Goal: Communication & Community: Share content

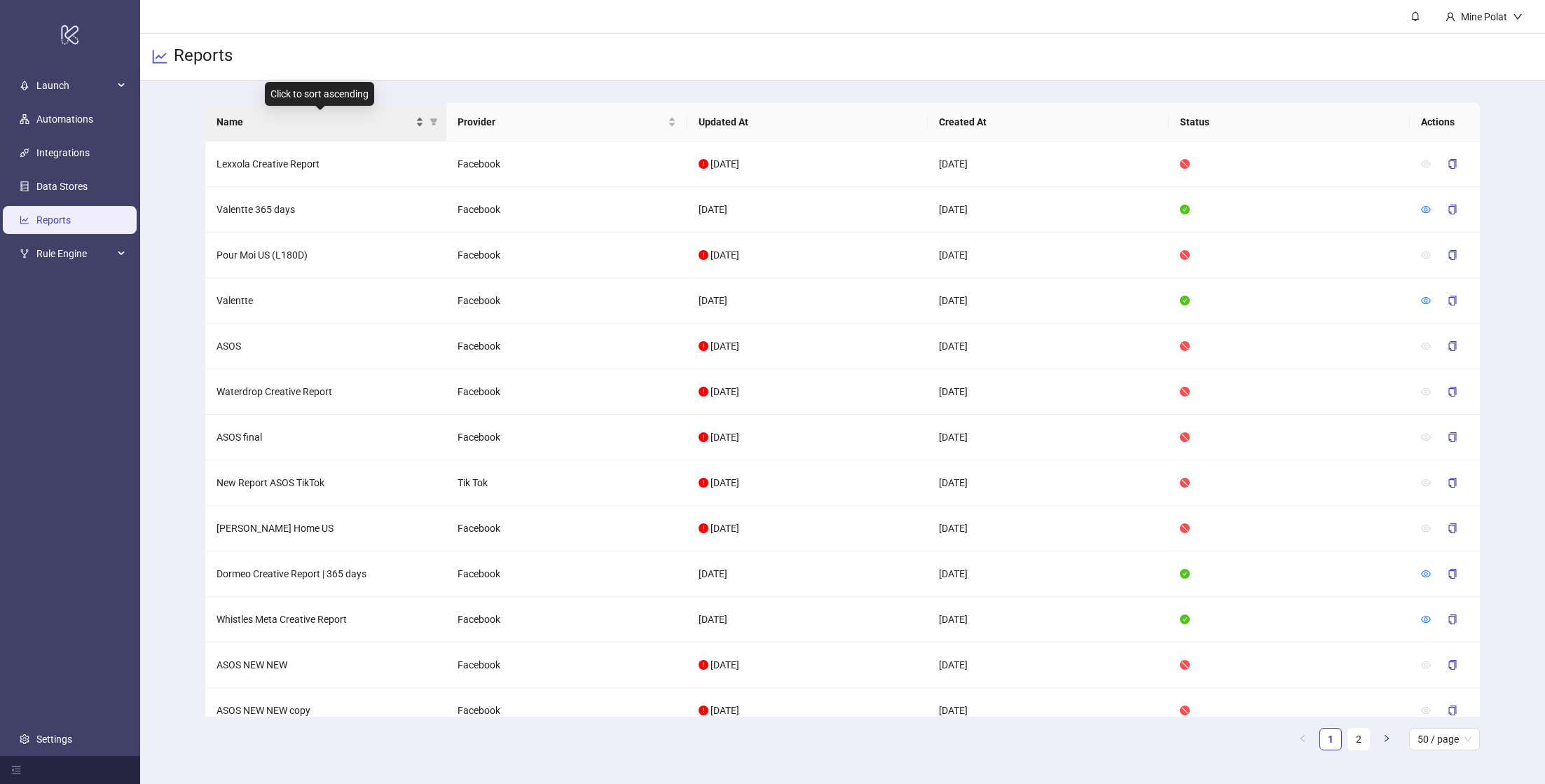
click at [289, 120] on span "Name" at bounding box center [314, 122] width 196 height 15
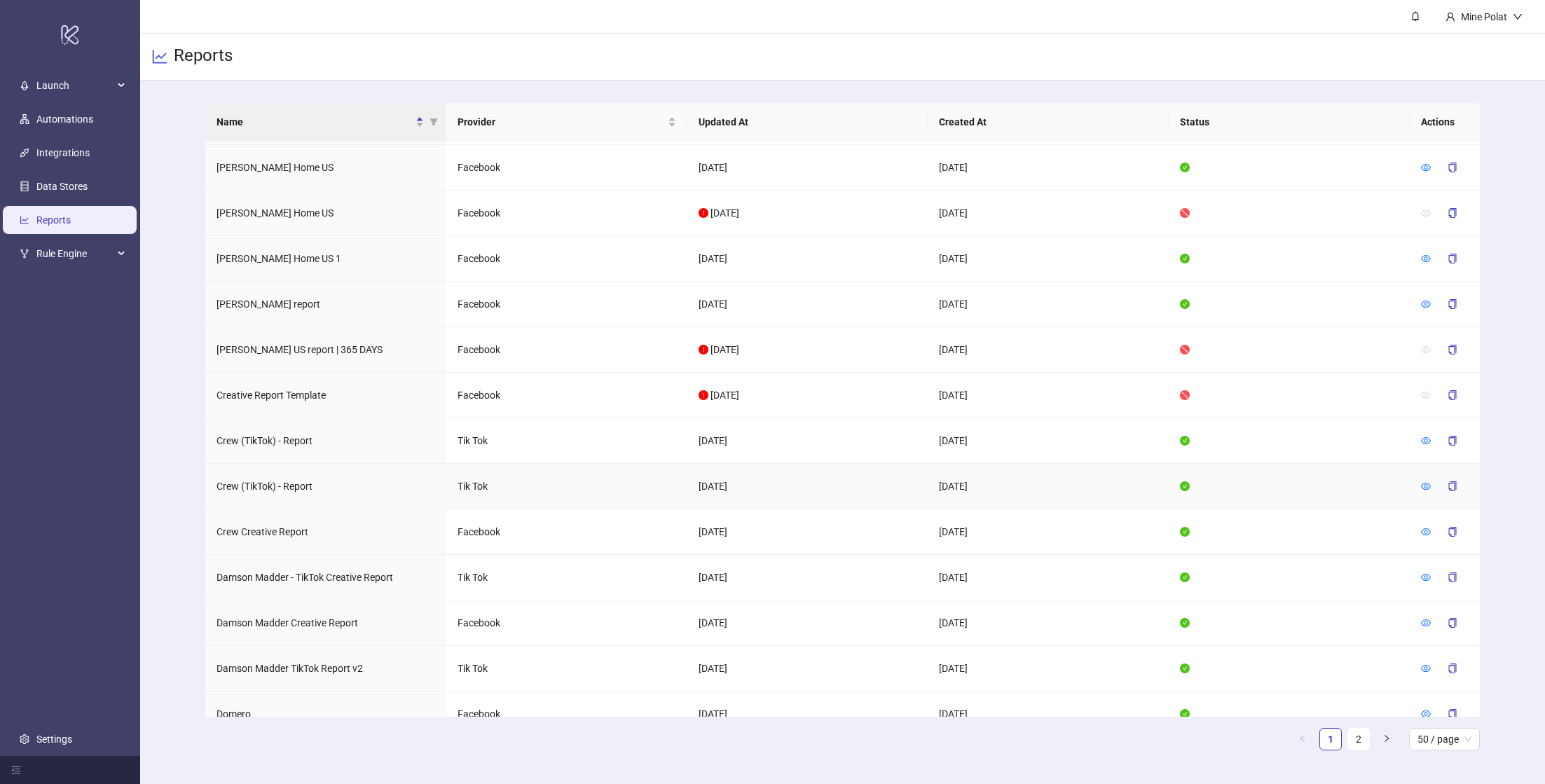
scroll to position [685, 0]
click at [1422, 530] on icon "eye" at bounding box center [1426, 534] width 9 height 9
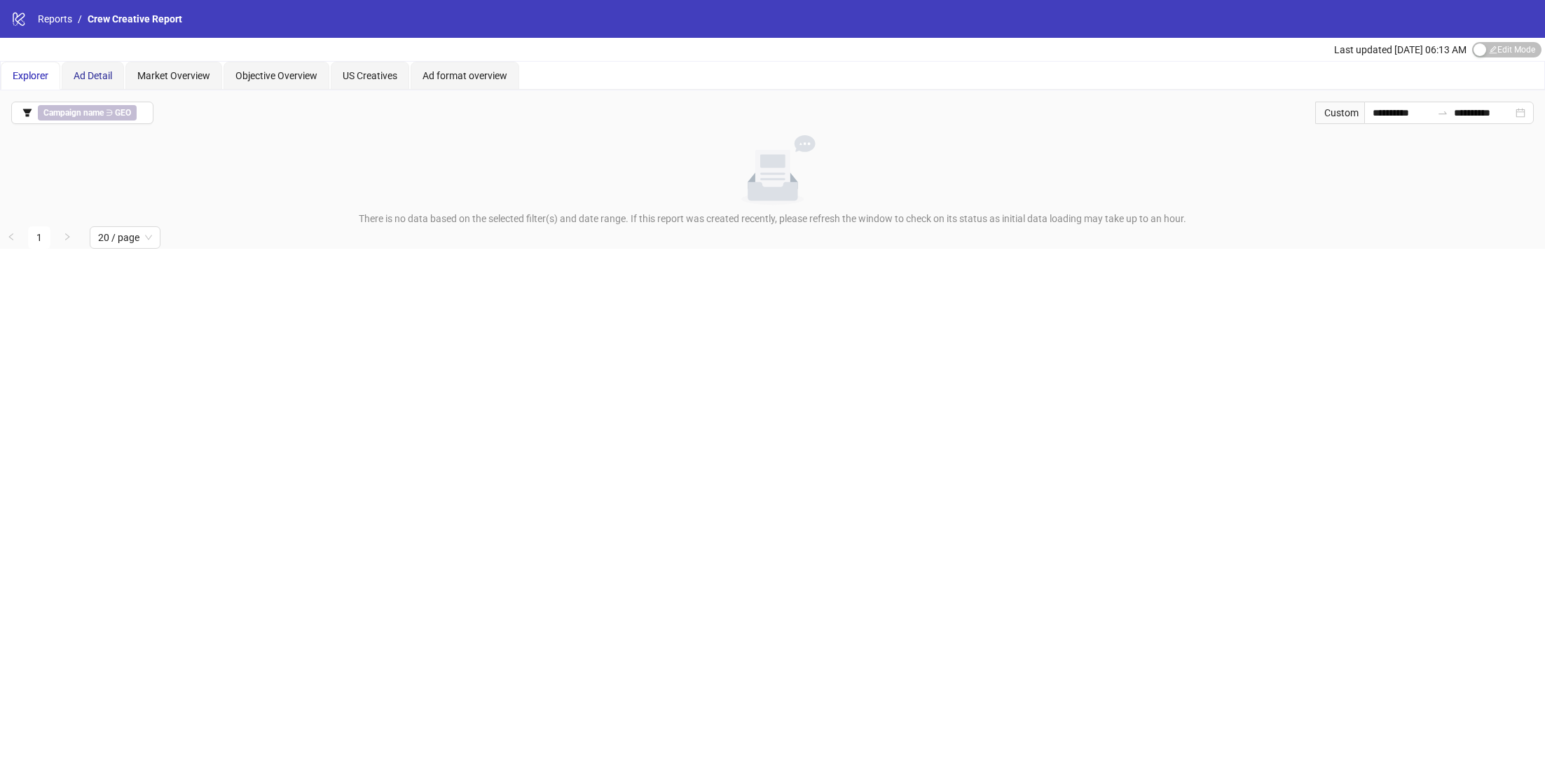
click at [97, 70] on span "Ad Detail" at bounding box center [93, 76] width 39 height 11
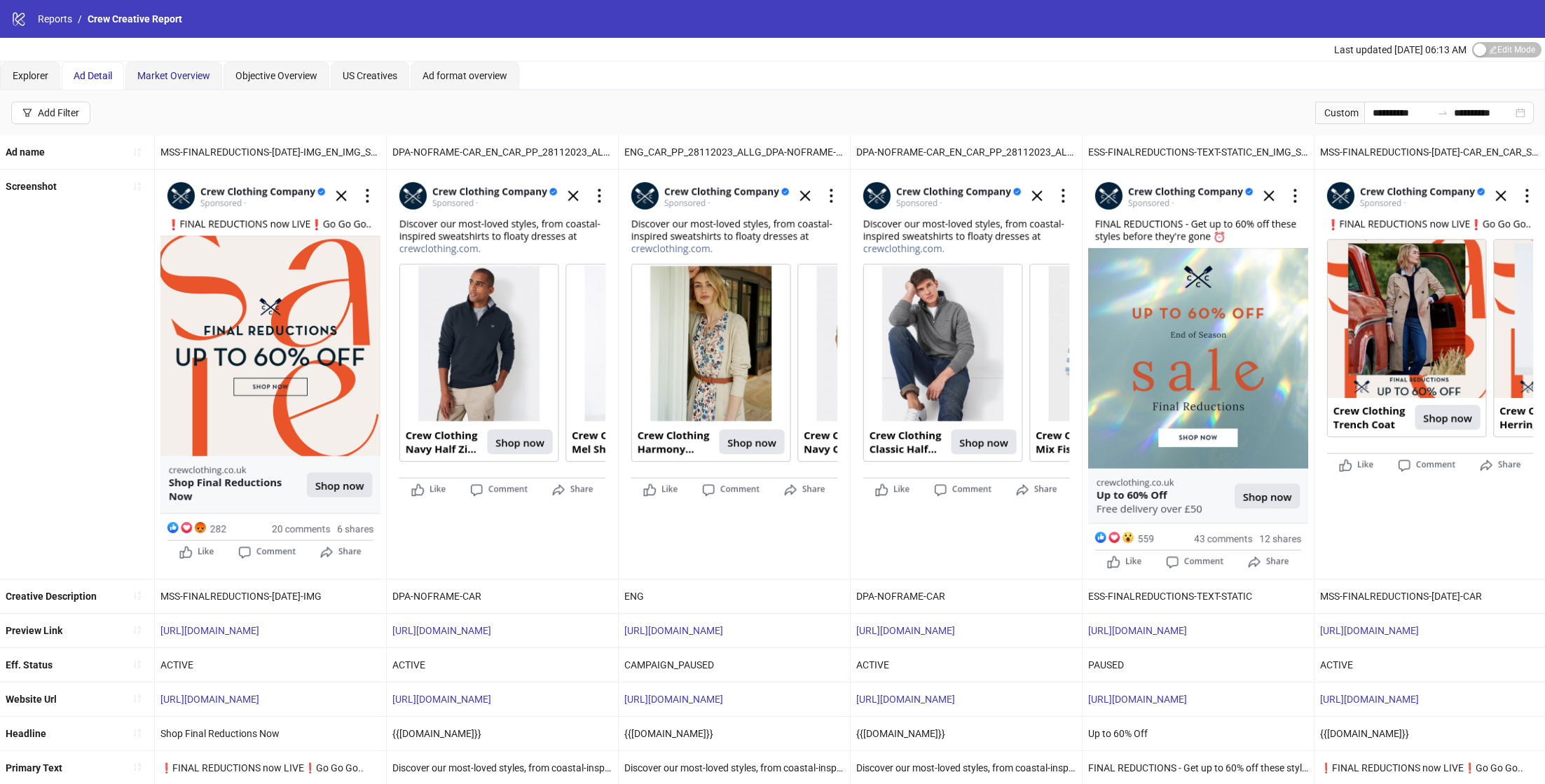
click at [192, 78] on span "Market Overview" at bounding box center [173, 76] width 73 height 11
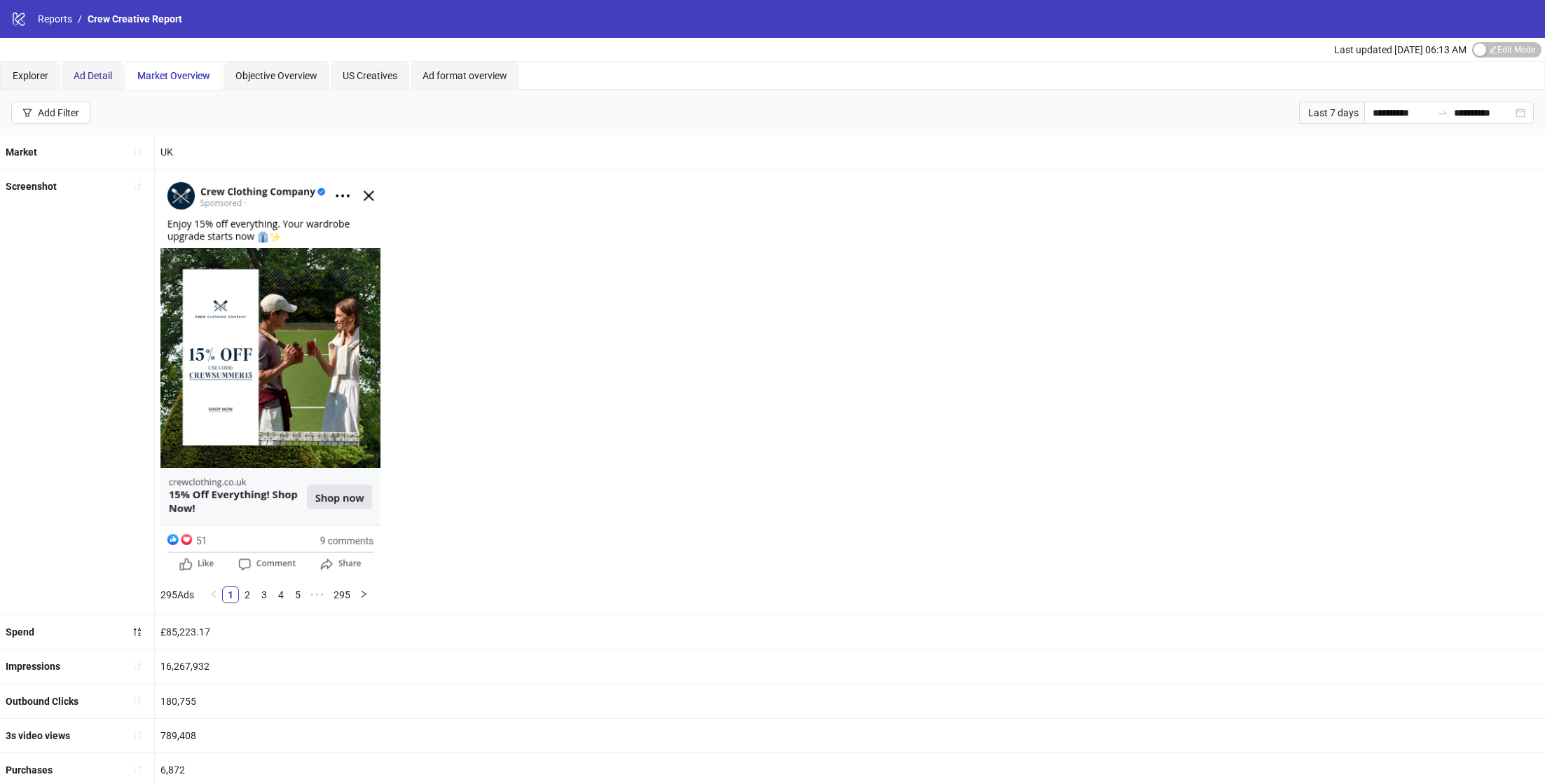
click at [97, 73] on span "Ad Detail" at bounding box center [93, 76] width 39 height 11
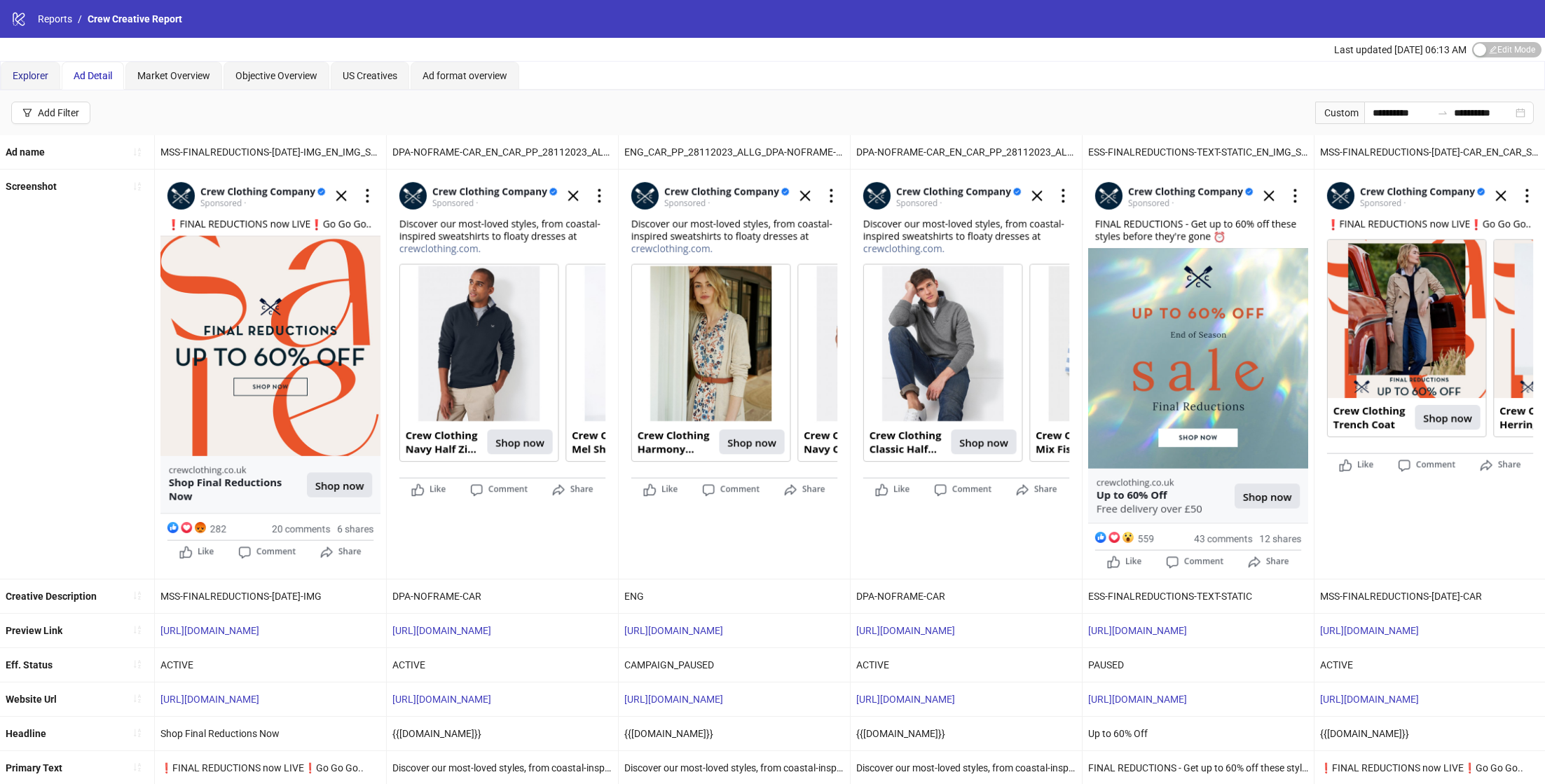
click at [33, 76] on span "Explorer" at bounding box center [31, 76] width 36 height 11
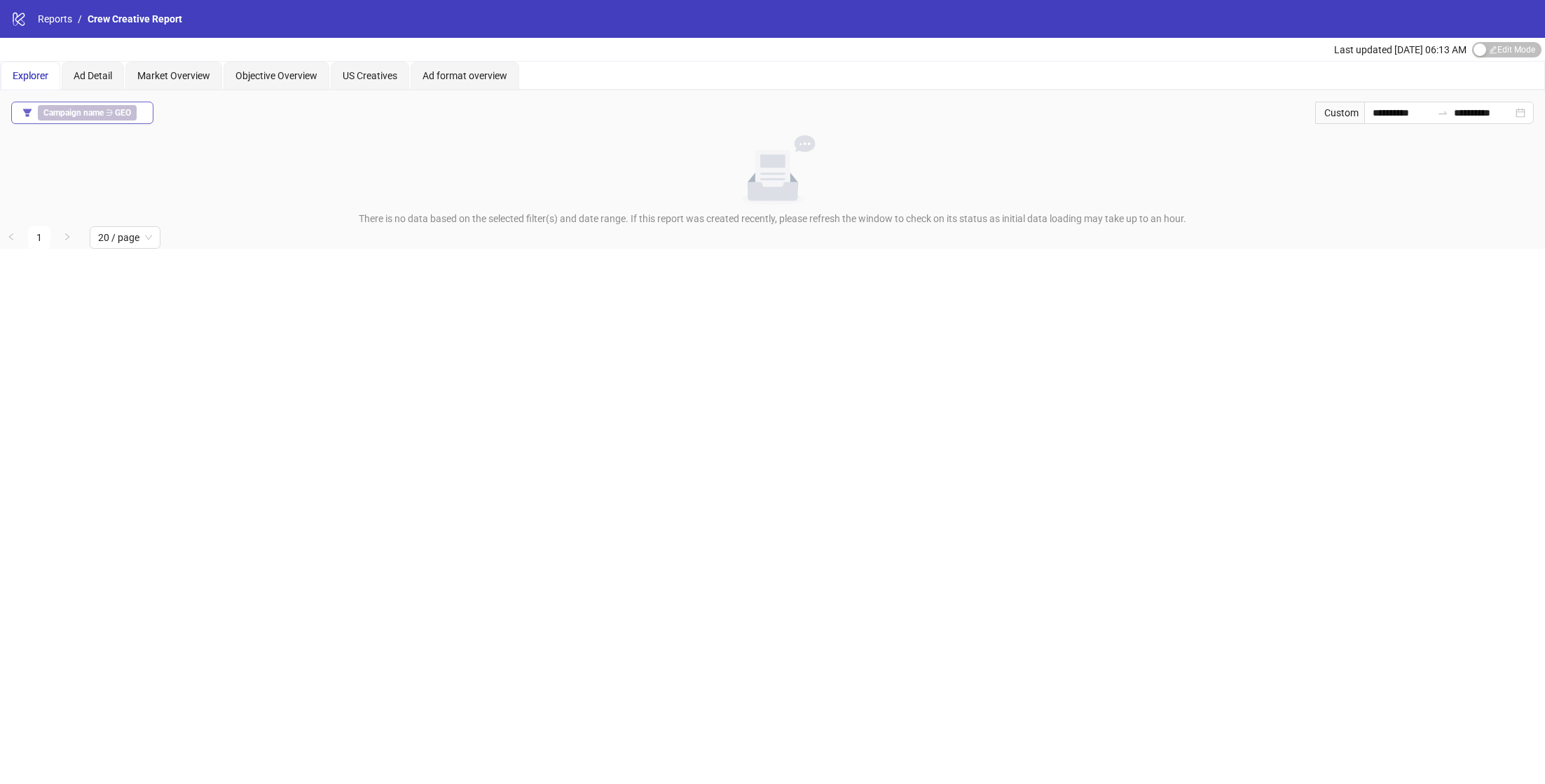
click at [143, 111] on button "Campaign name ∋ GEO" at bounding box center [82, 112] width 143 height 22
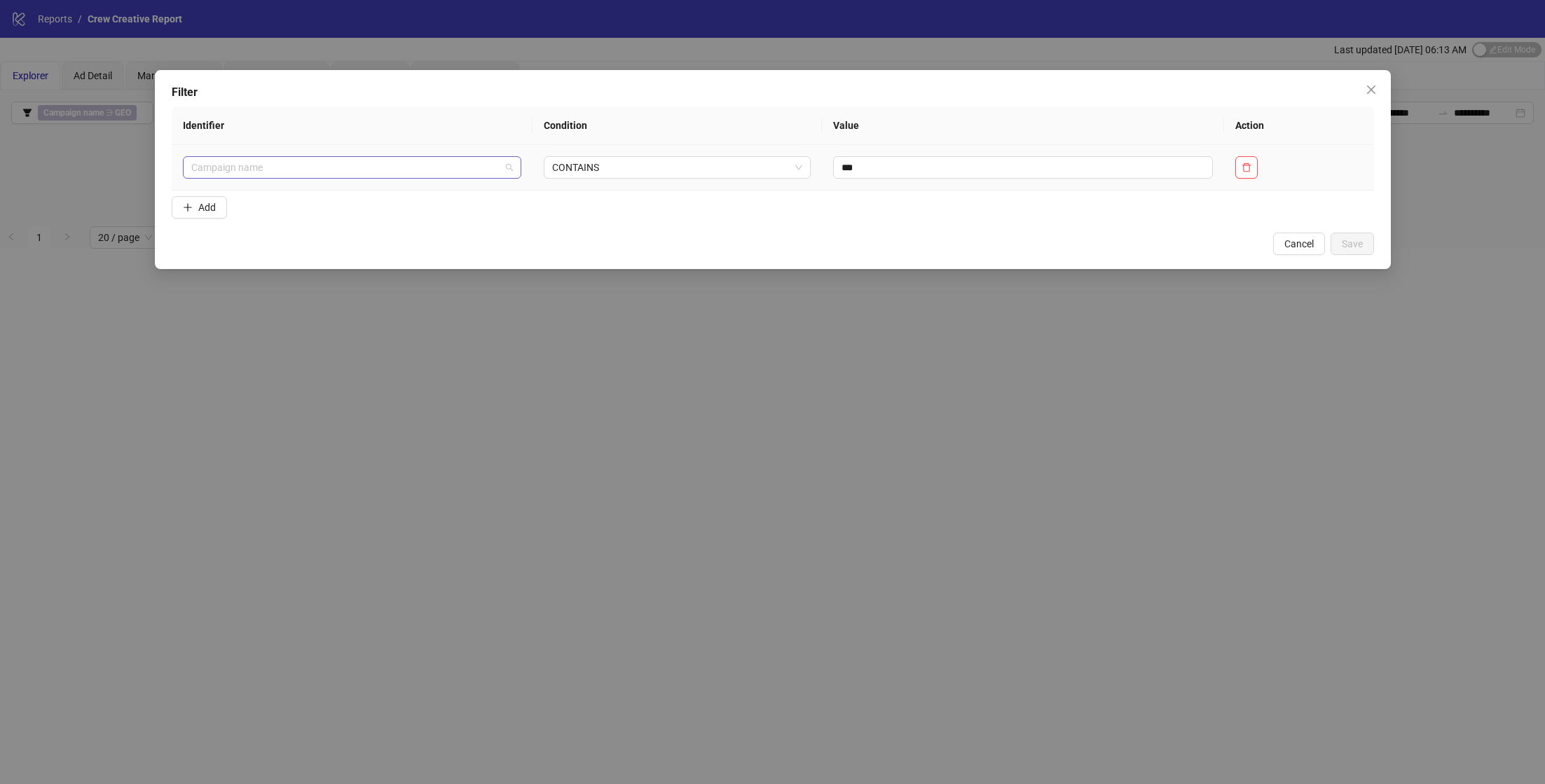
click at [252, 166] on span "Campaign name" at bounding box center [352, 167] width 321 height 21
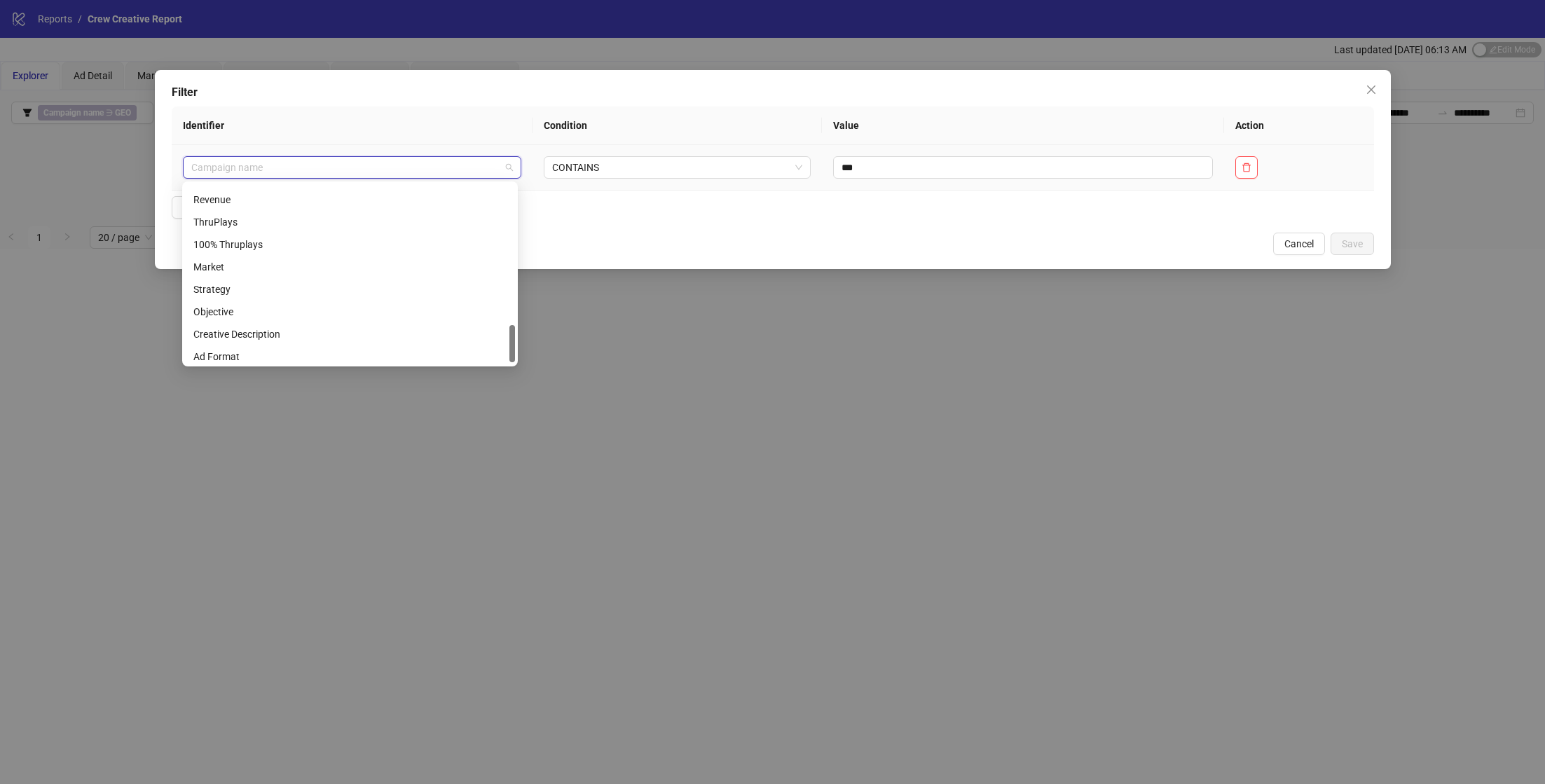
scroll to position [672, 0]
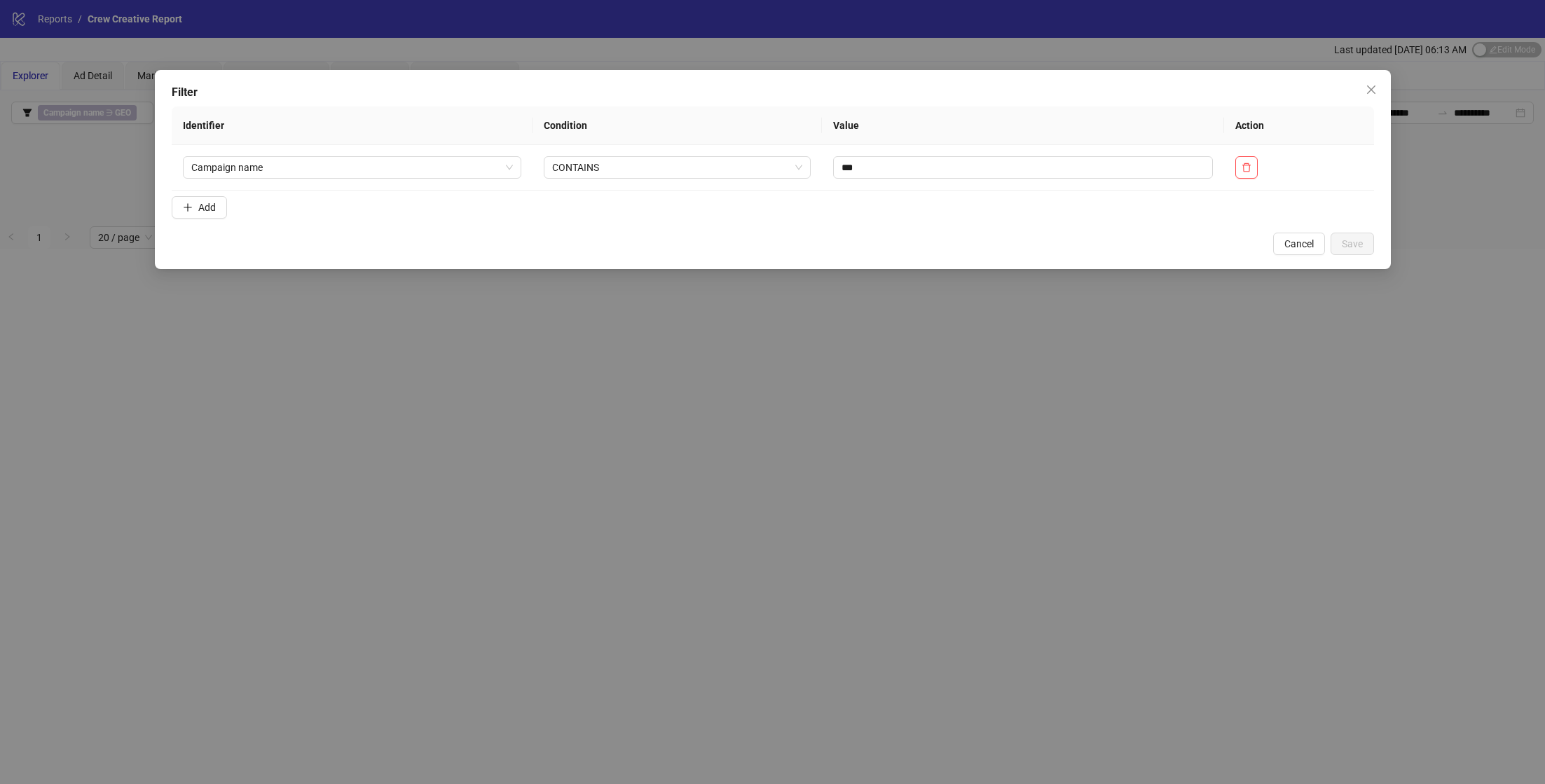
click at [371, 113] on th "Identifier" at bounding box center [352, 125] width 361 height 39
click at [1246, 164] on icon "delete" at bounding box center [1246, 167] width 9 height 9
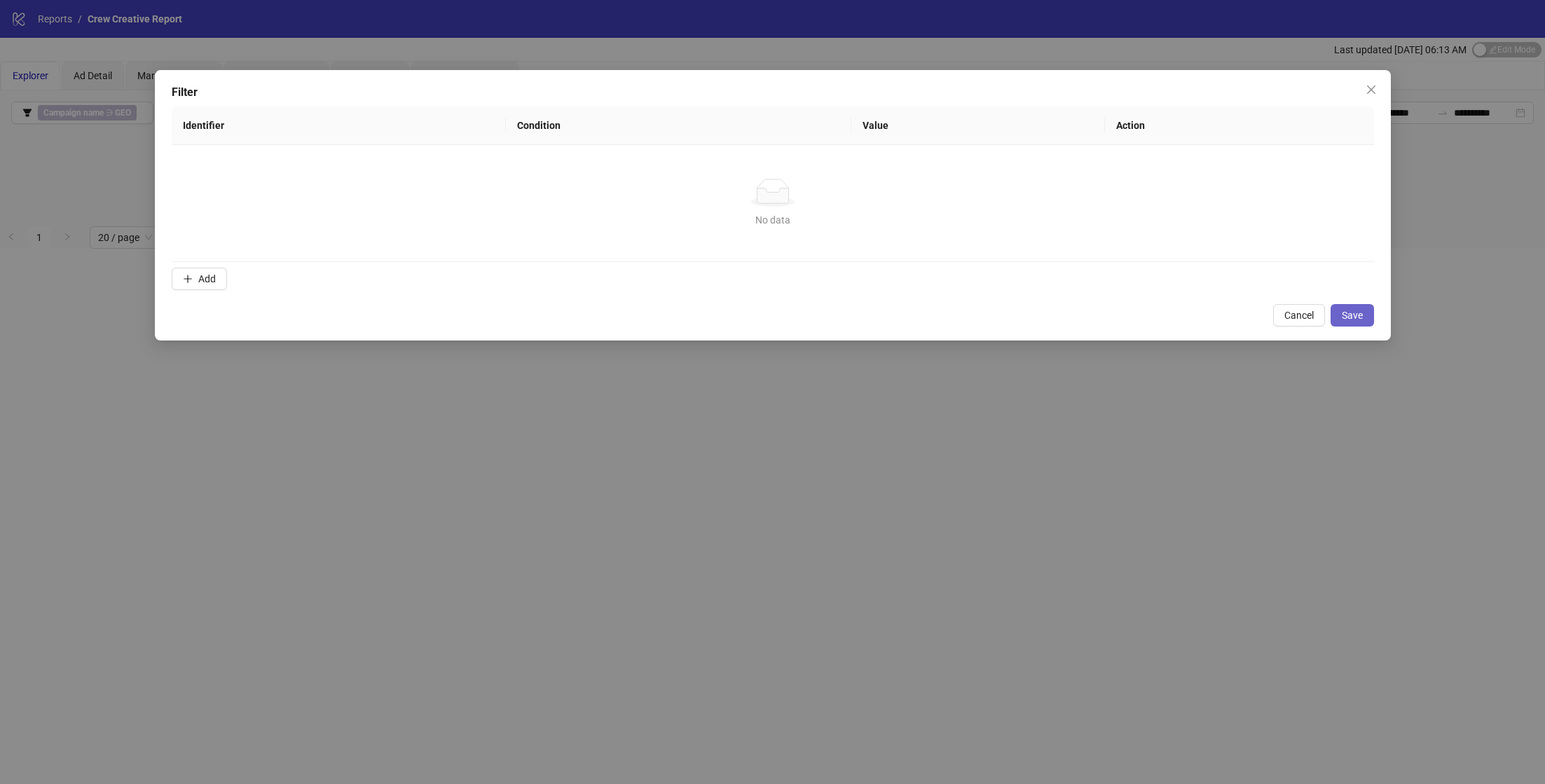
click at [1358, 311] on span "Save" at bounding box center [1352, 315] width 21 height 11
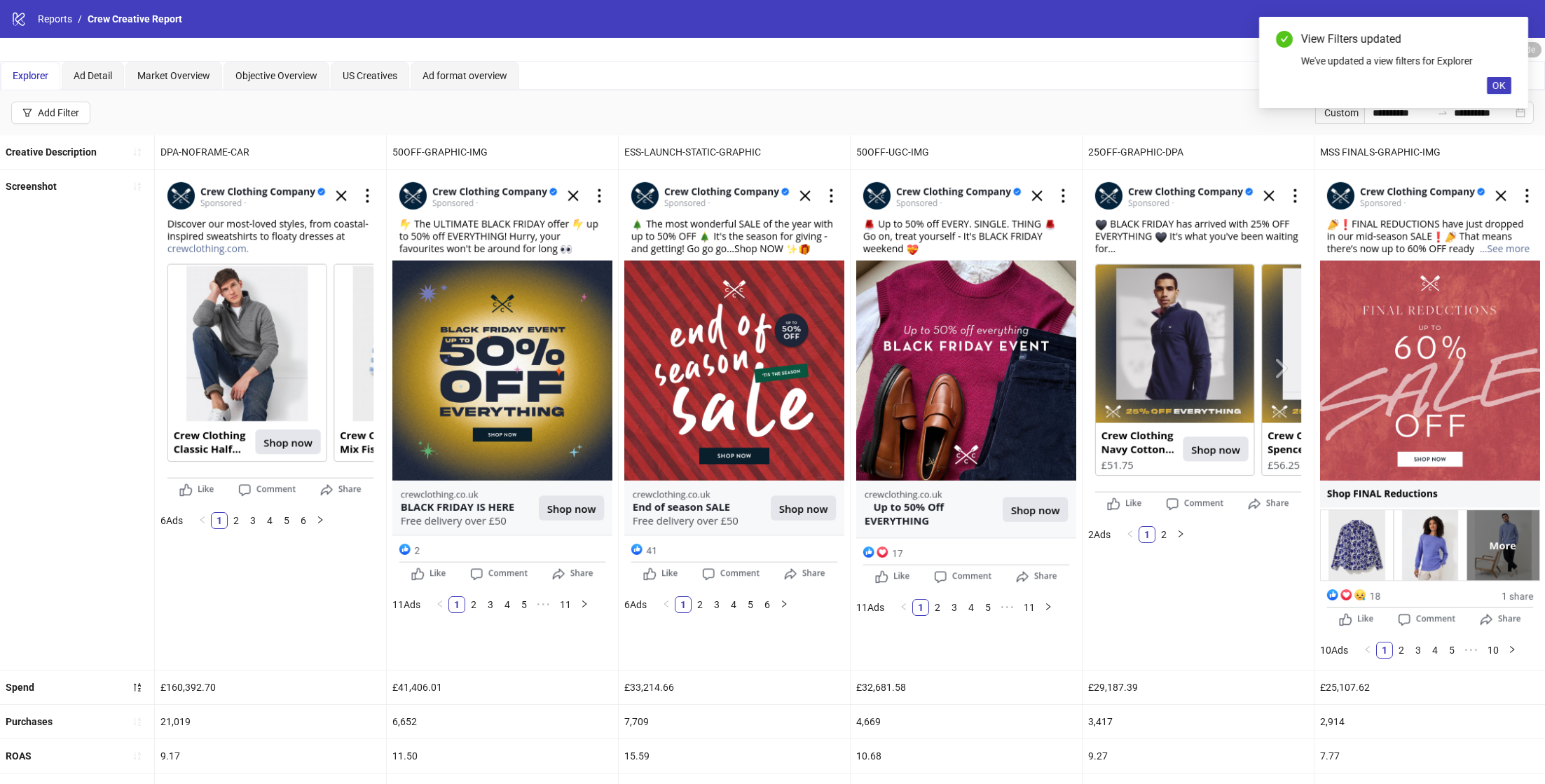
click at [1524, 108] on div "View Filters updated We've updated a view filters for Explorer OK" at bounding box center [1393, 63] width 269 height 91
click at [1493, 83] on span "OK" at bounding box center [1499, 85] width 14 height 11
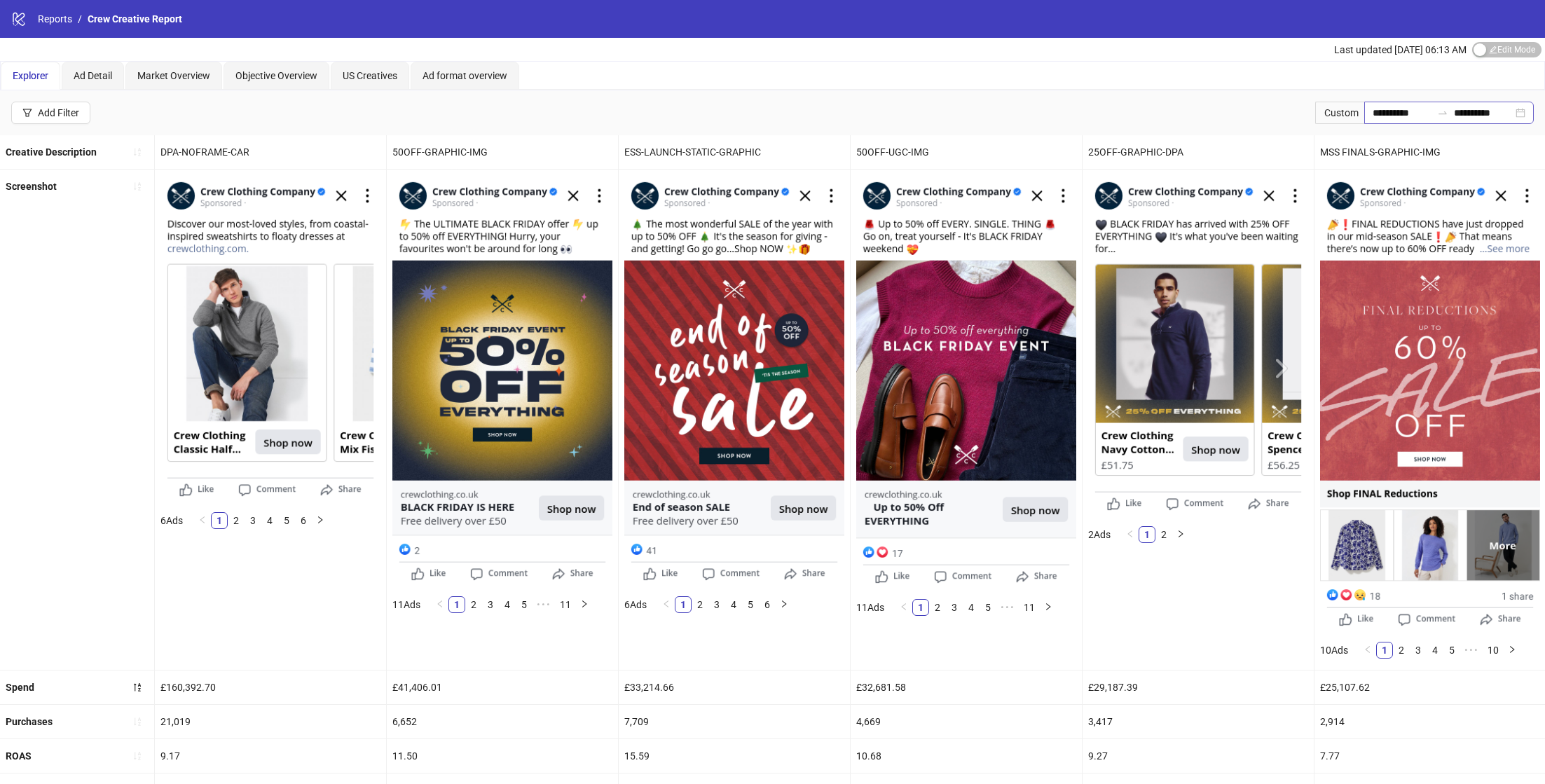
click at [1517, 108] on div "**********" at bounding box center [1448, 112] width 169 height 22
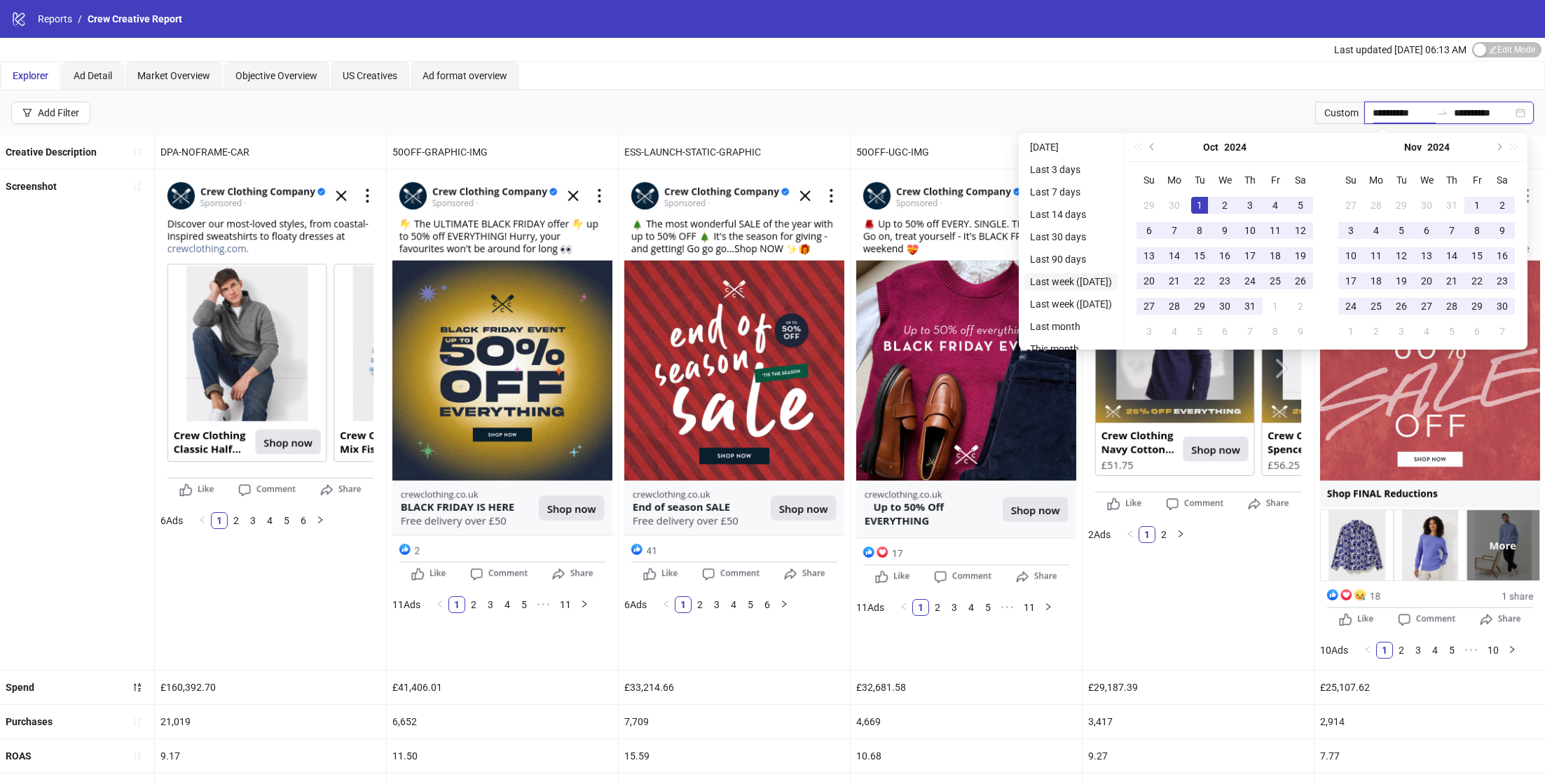
type input "**********"
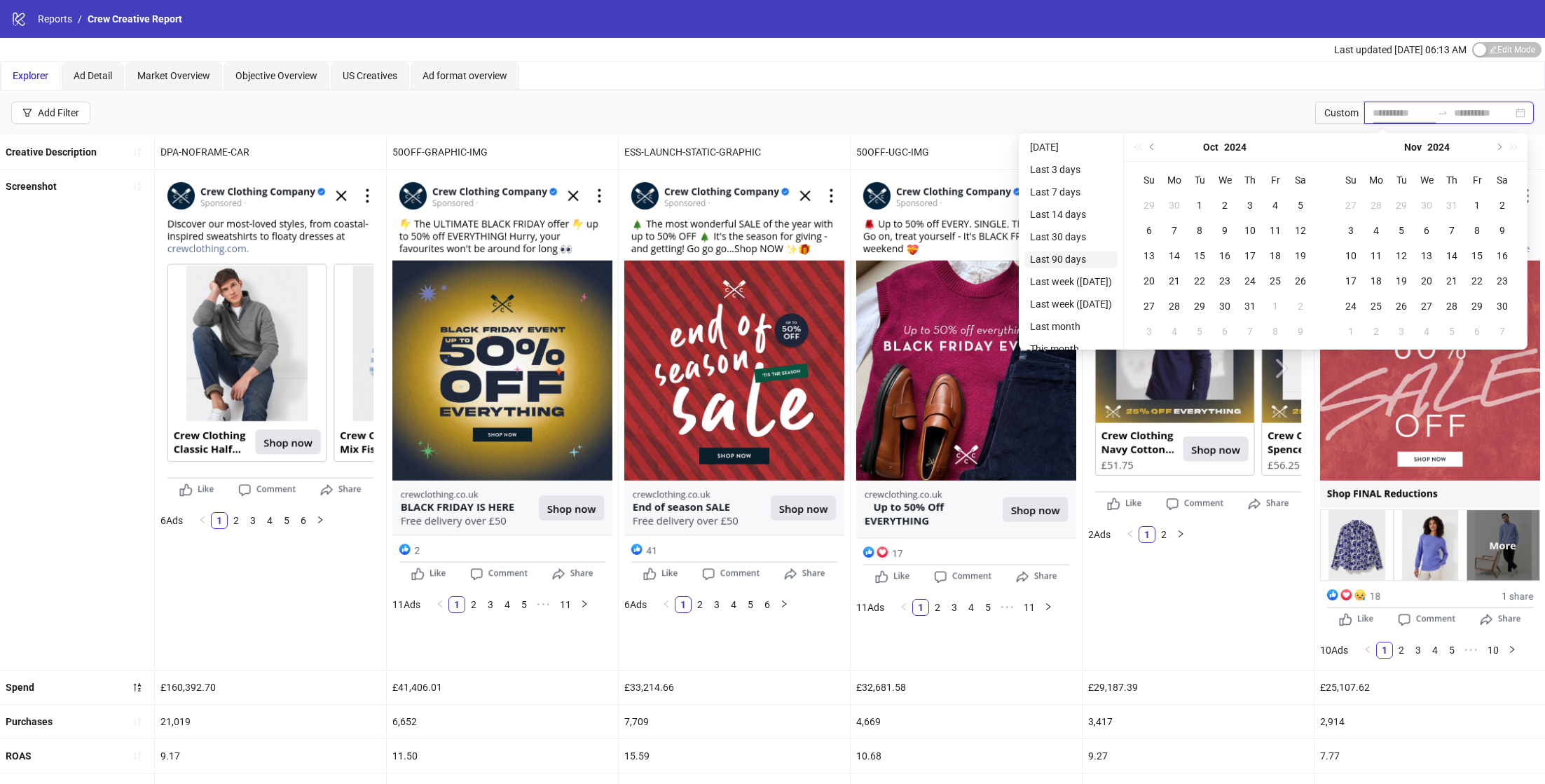
type input "**********"
click at [1074, 256] on li "Last 90 days" at bounding box center [1071, 259] width 94 height 17
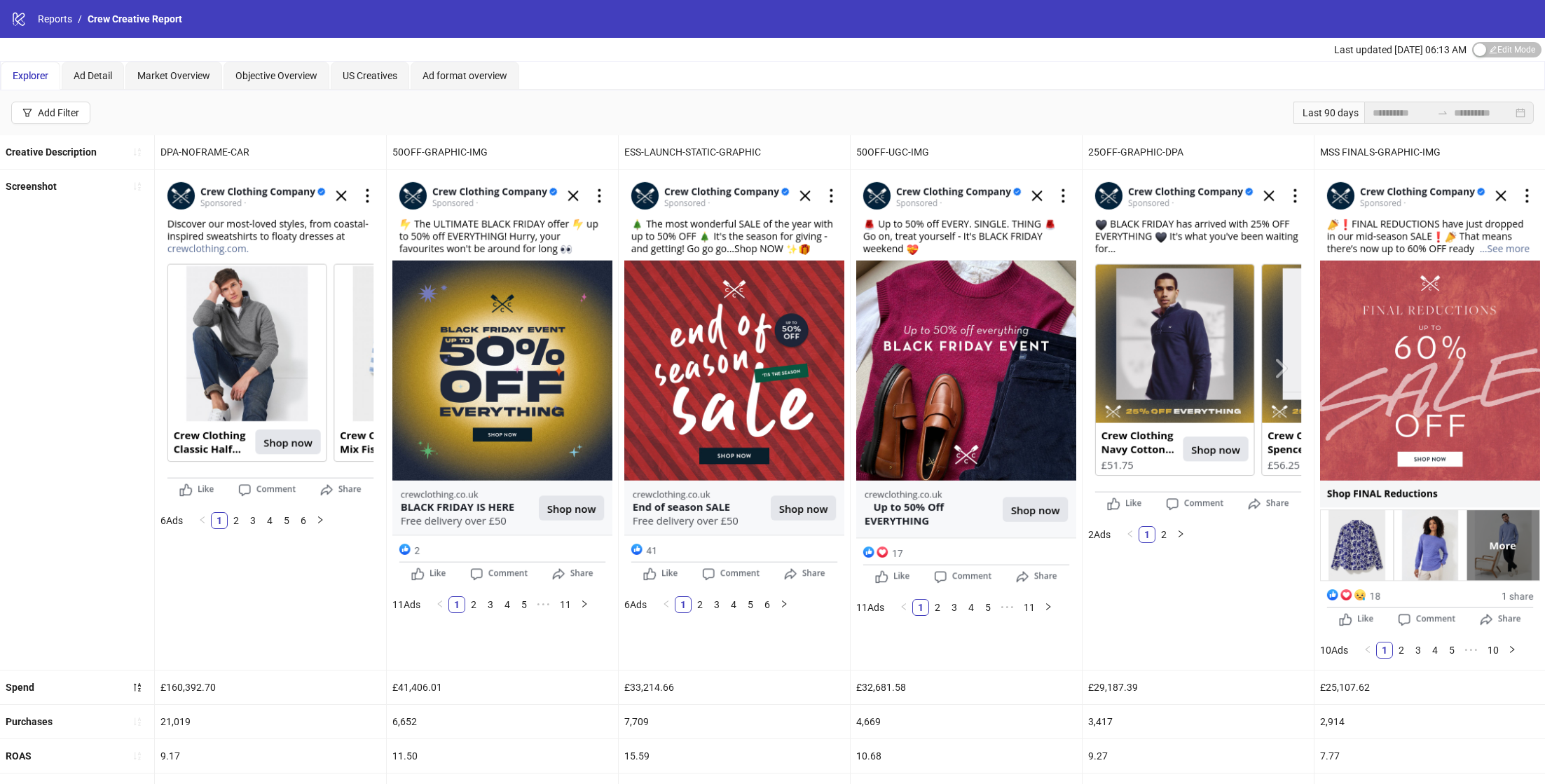
click at [973, 135] on div "50OFF-UGC-IMG" at bounding box center [965, 151] width 231 height 33
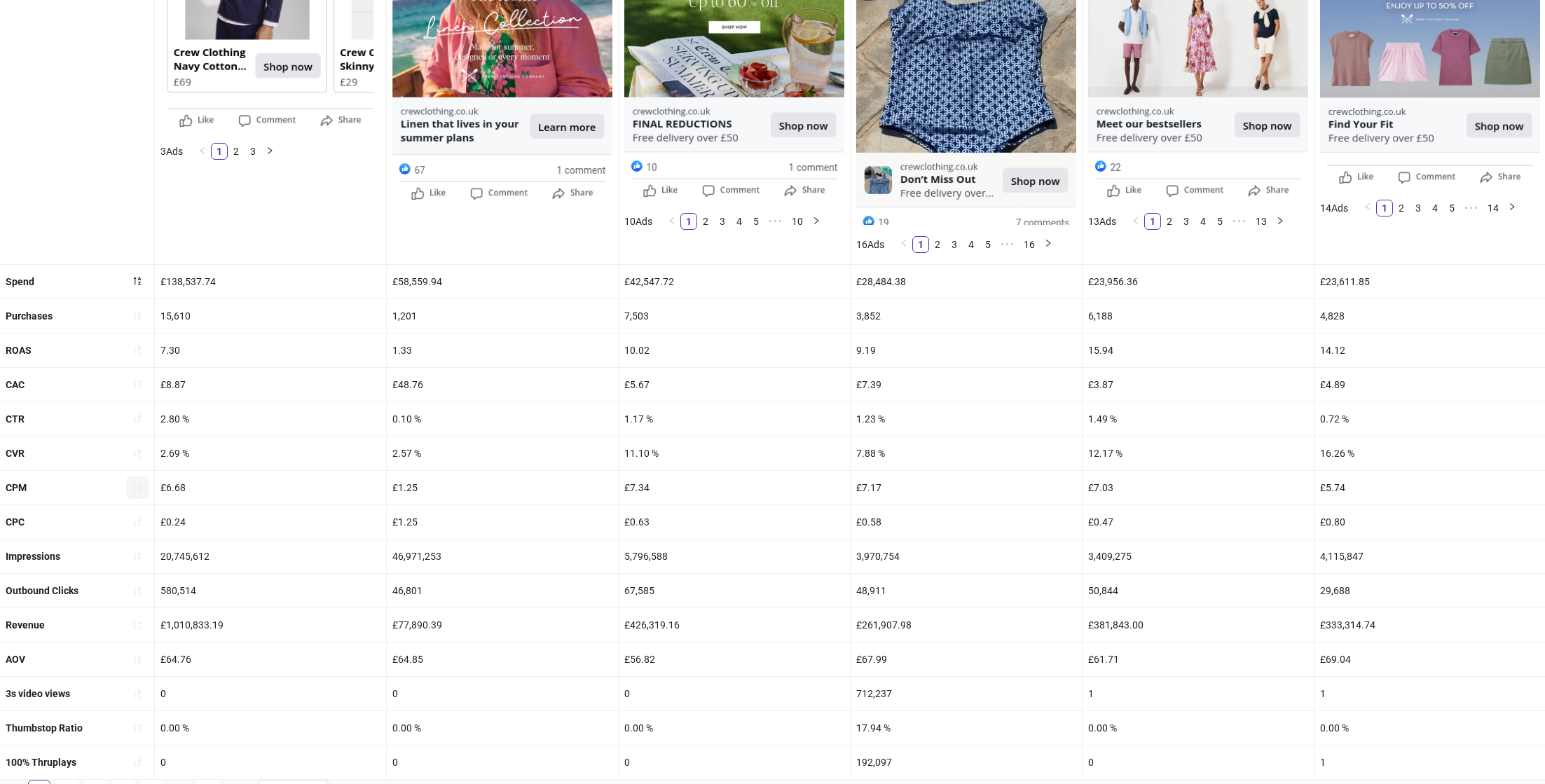
scroll to position [398, 0]
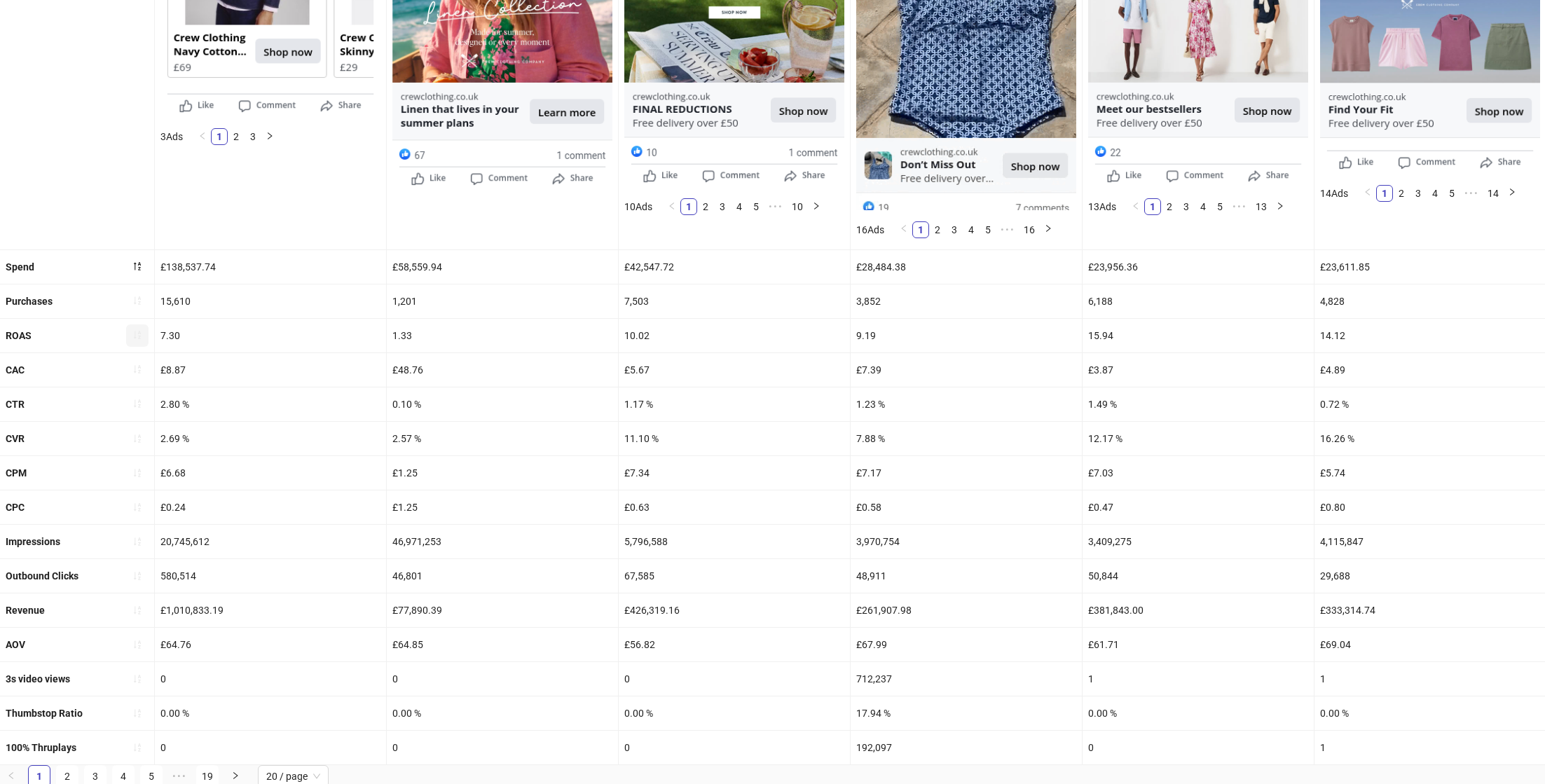
click at [142, 332] on icon "sort-ascending" at bounding box center [137, 334] width 9 height 9
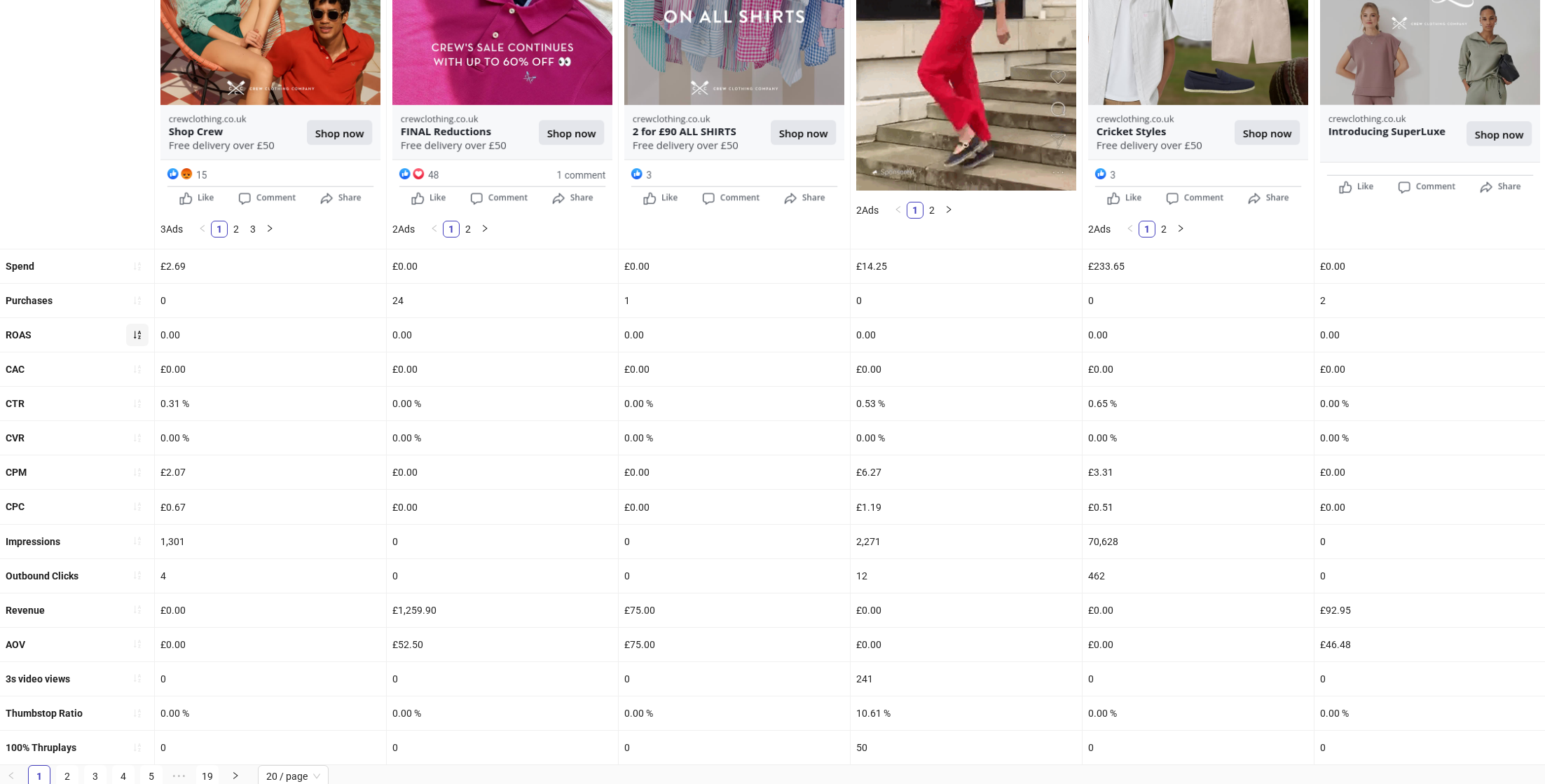
click at [137, 333] on icon "sort-ascending" at bounding box center [137, 334] width 9 height 9
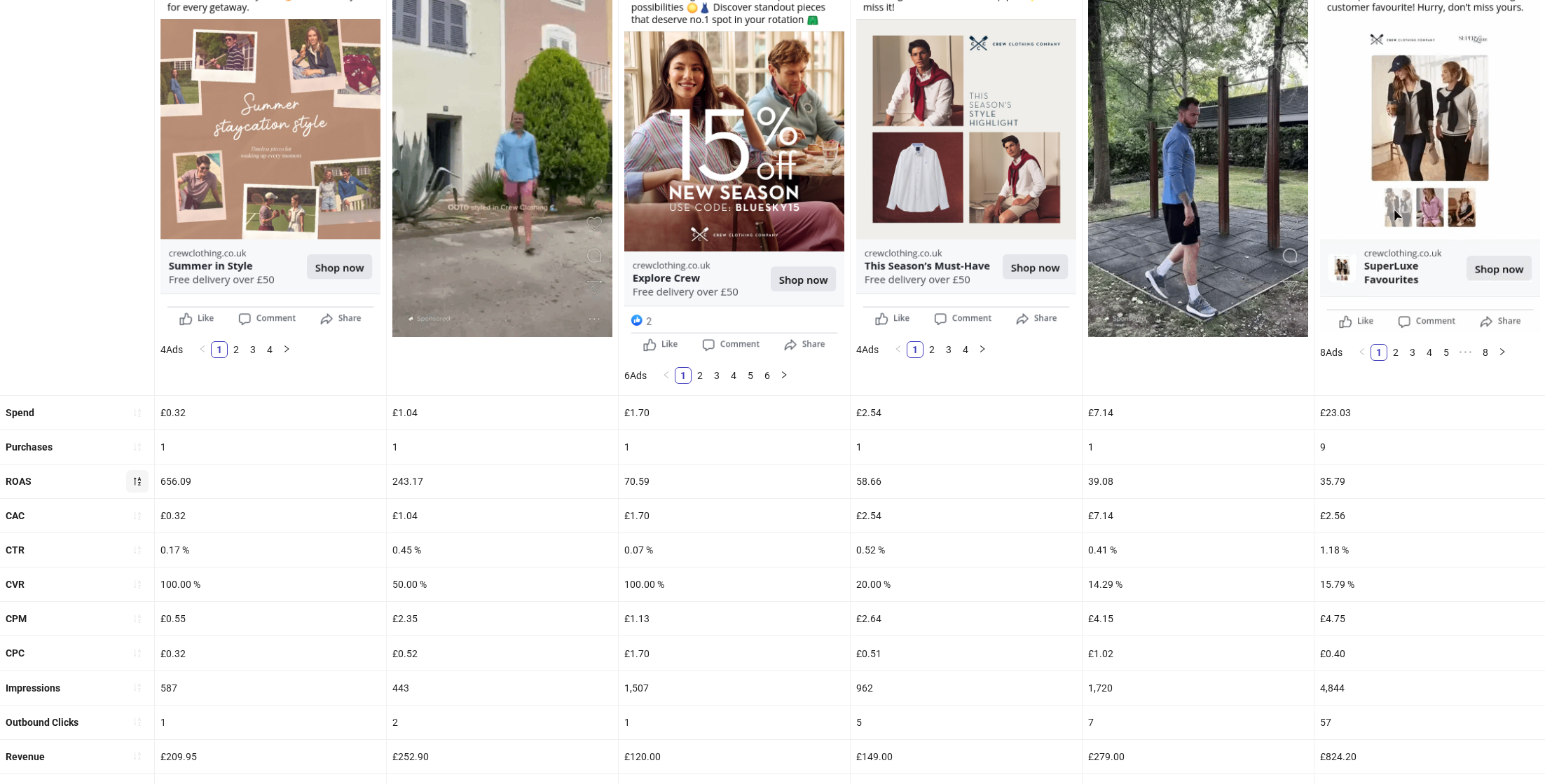
scroll to position [230, 0]
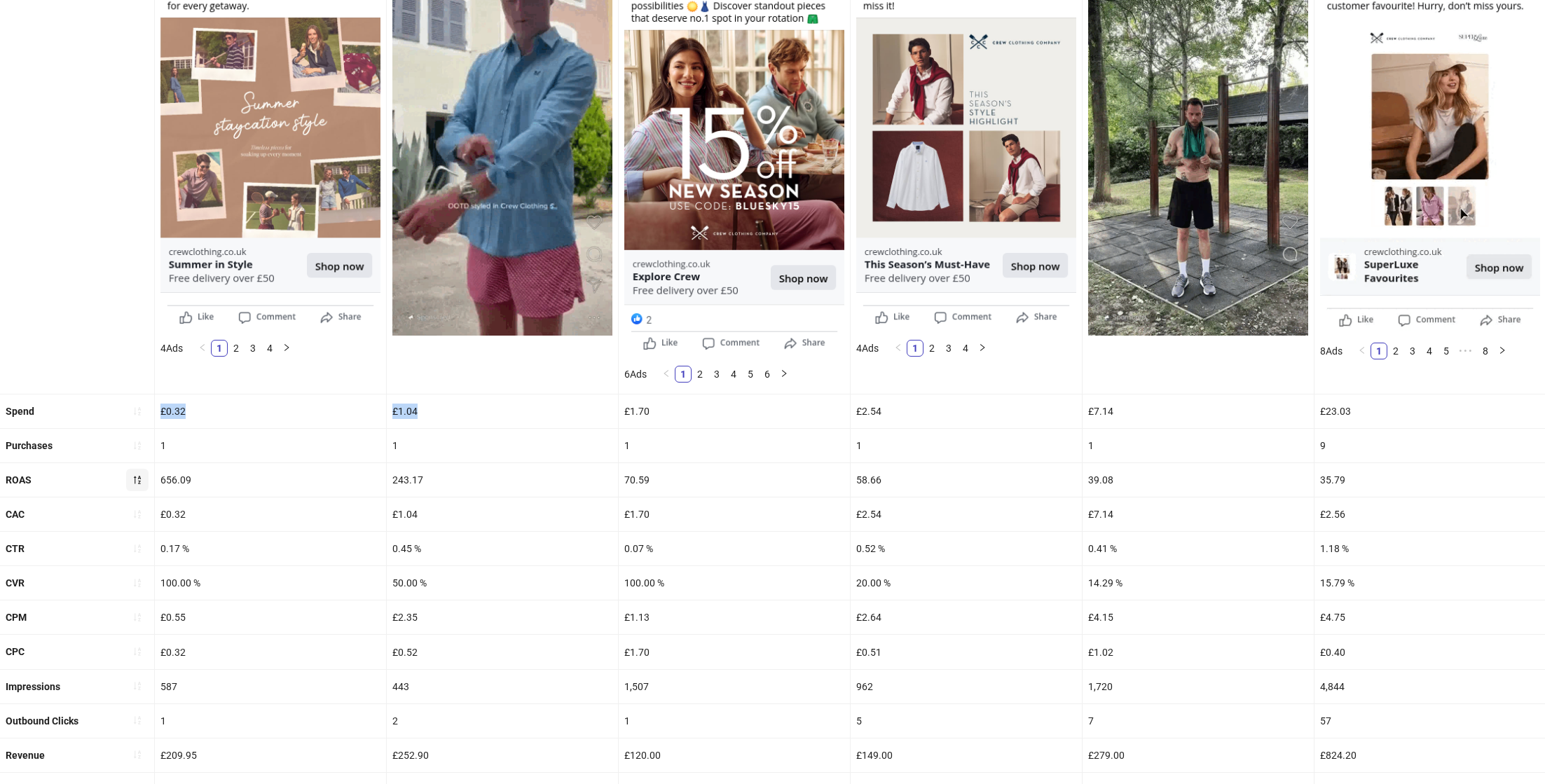
drag, startPoint x: 161, startPoint y: 409, endPoint x: 427, endPoint y: 415, distance: 266.1
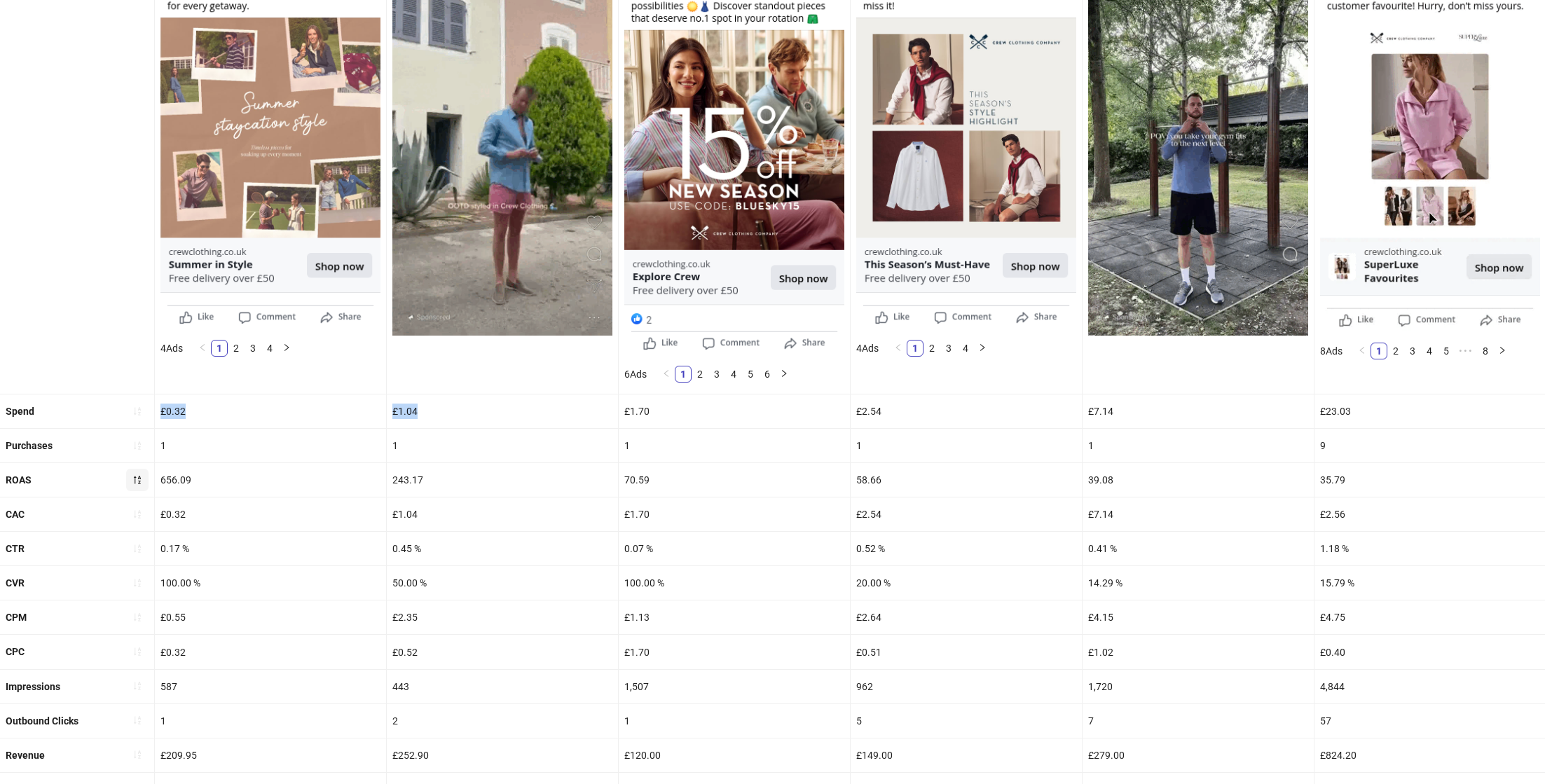
click at [427, 415] on div "£1.04" at bounding box center [502, 410] width 231 height 33
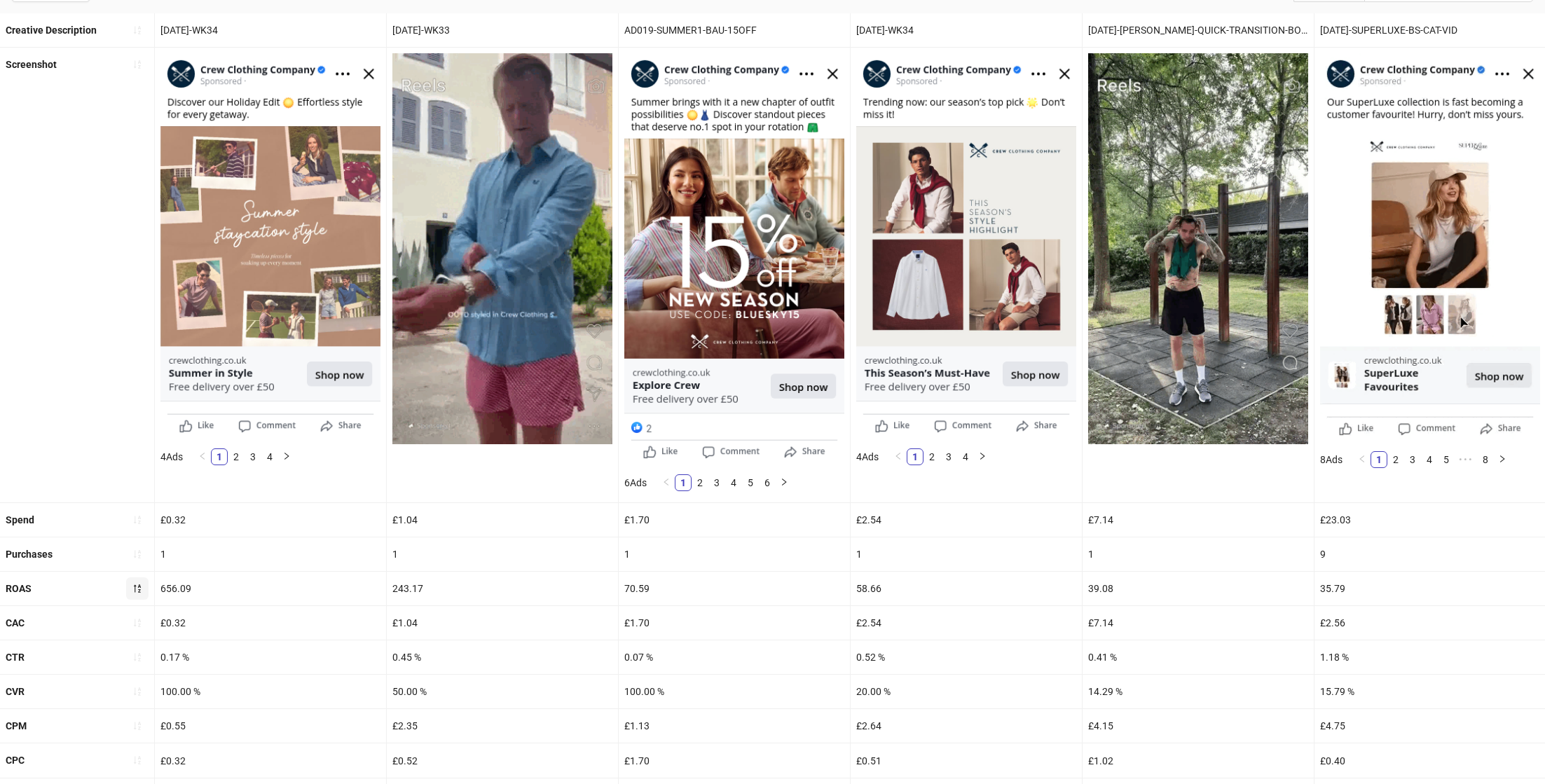
scroll to position [0, 0]
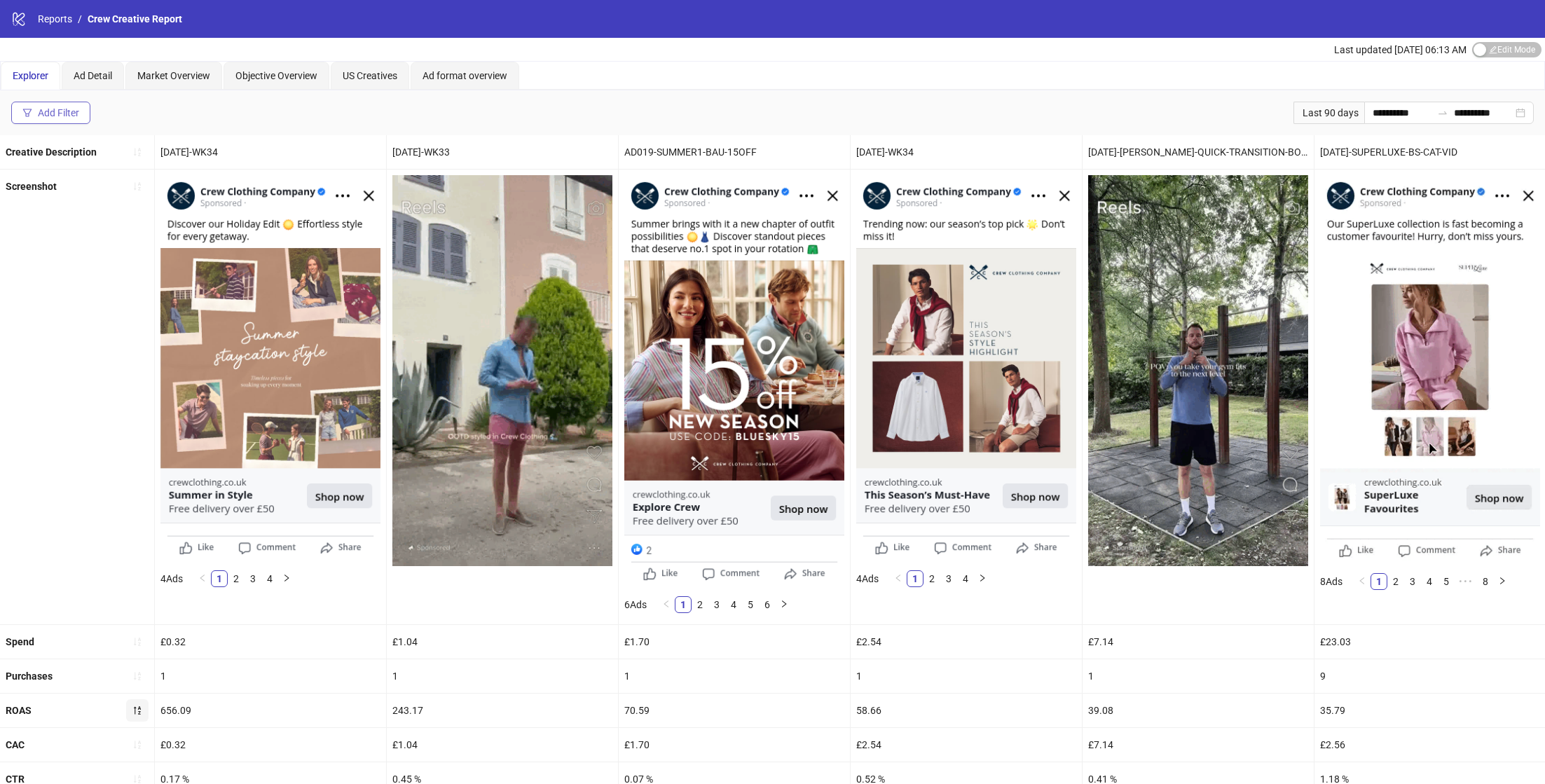
click at [87, 106] on button "Add Filter" at bounding box center [51, 112] width 79 height 22
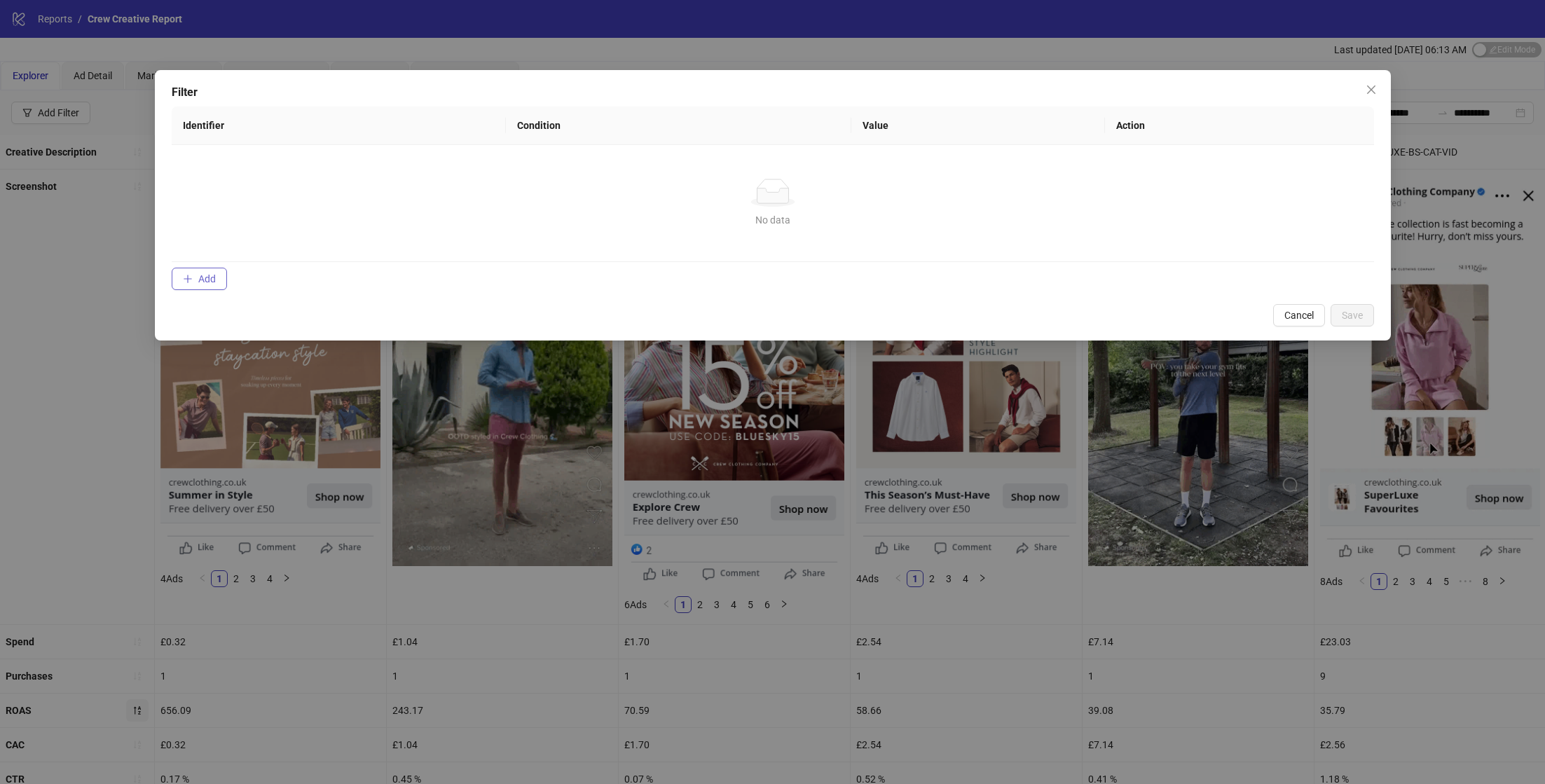
click at [189, 278] on icon "plus" at bounding box center [187, 278] width 8 height 1
click at [189, 277] on div "Filter Identifier Condition Value Action No data No data Add Cancel Save" at bounding box center [772, 392] width 1545 height 784
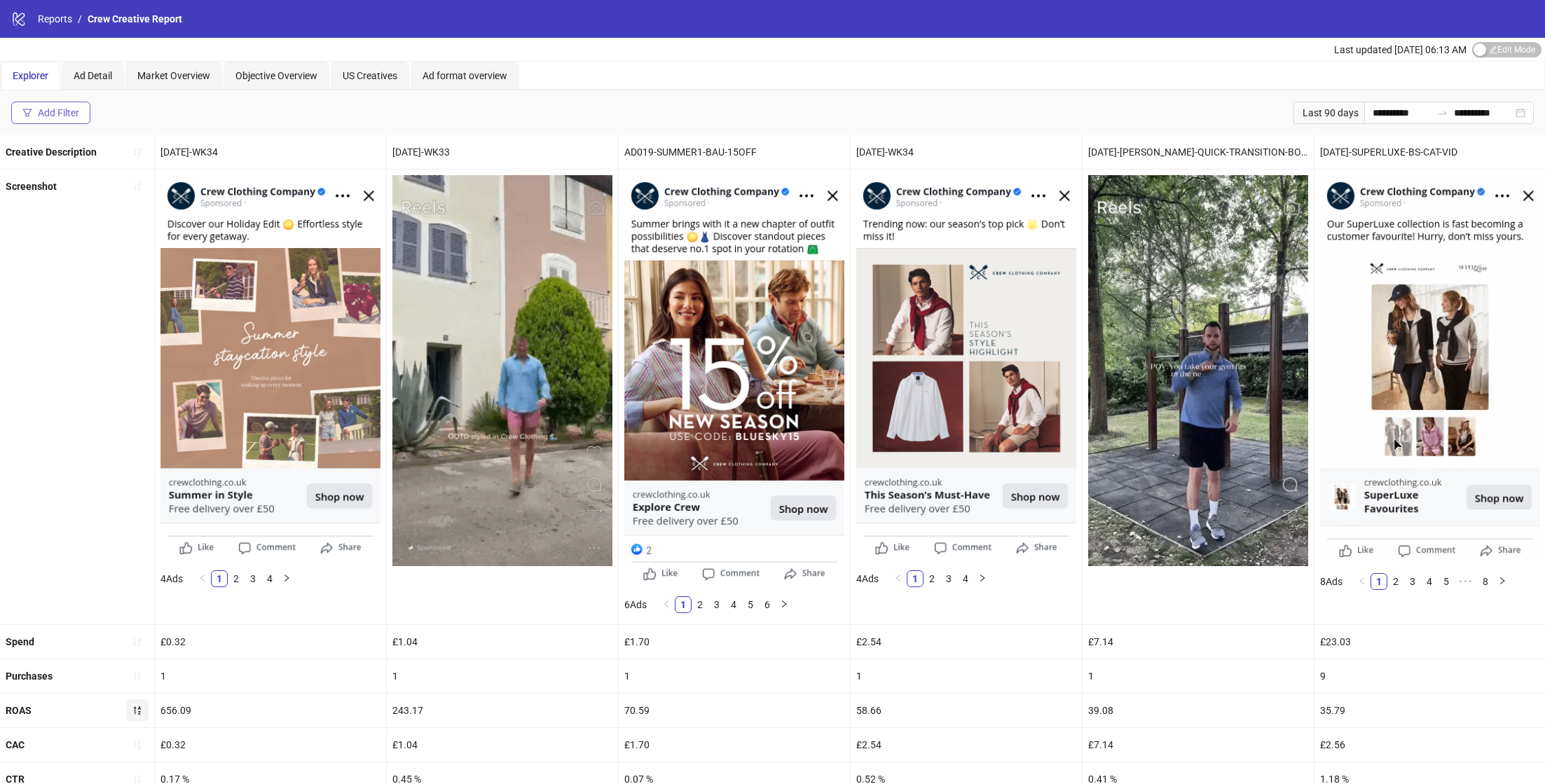
click at [53, 112] on div "Add Filter" at bounding box center [58, 112] width 41 height 11
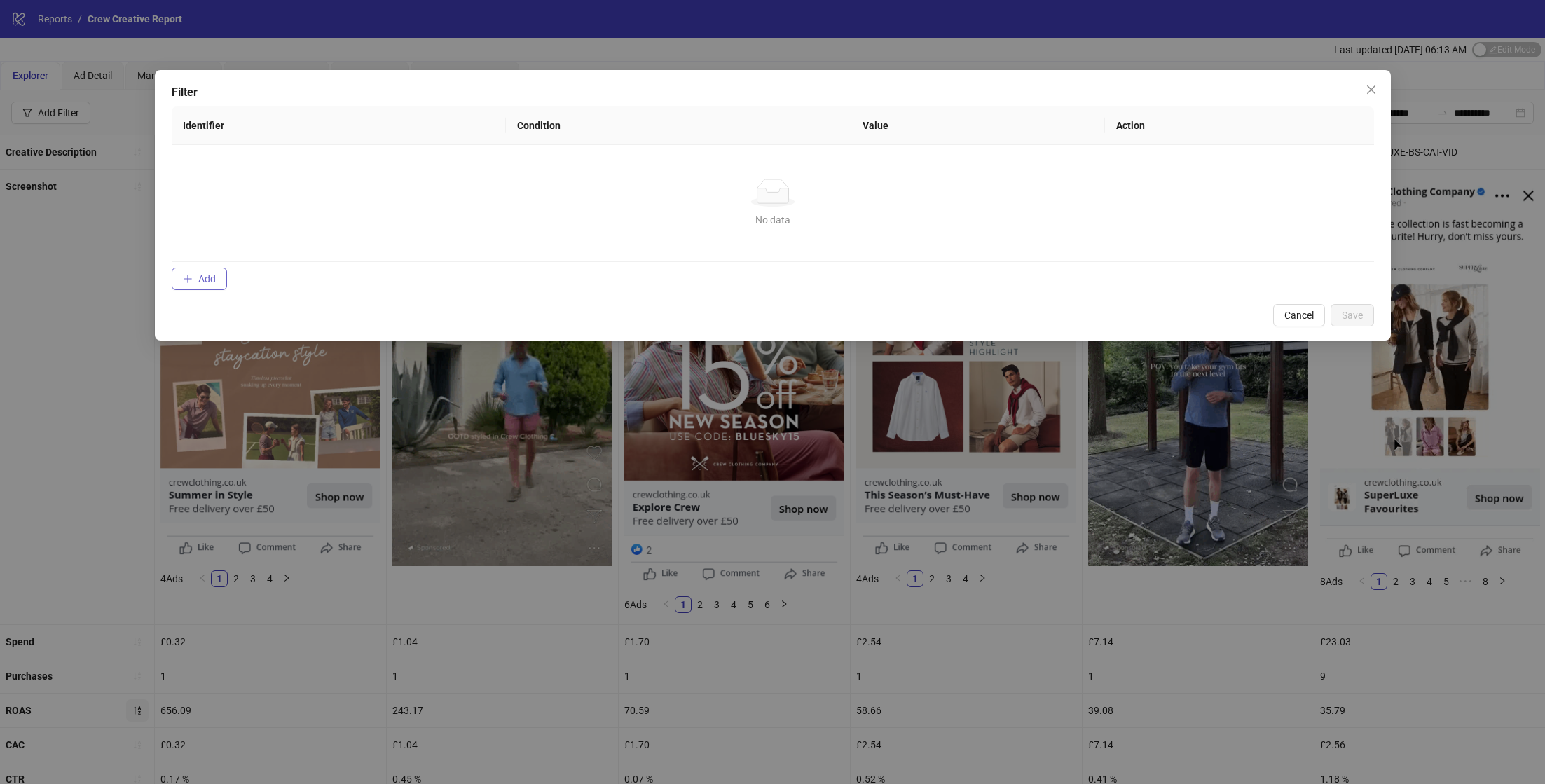
click at [217, 281] on button "Add" at bounding box center [199, 279] width 55 height 22
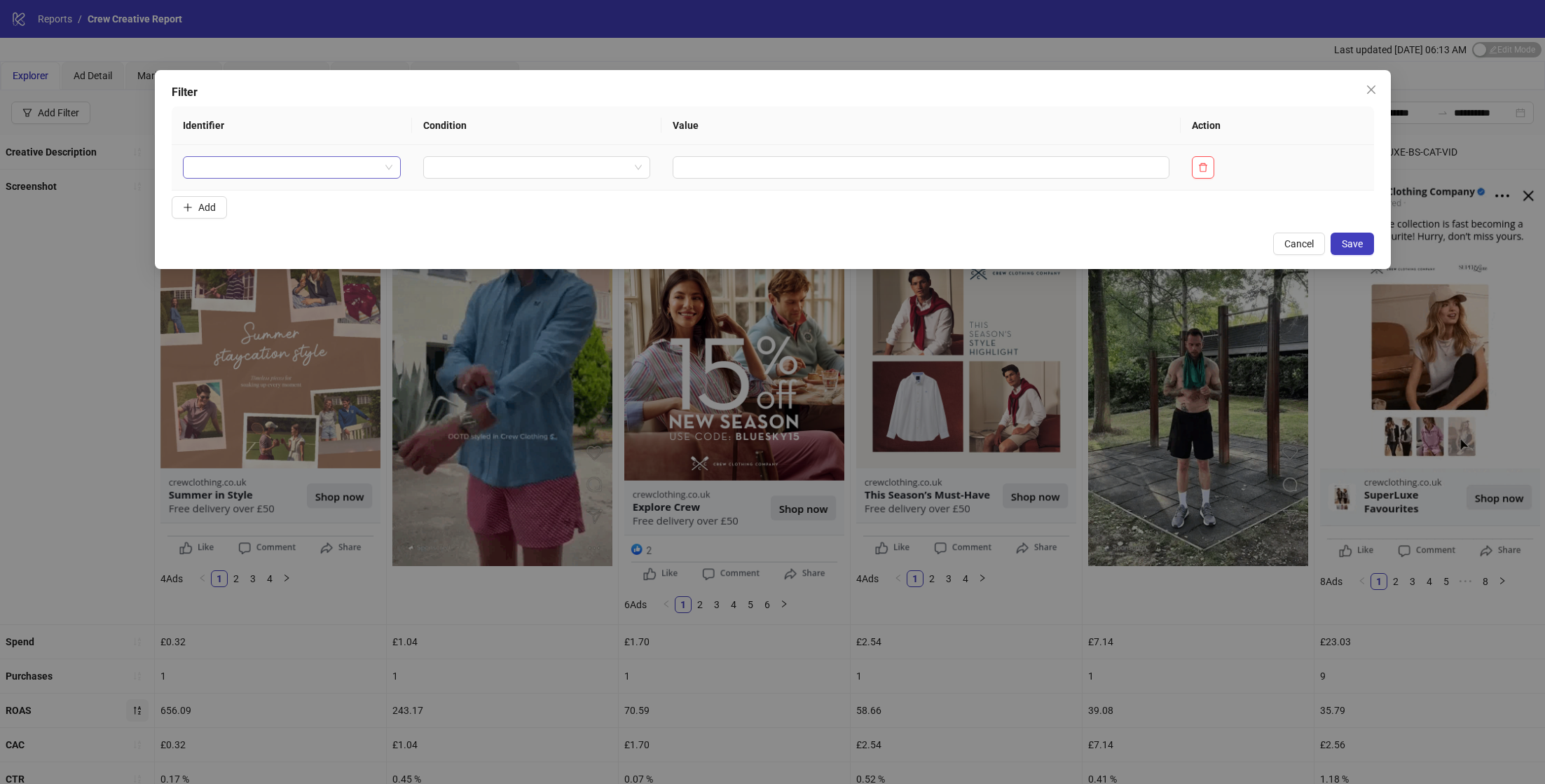
click at [257, 158] on input "search" at bounding box center [286, 167] width 189 height 21
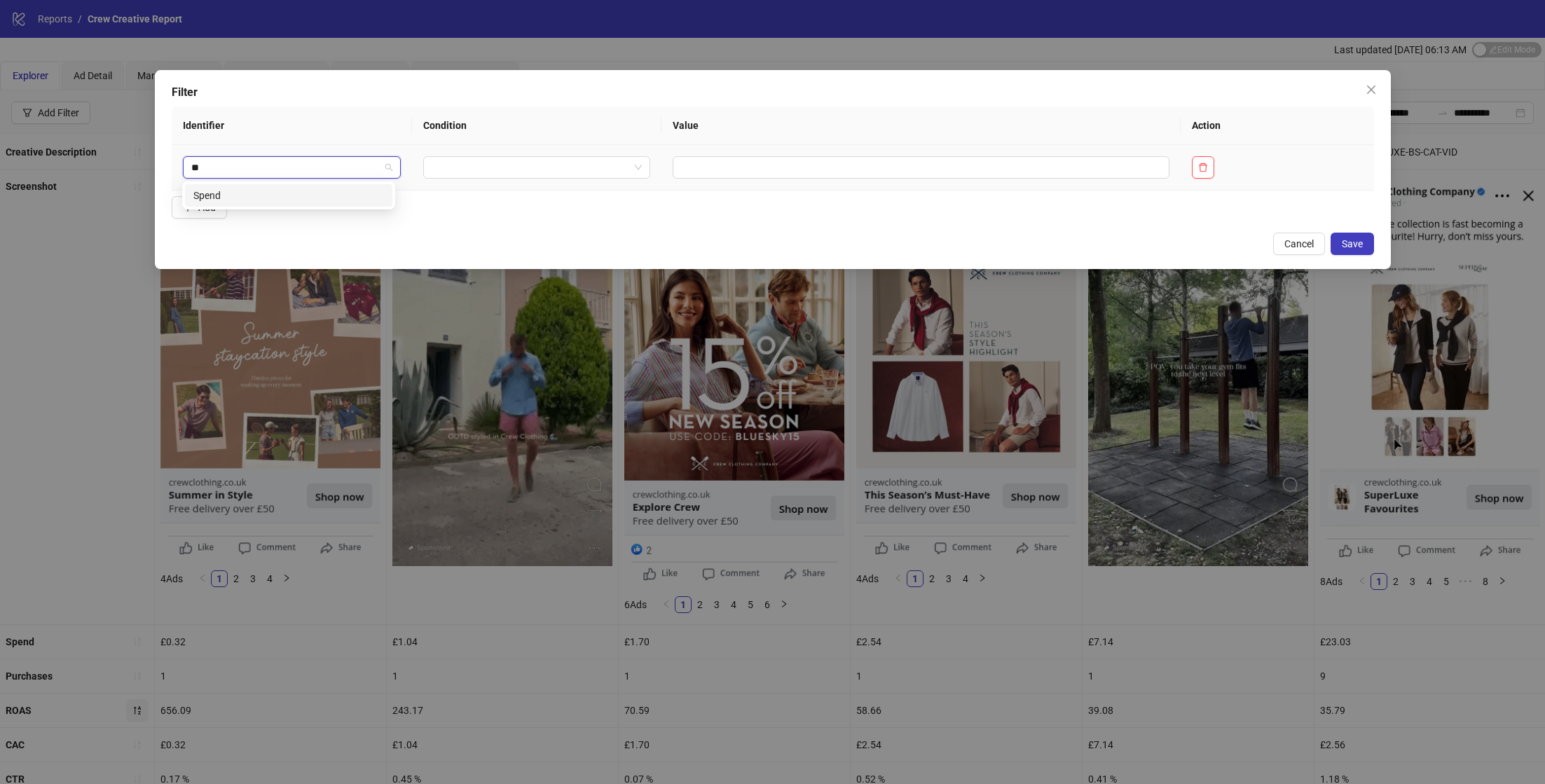
type input "***"
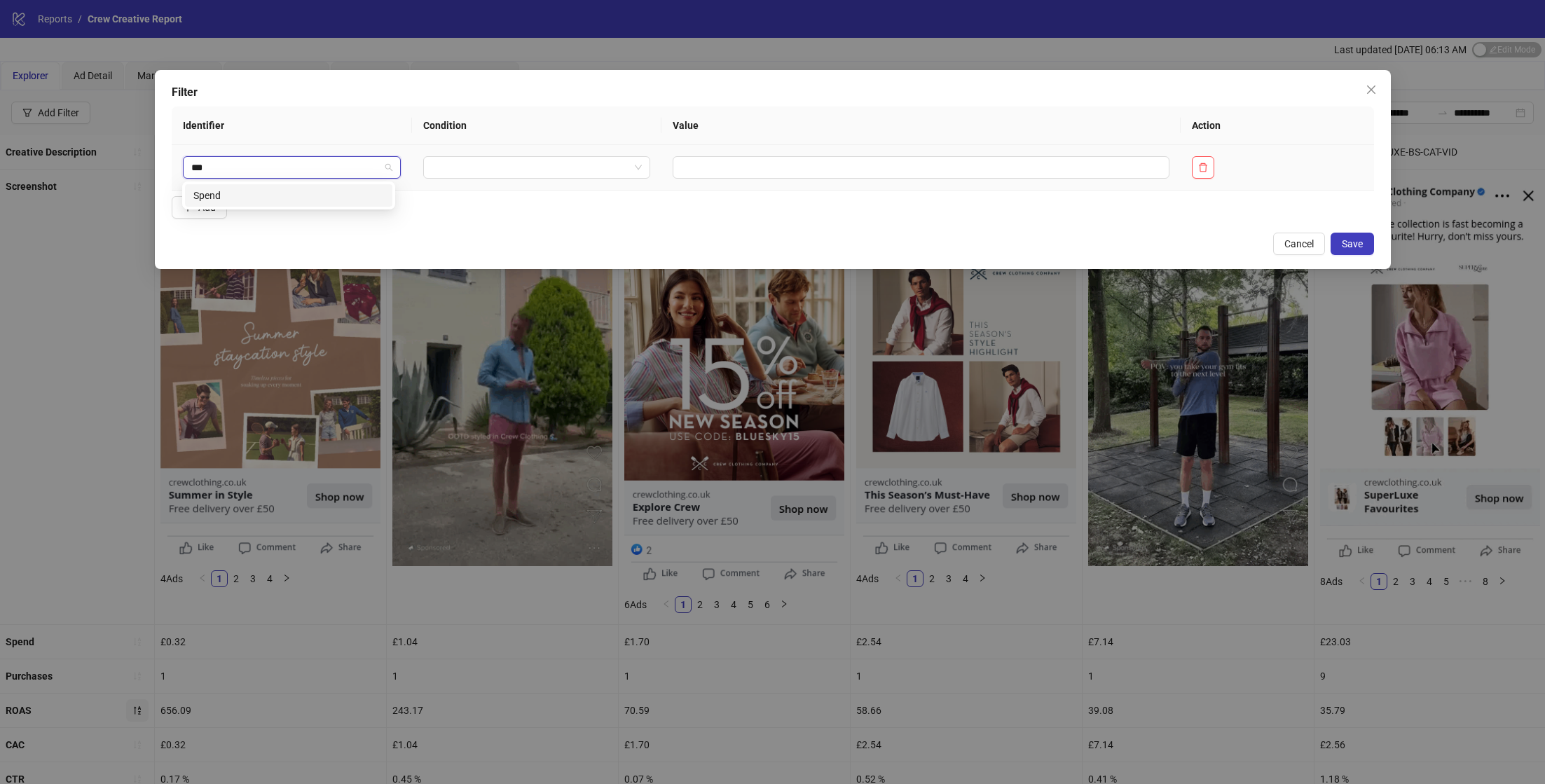
click at [263, 192] on div "Spend" at bounding box center [289, 196] width 191 height 15
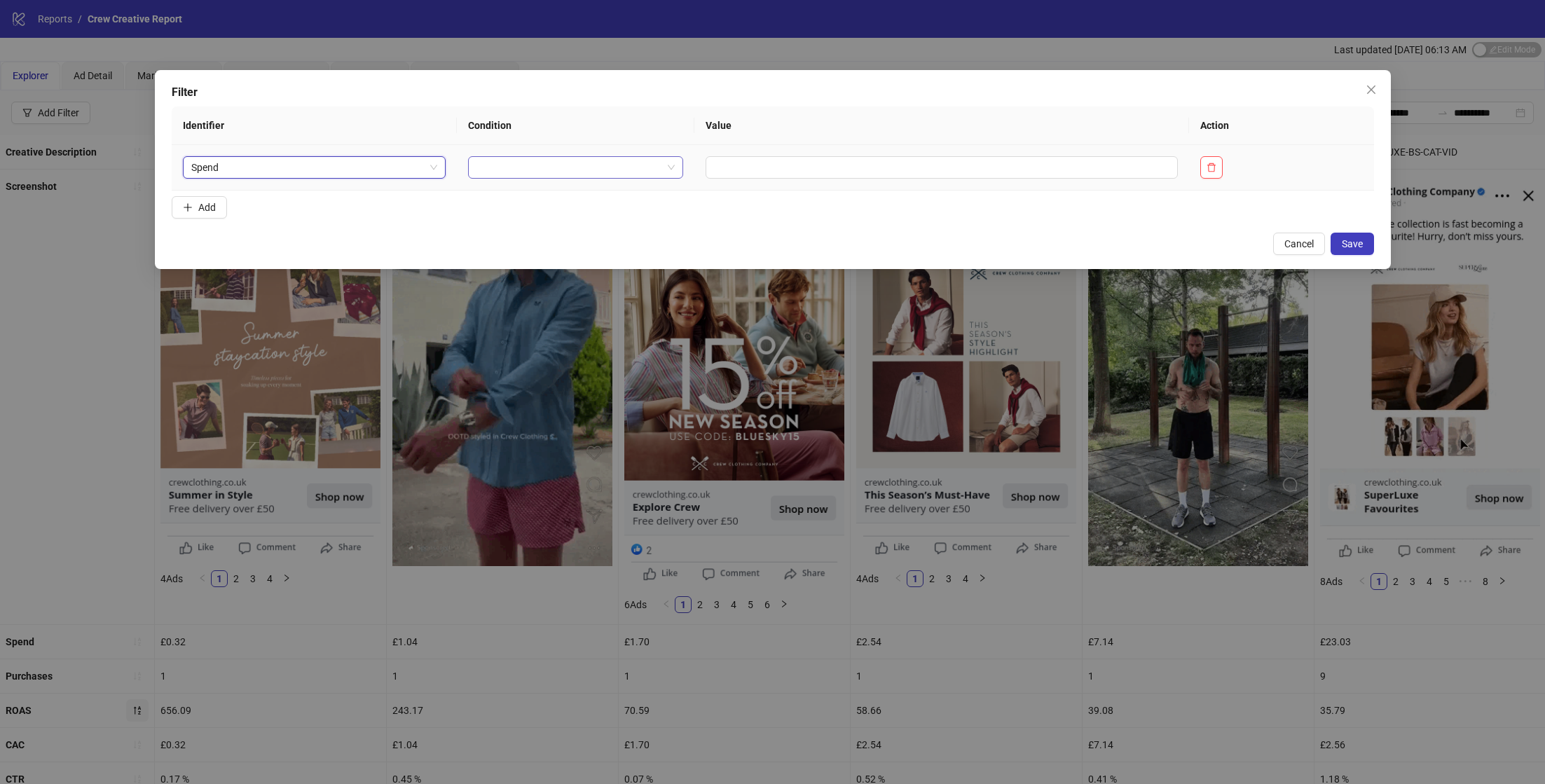
click at [548, 161] on input "search" at bounding box center [569, 167] width 186 height 21
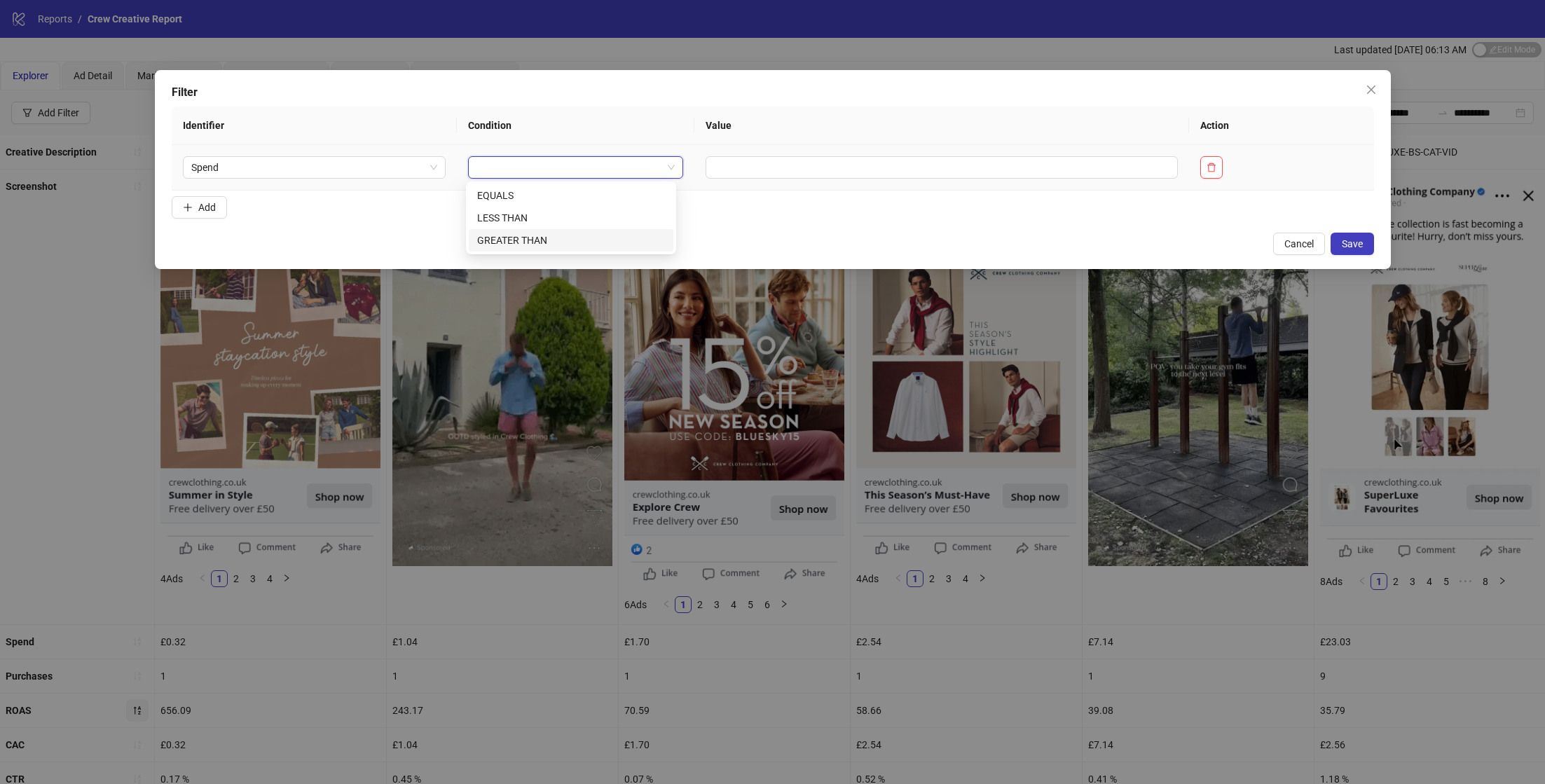
click at [562, 234] on div "GREATER THAN" at bounding box center [571, 240] width 188 height 15
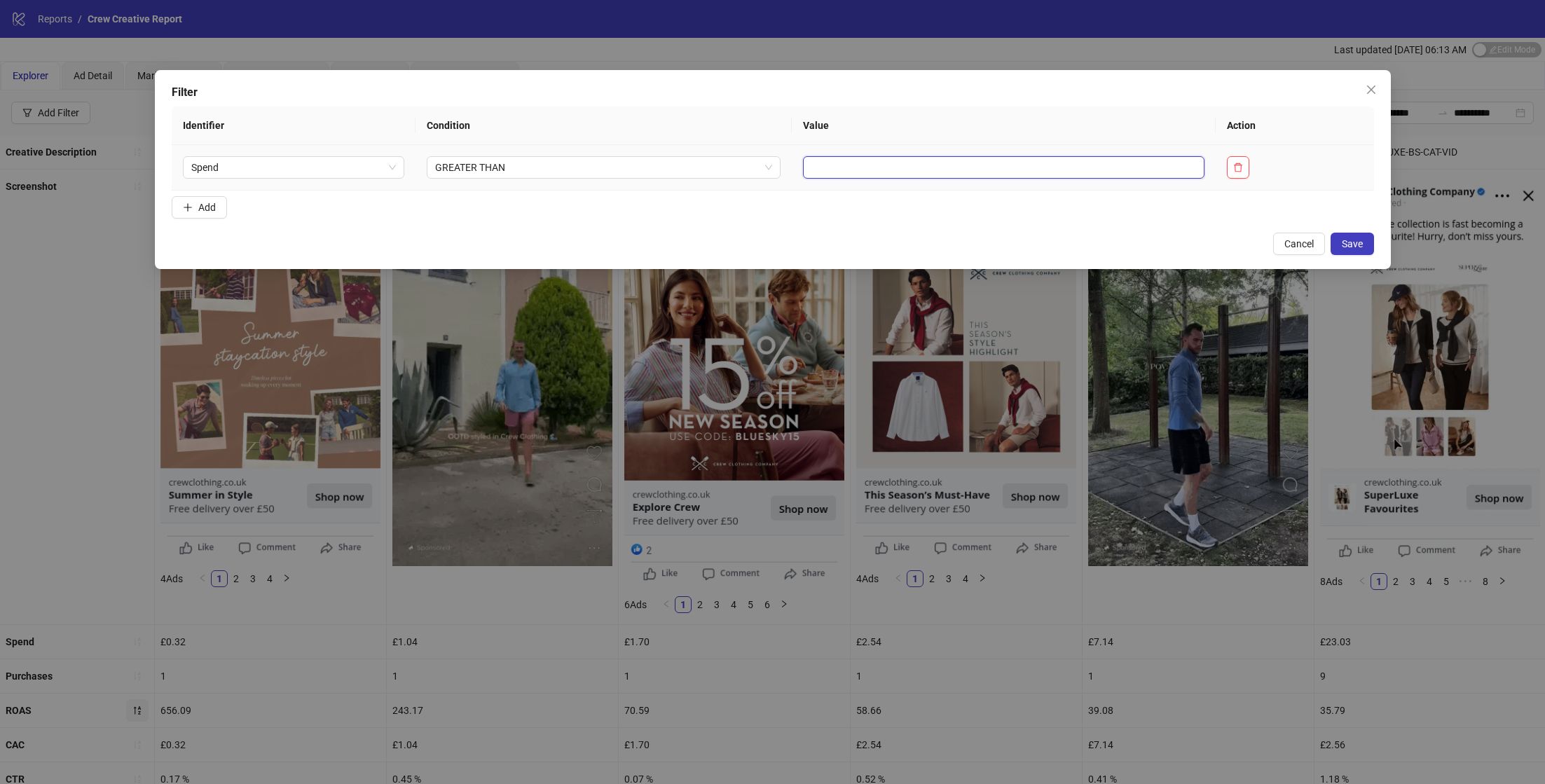
click at [871, 173] on input "text" at bounding box center [1003, 167] width 401 height 22
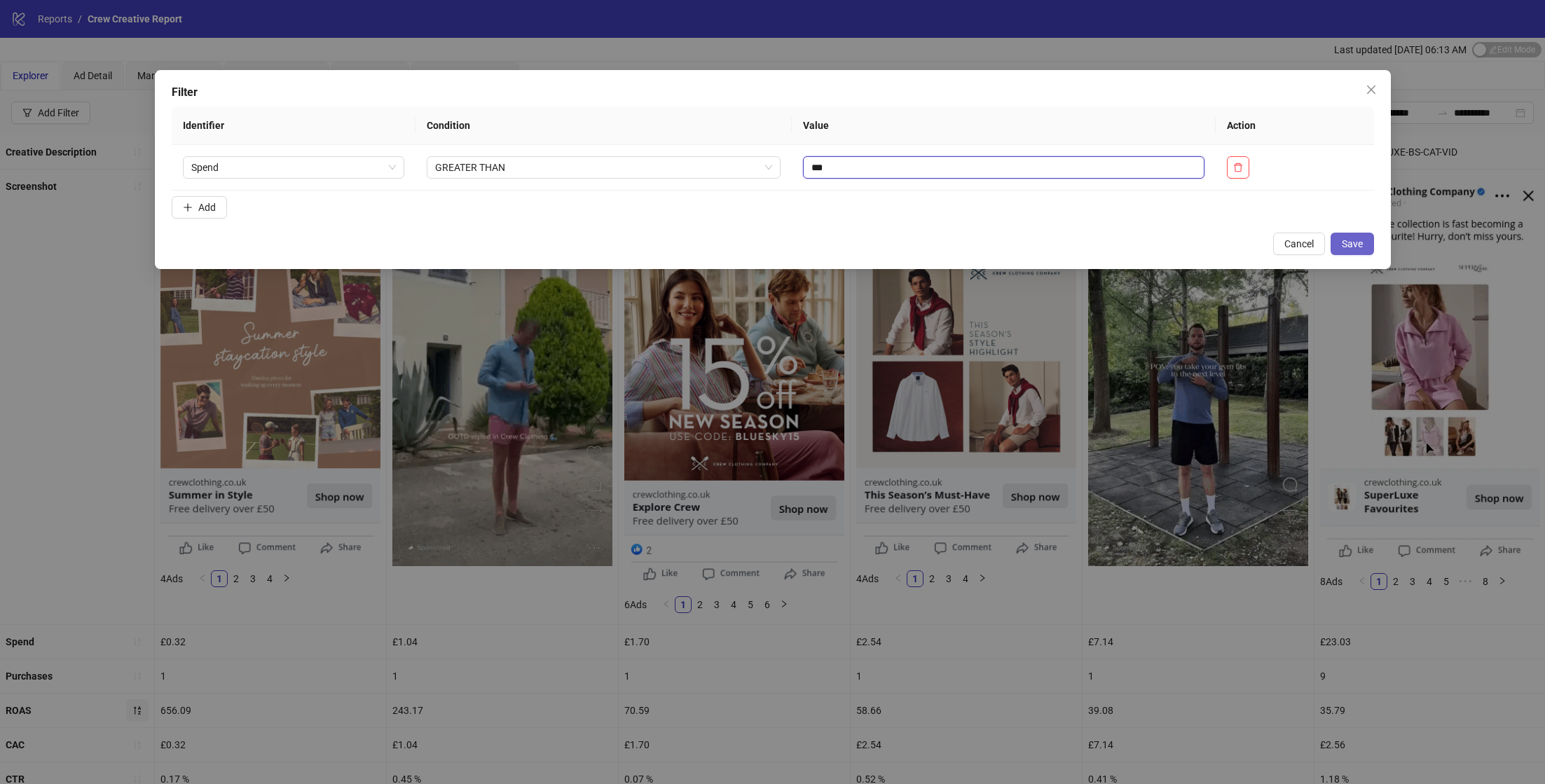
type input "***"
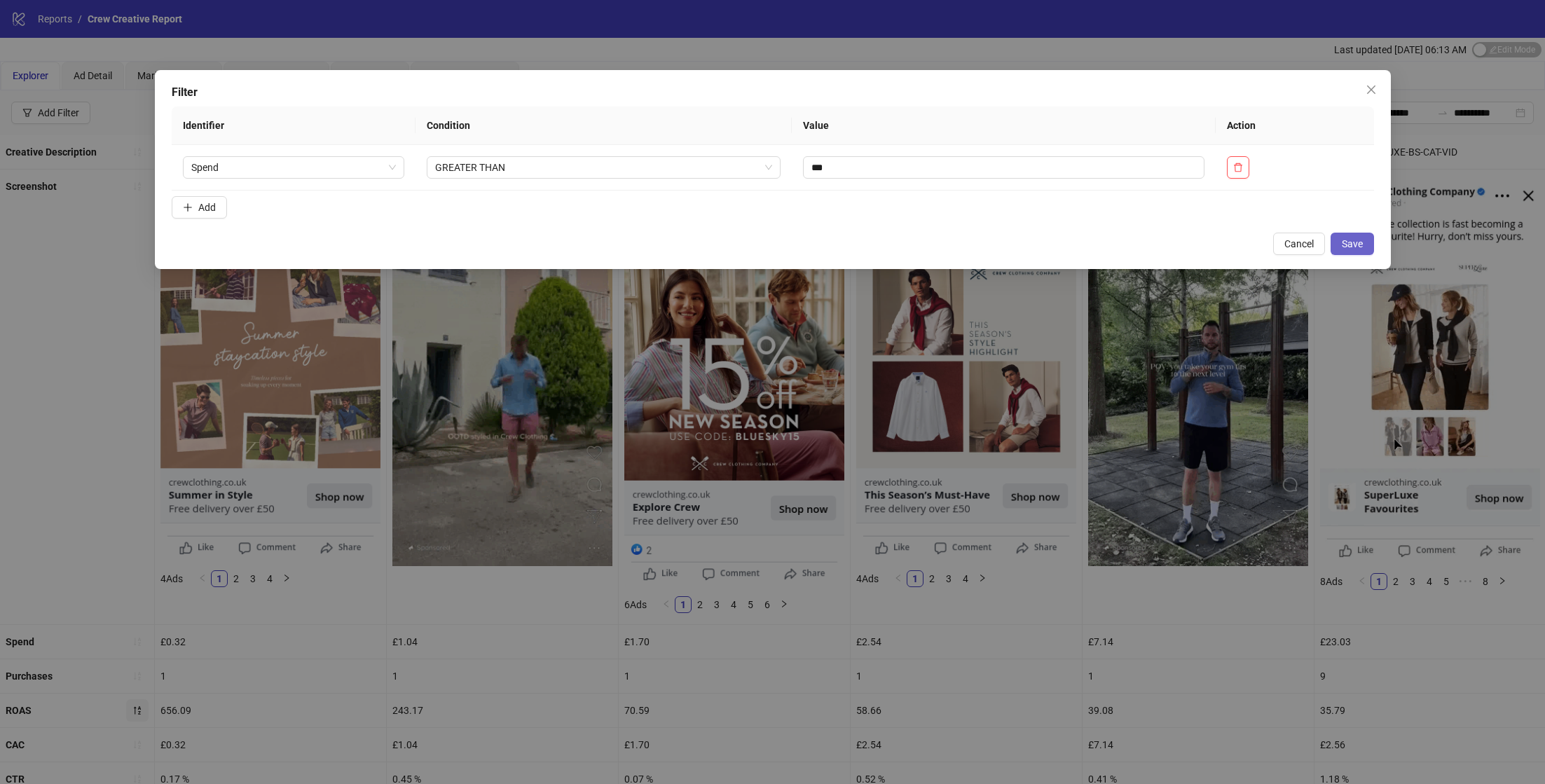
click at [1347, 246] on span "Save" at bounding box center [1352, 243] width 21 height 11
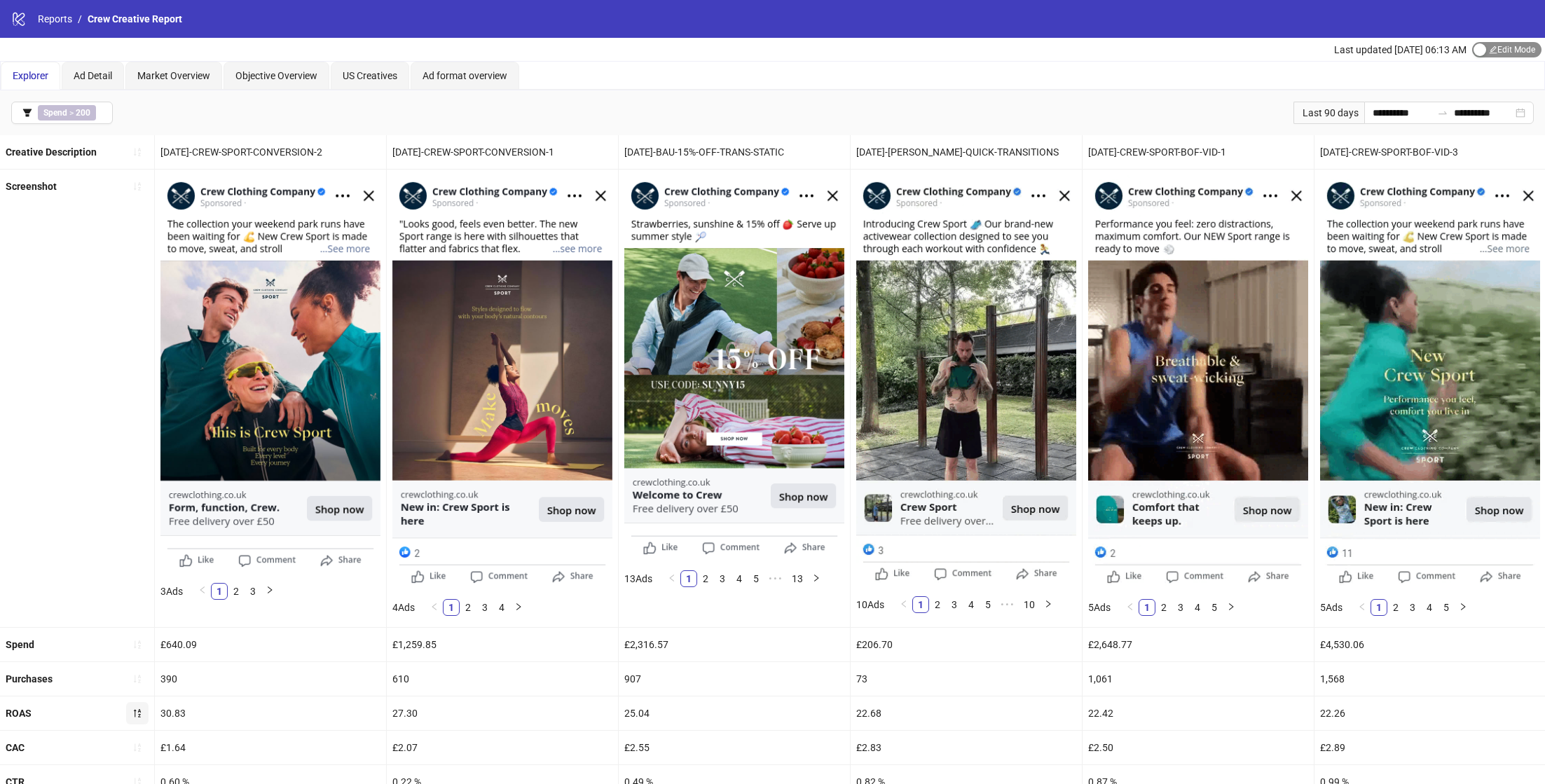
click at [1512, 50] on span "Edit Mode Edit Mode" at bounding box center [1506, 50] width 70 height 15
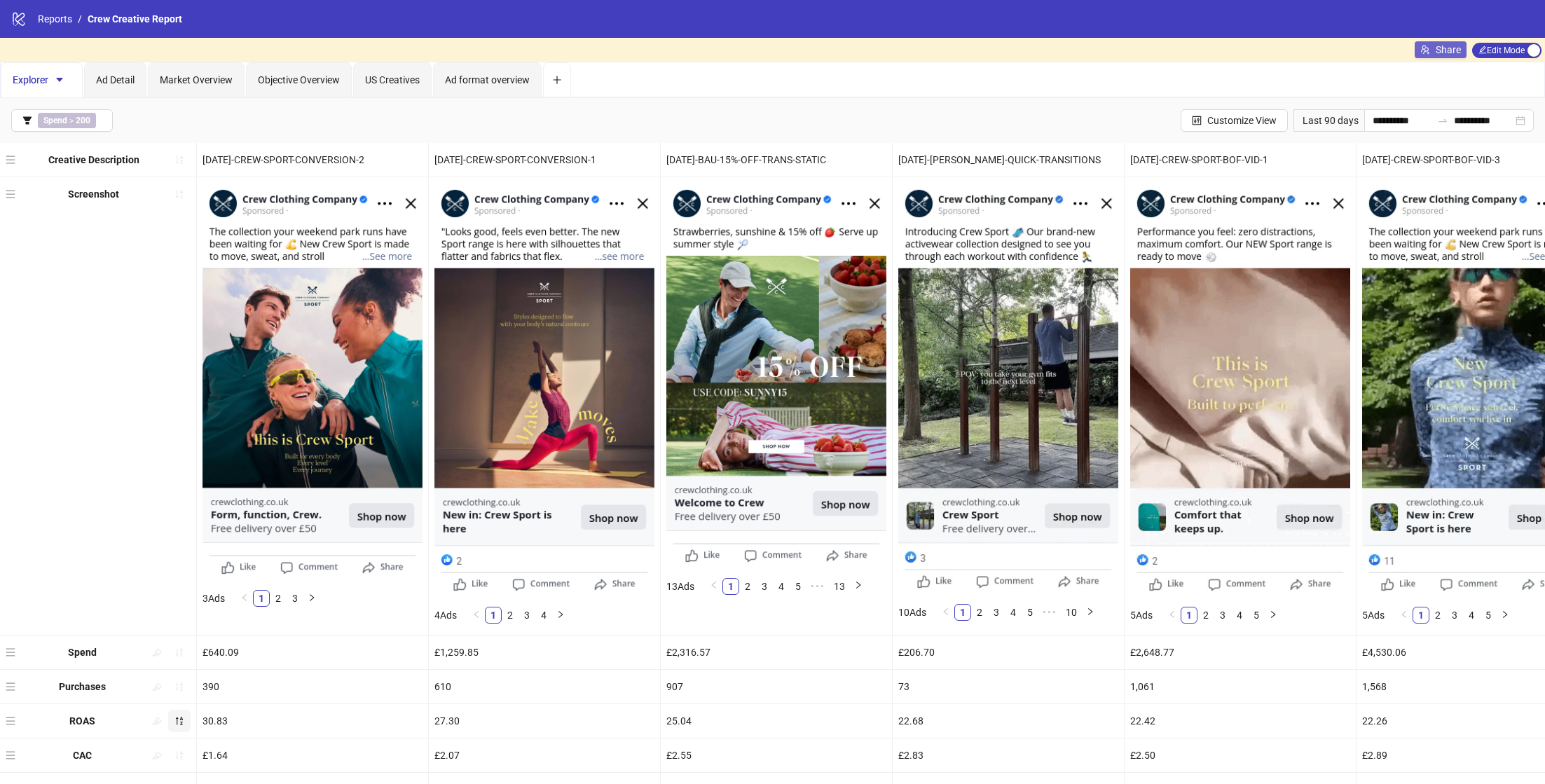
click at [1429, 46] on button "Share" at bounding box center [1440, 50] width 52 height 17
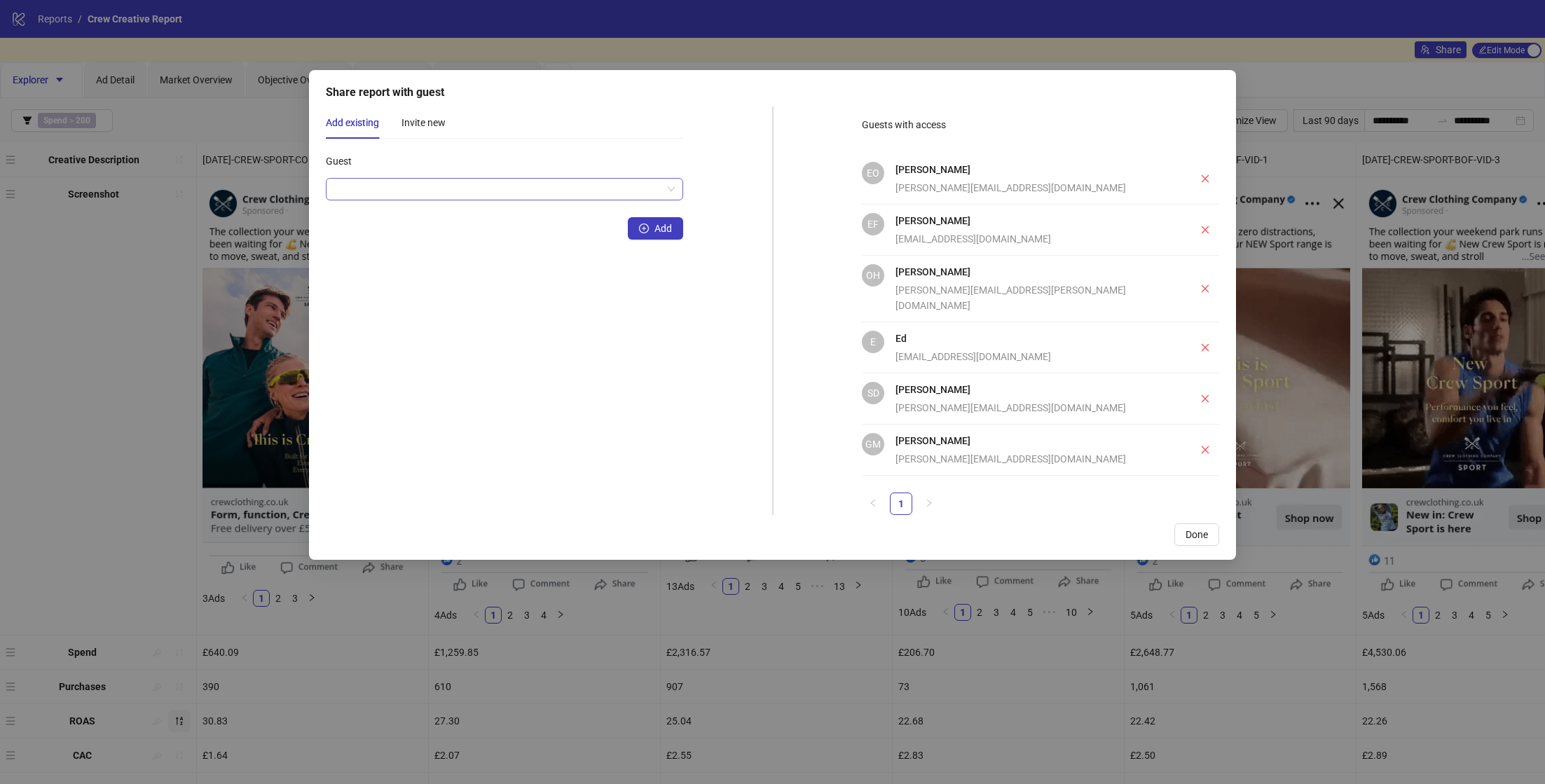
click at [507, 191] on input "Guest" at bounding box center [498, 189] width 328 height 21
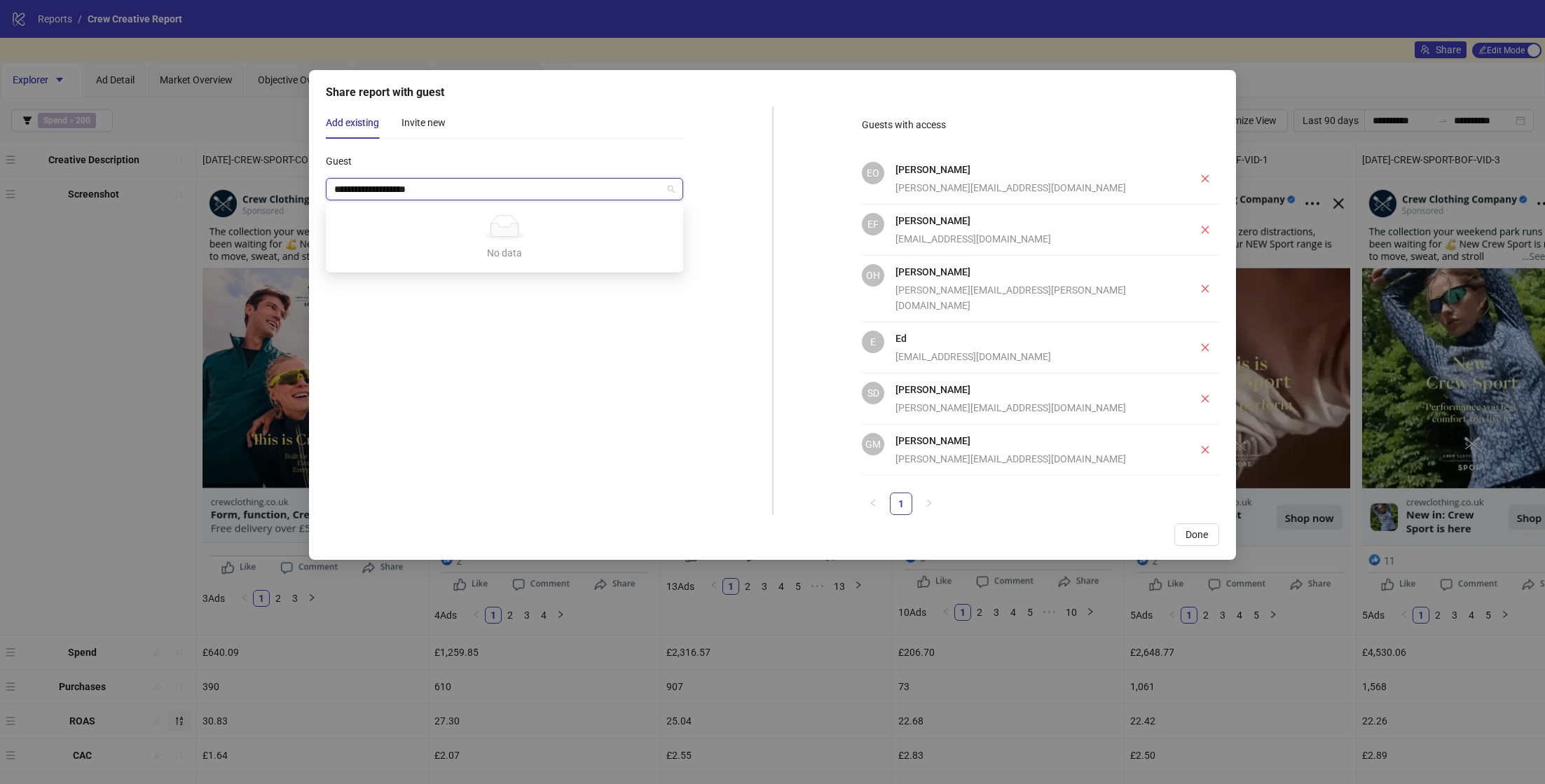
type input "**********"
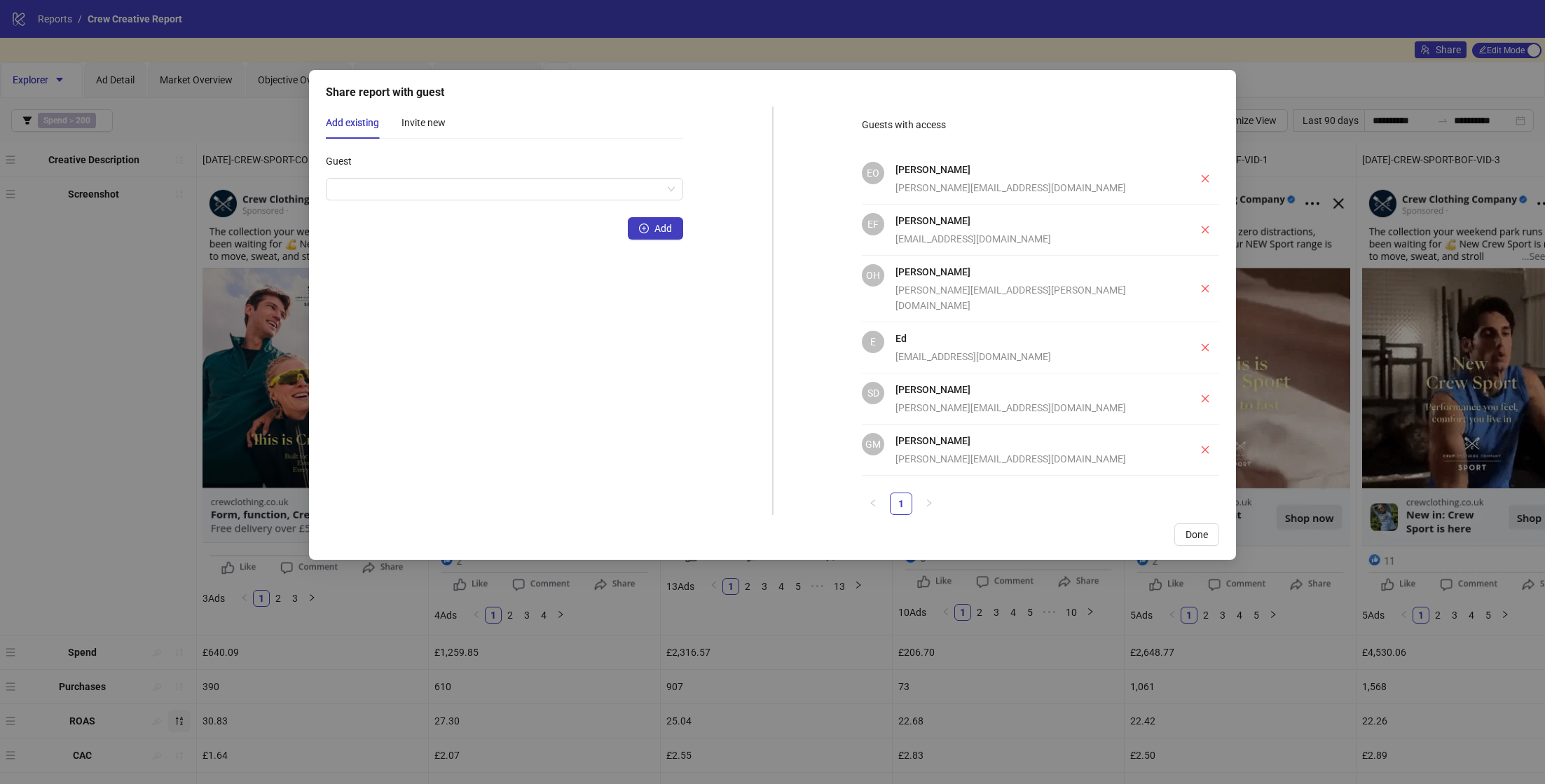
click at [596, 307] on div "Guest Add" at bounding box center [504, 332] width 357 height 365
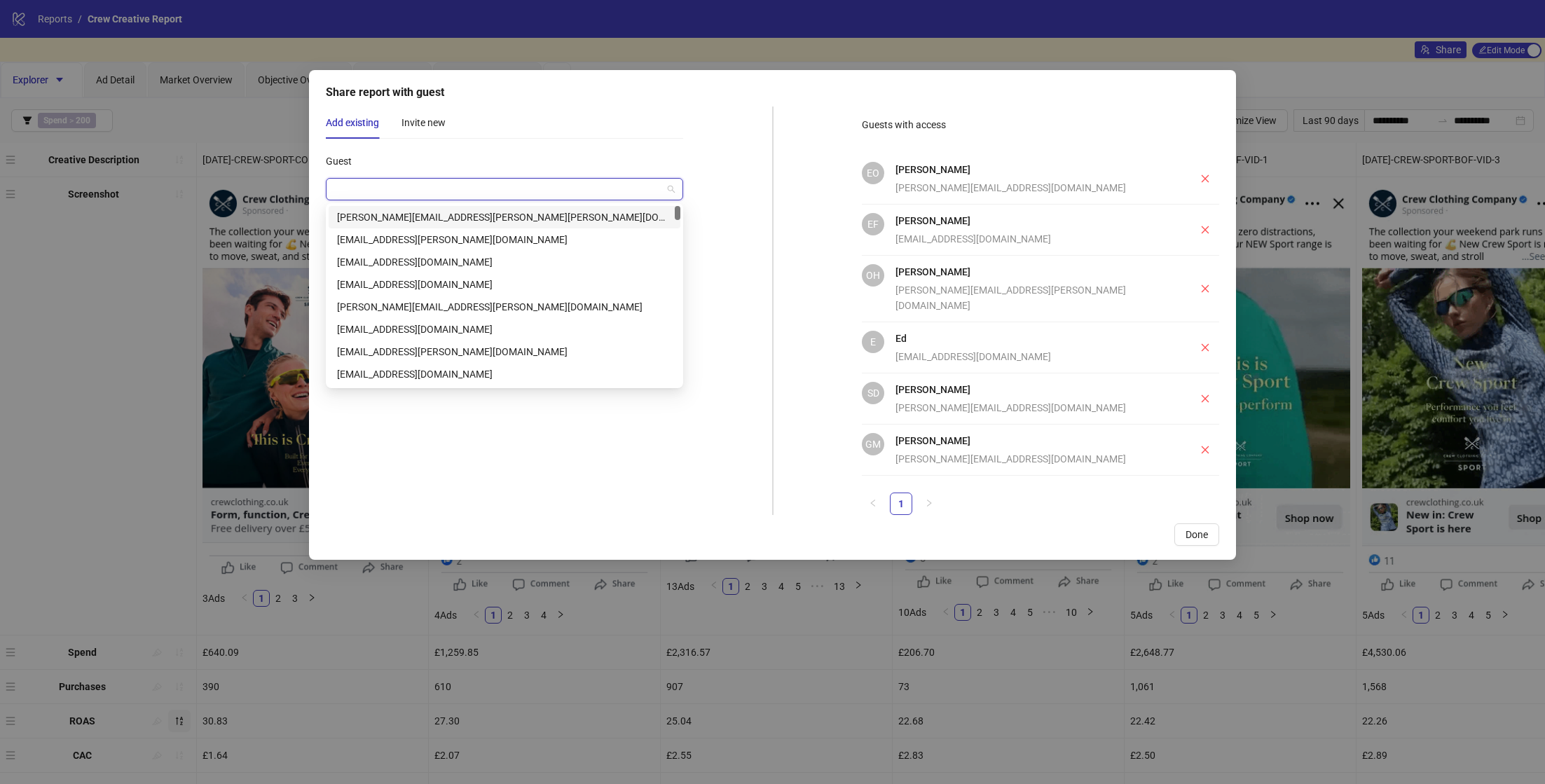
click at [466, 185] on input "Guest" at bounding box center [498, 189] width 328 height 21
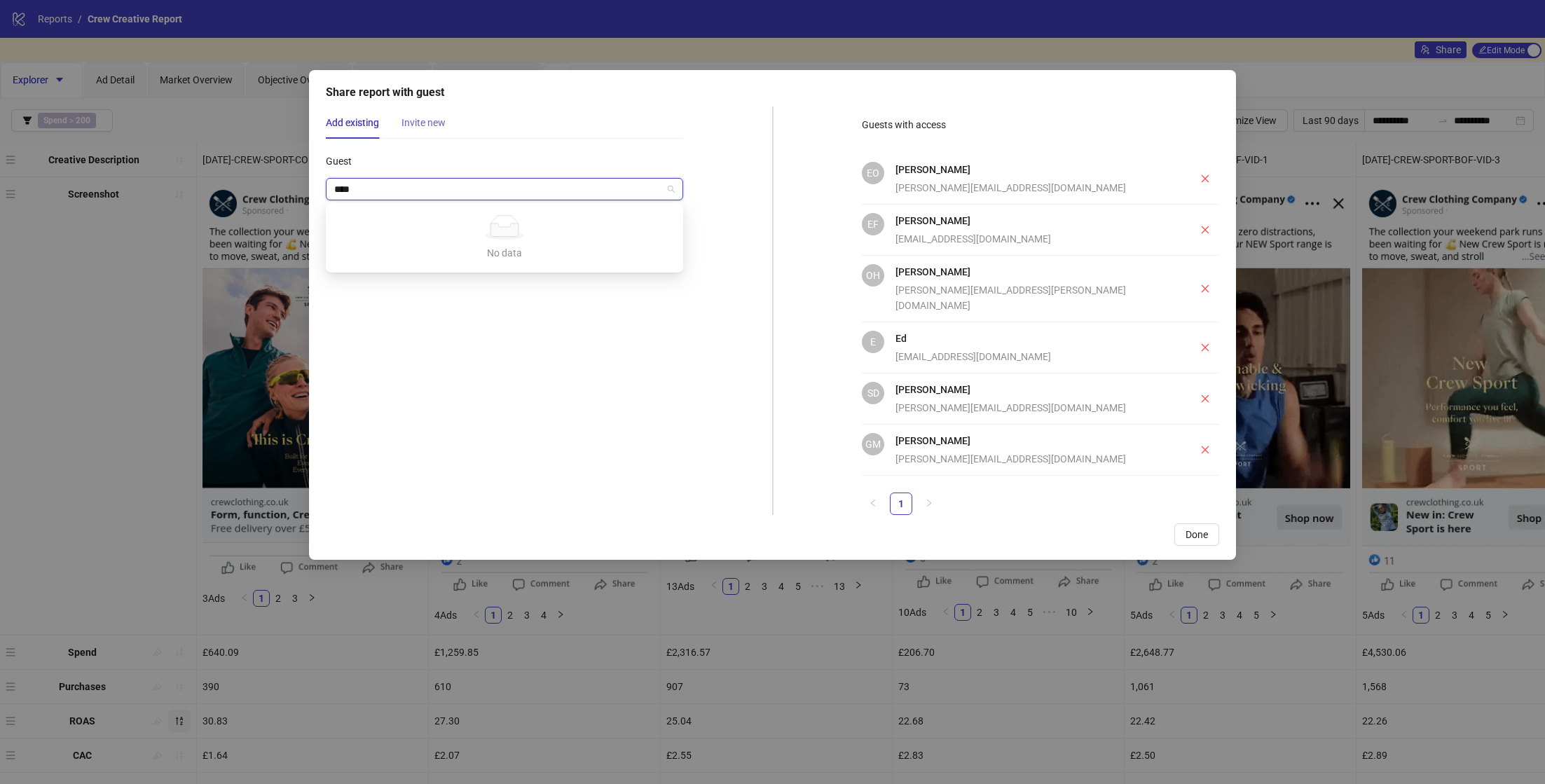
type input "****"
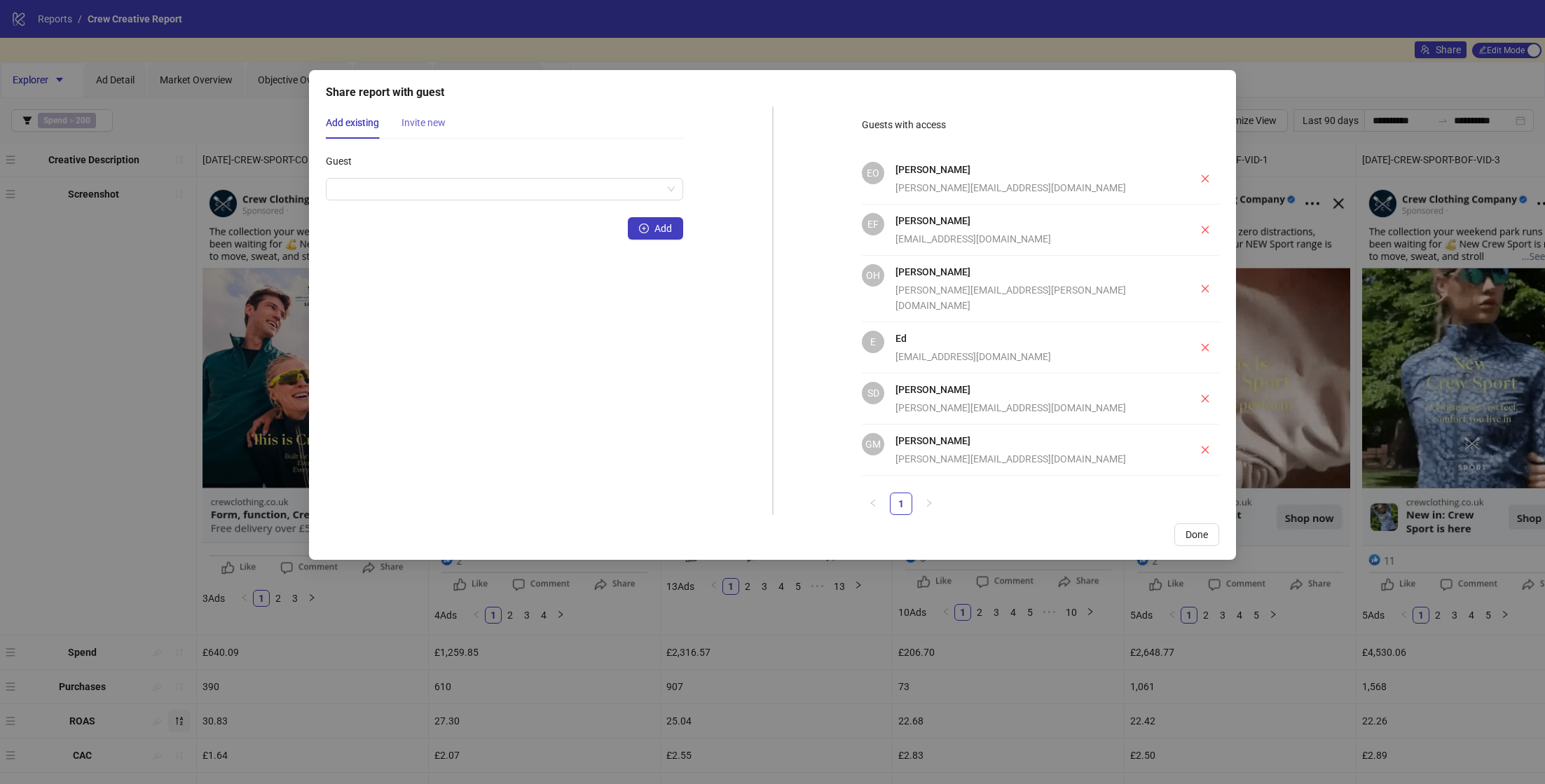
click at [416, 137] on div "Invite new" at bounding box center [423, 123] width 44 height 33
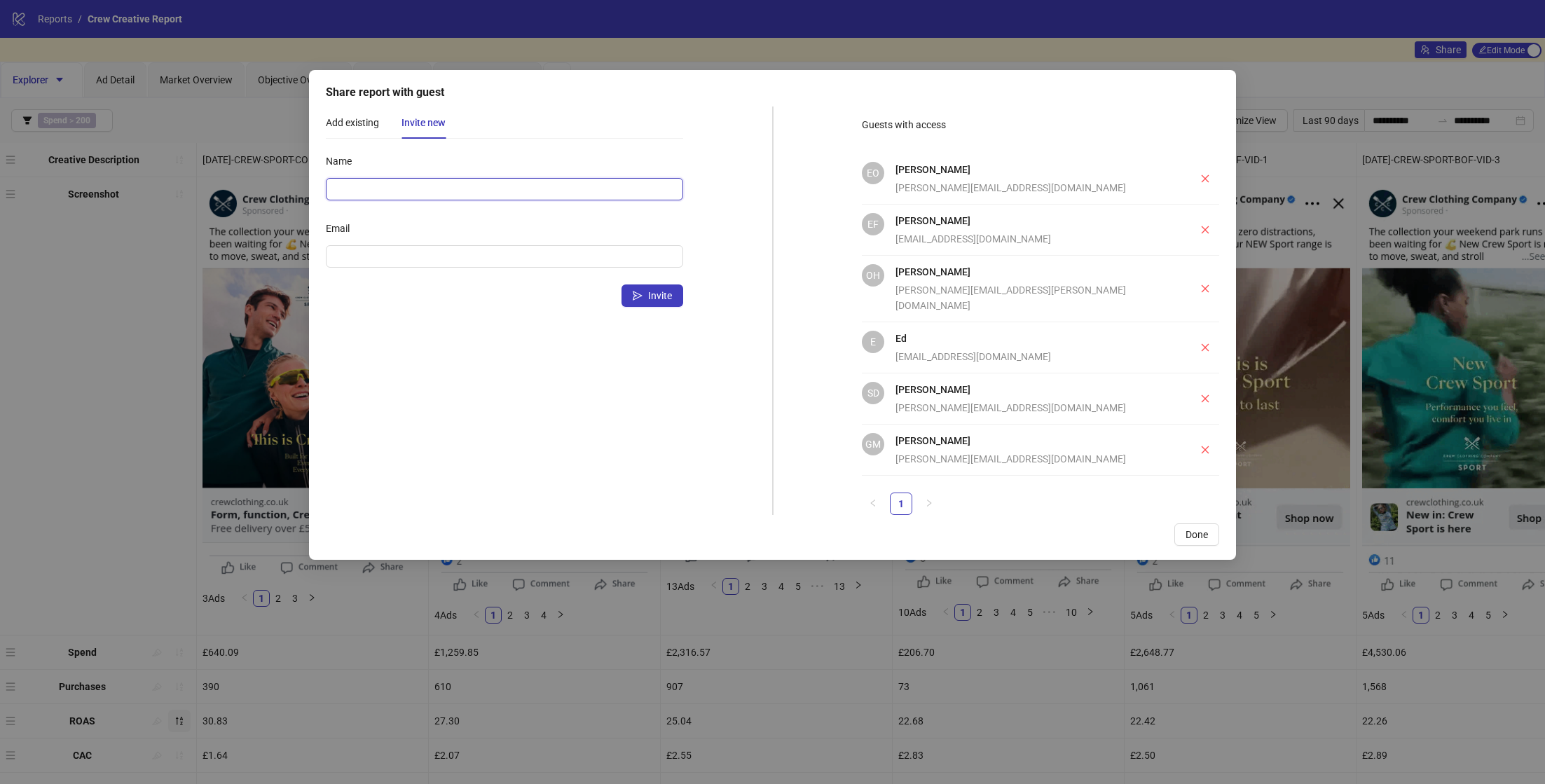
click at [429, 191] on input "Name" at bounding box center [504, 189] width 357 height 22
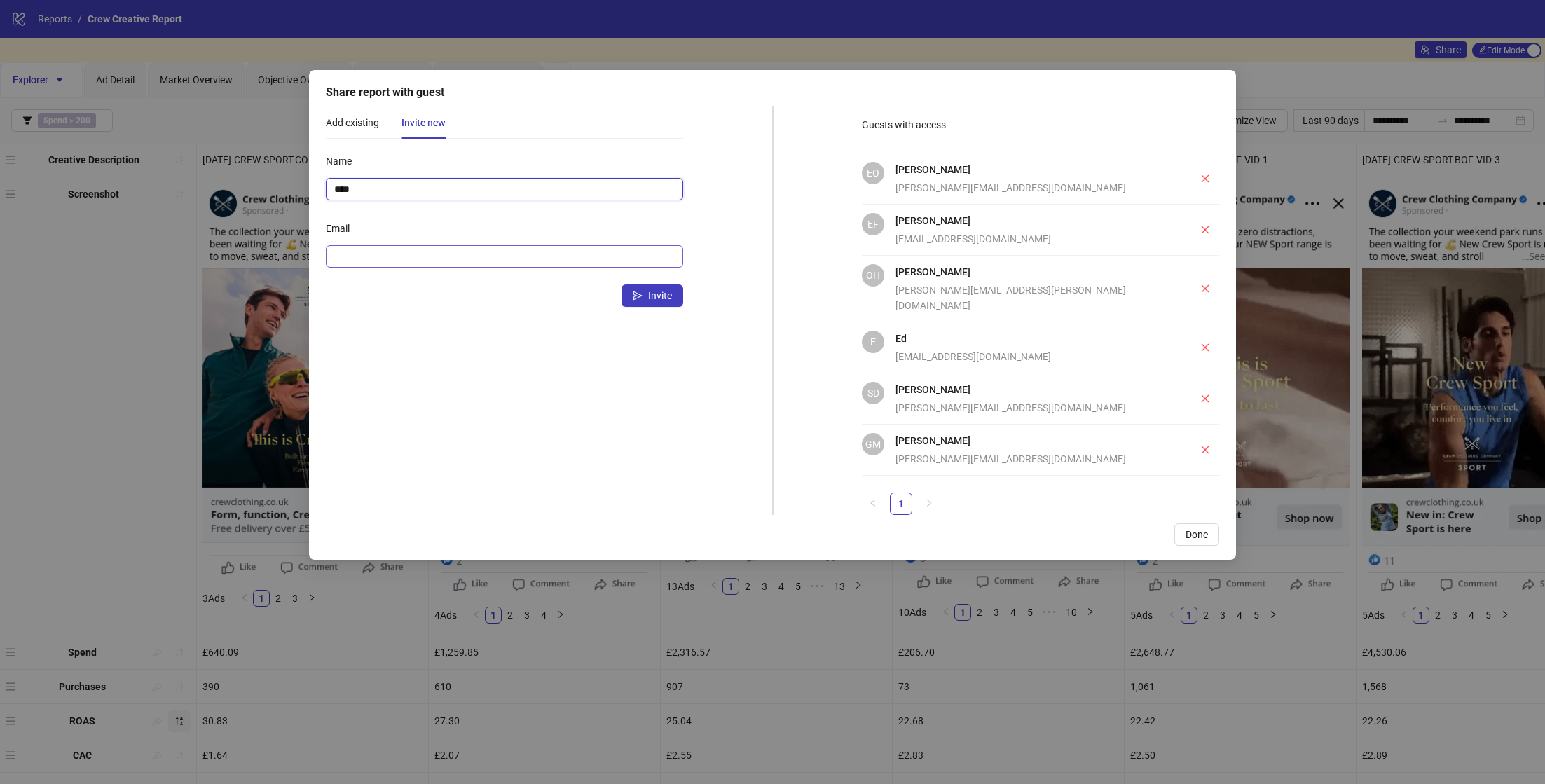
type input "****"
click at [420, 259] on input "Email" at bounding box center [502, 257] width 338 height 15
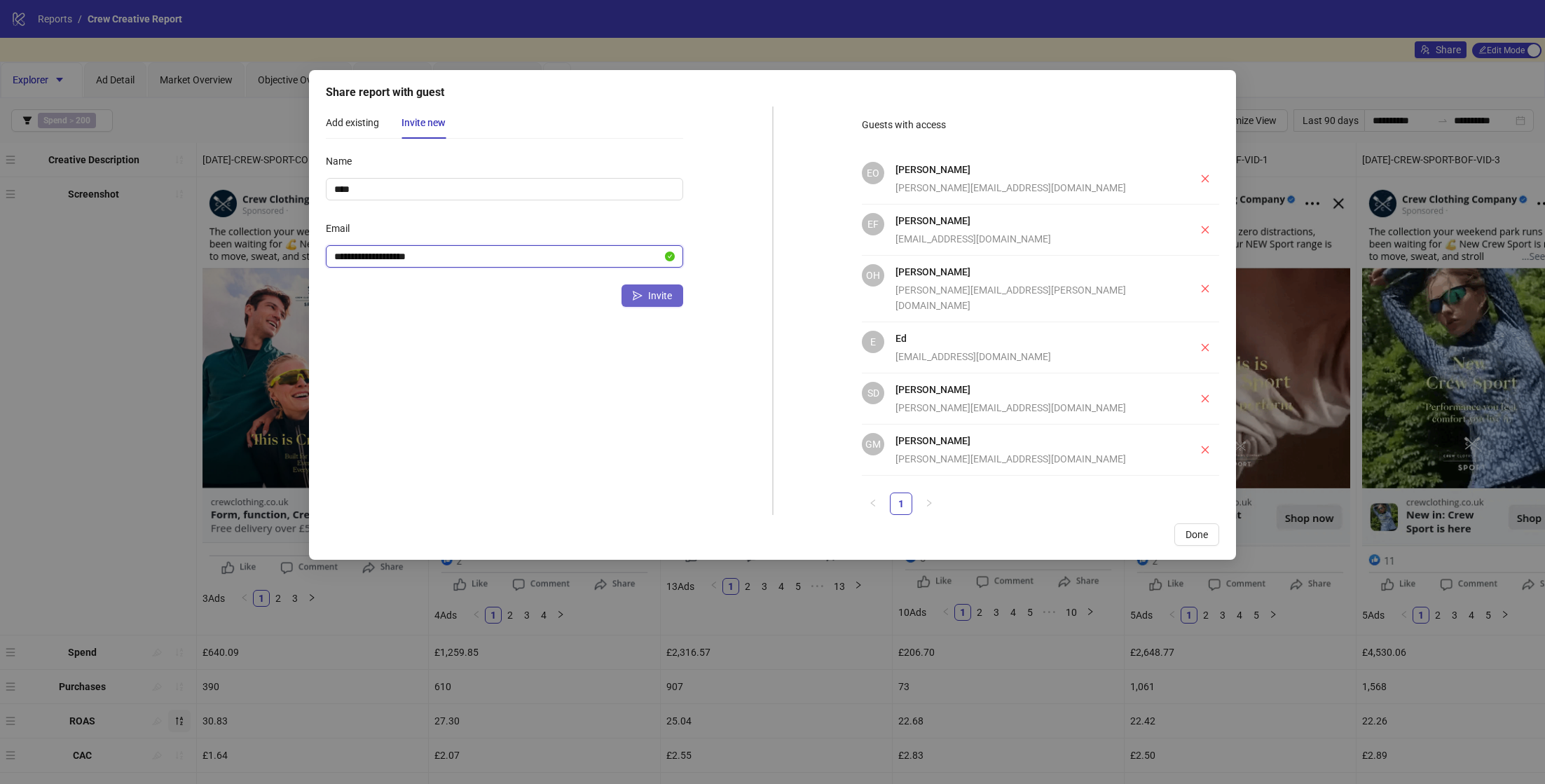
type input "**********"
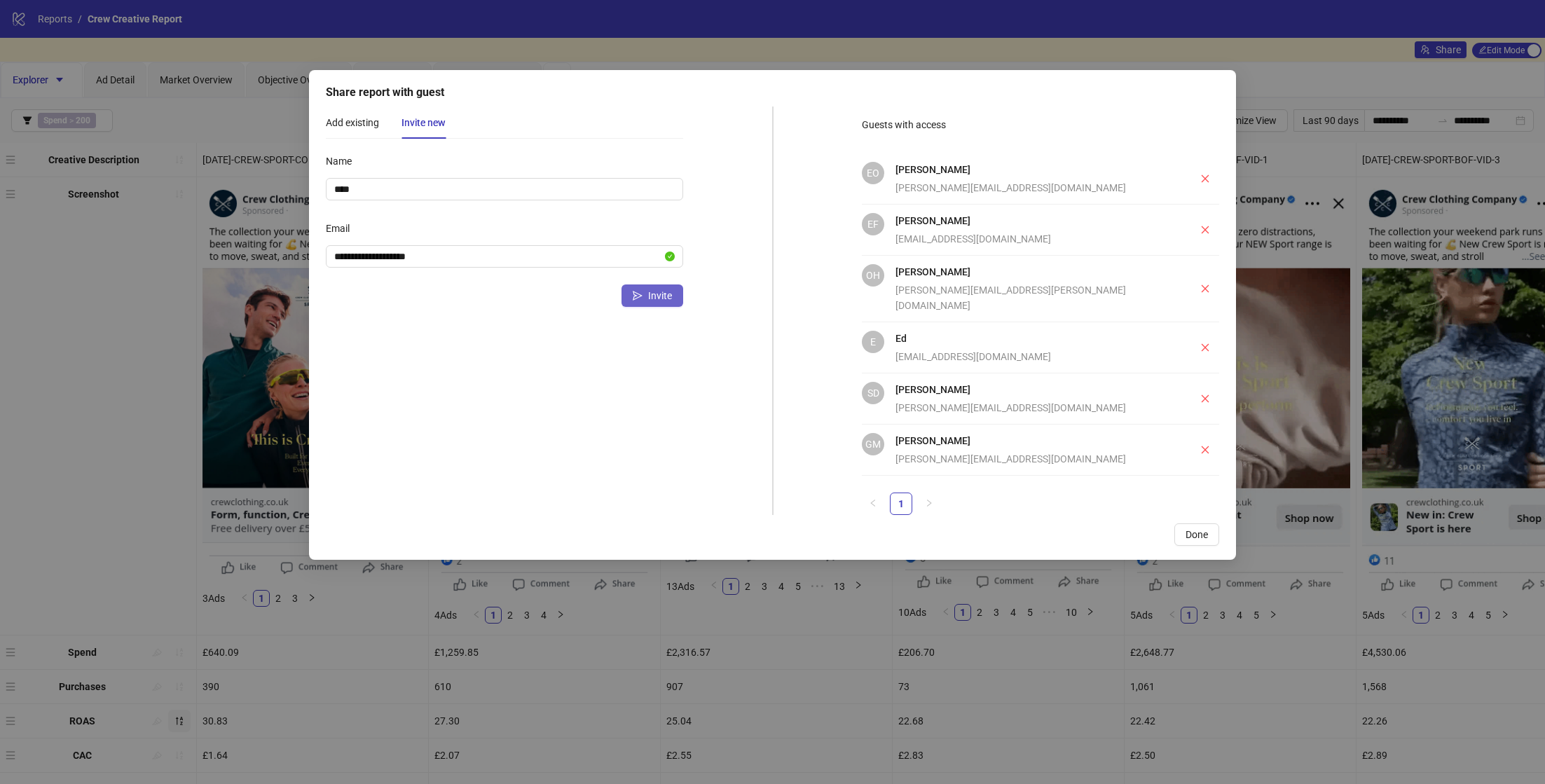
click at [662, 297] on span "Invite" at bounding box center [660, 295] width 24 height 11
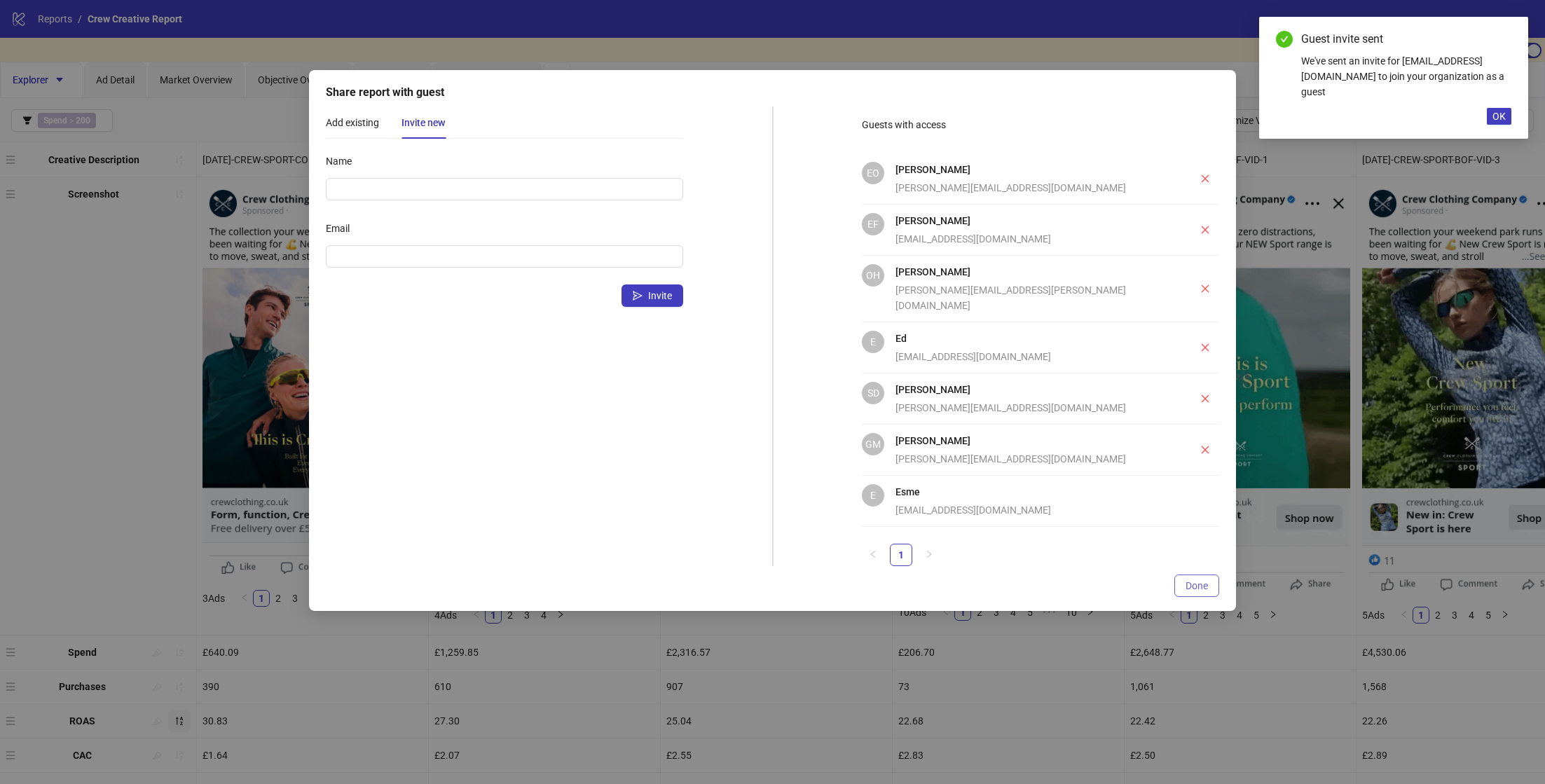
click at [1189, 580] on span "Done" at bounding box center [1196, 586] width 22 height 11
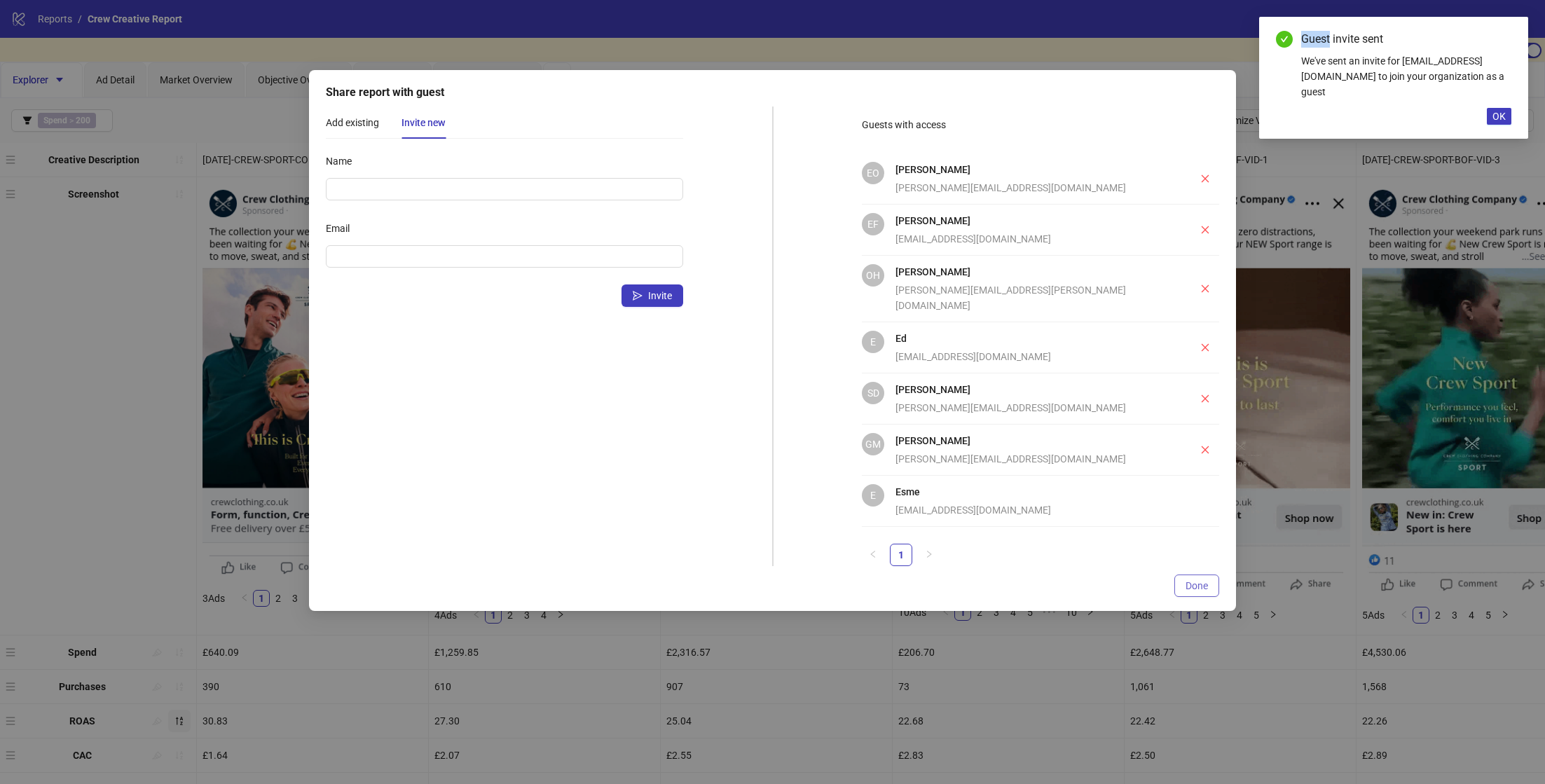
click at [1189, 565] on div "Share report with guest Add existing Invite new Guest Add Name Email Invite Gue…" at bounding box center [772, 392] width 1545 height 784
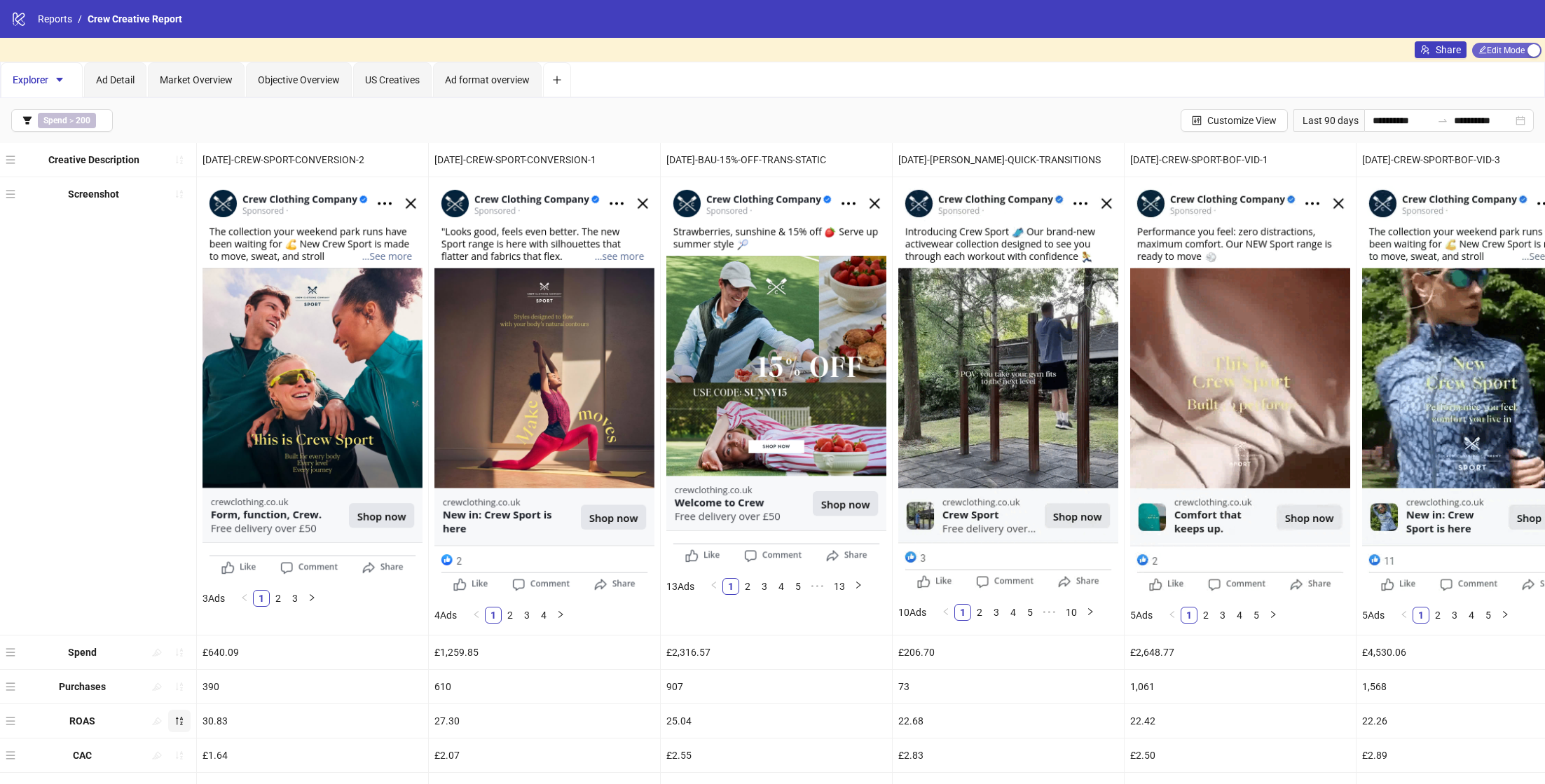
click at [1512, 49] on span "Edit Mode Edit Mode" at bounding box center [1506, 51] width 70 height 15
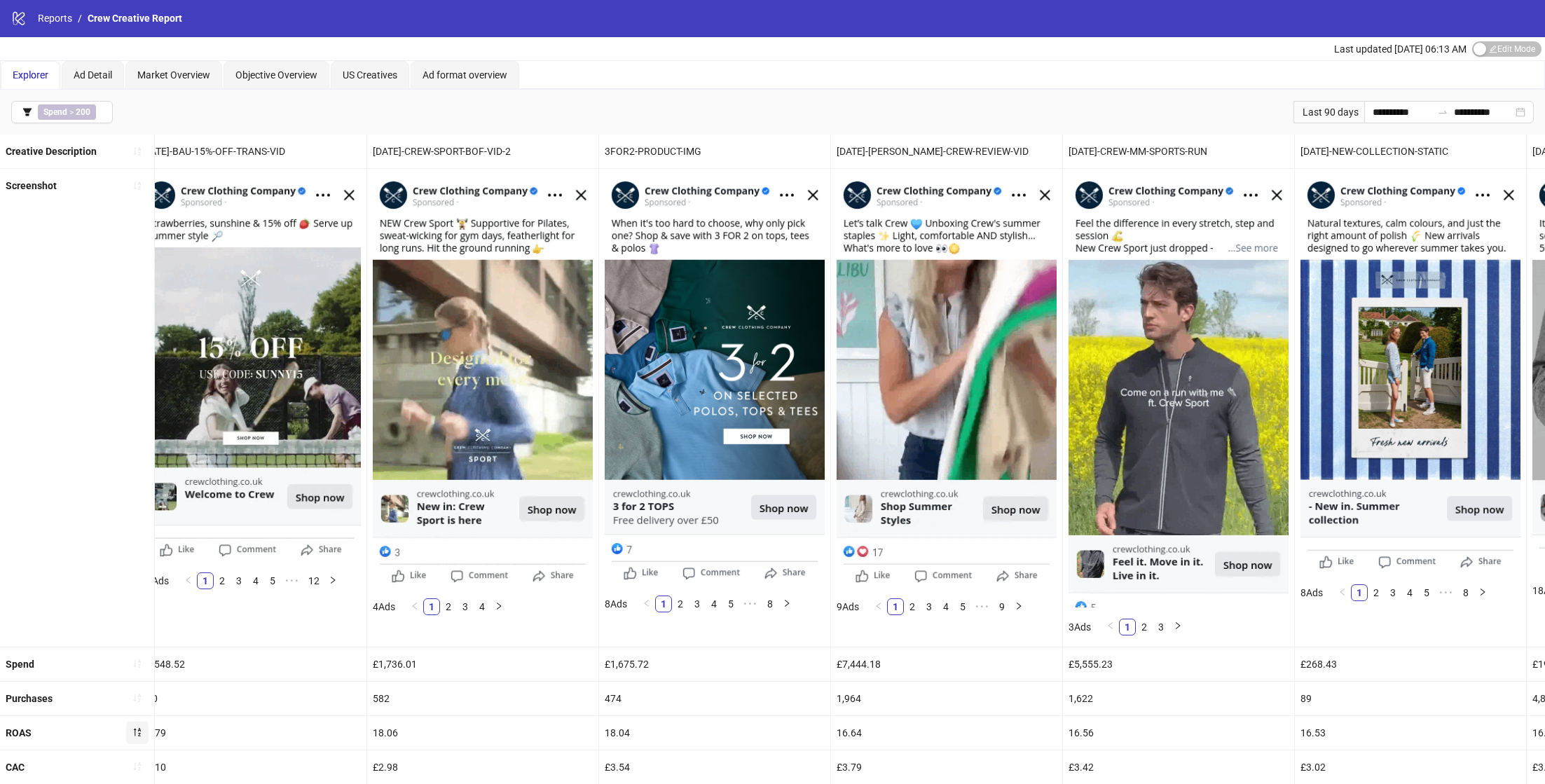
scroll to position [0, 2109]
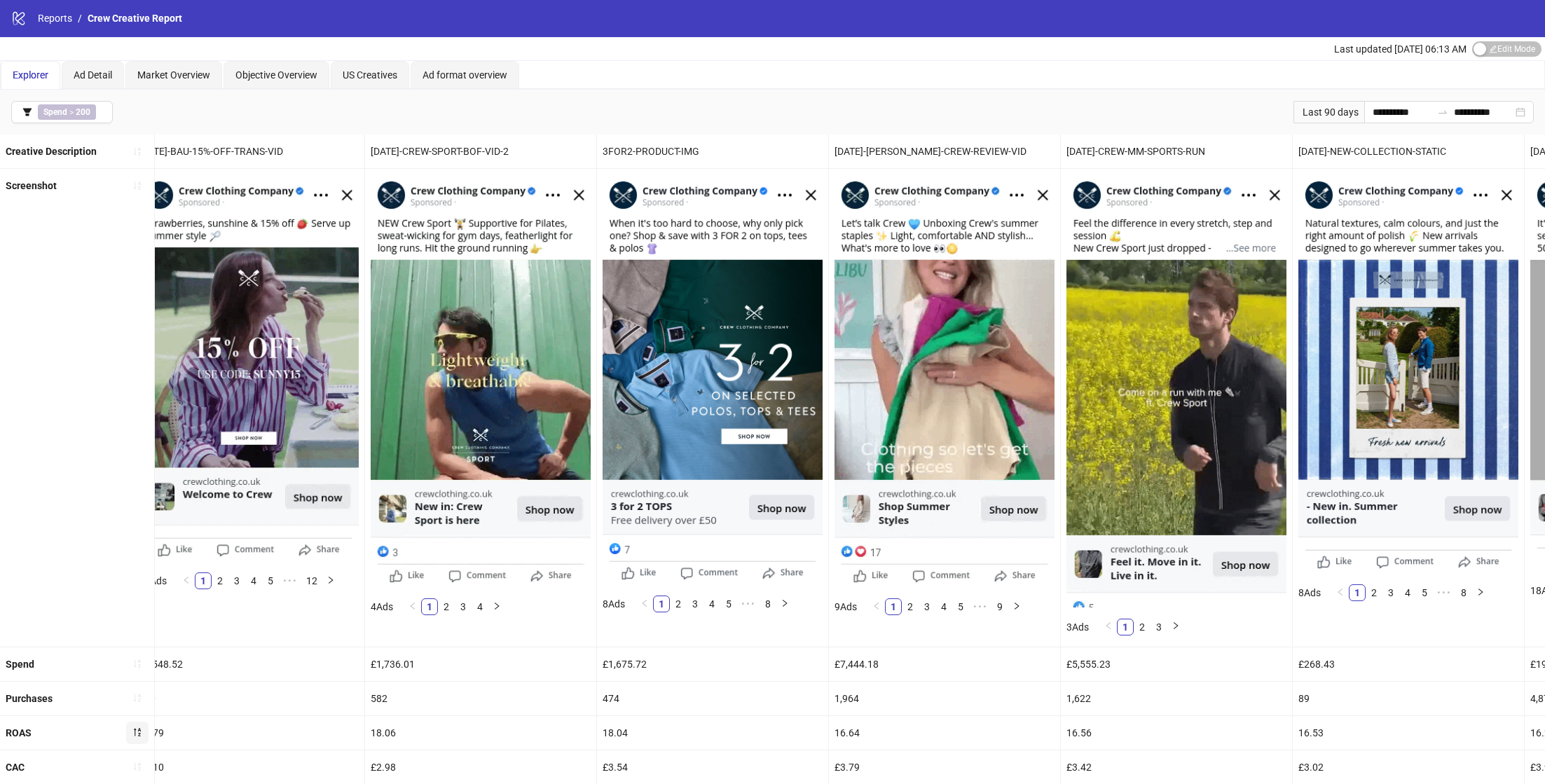
click at [953, 392] on img at bounding box center [945, 380] width 220 height 413
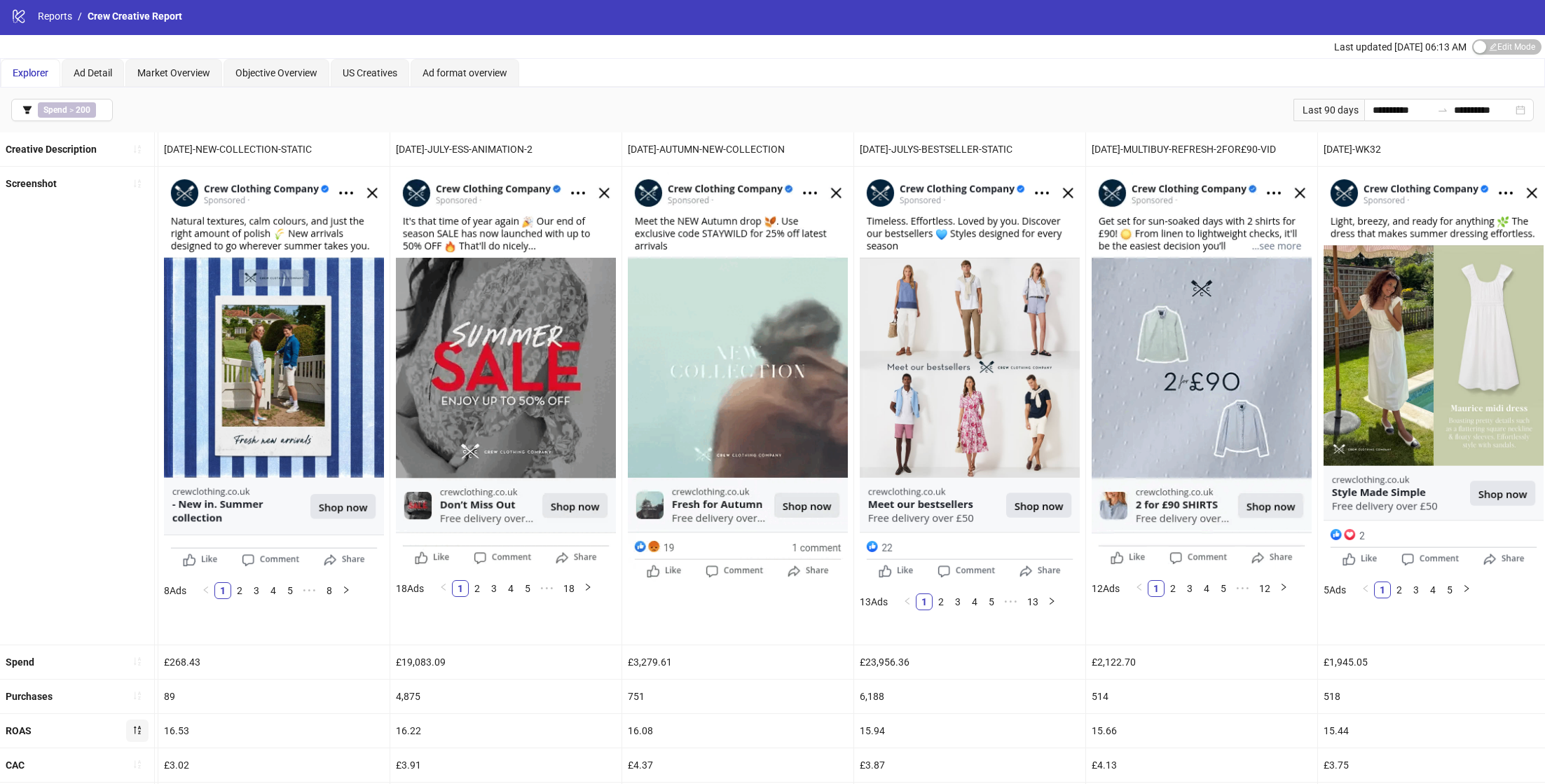
scroll to position [398, 0]
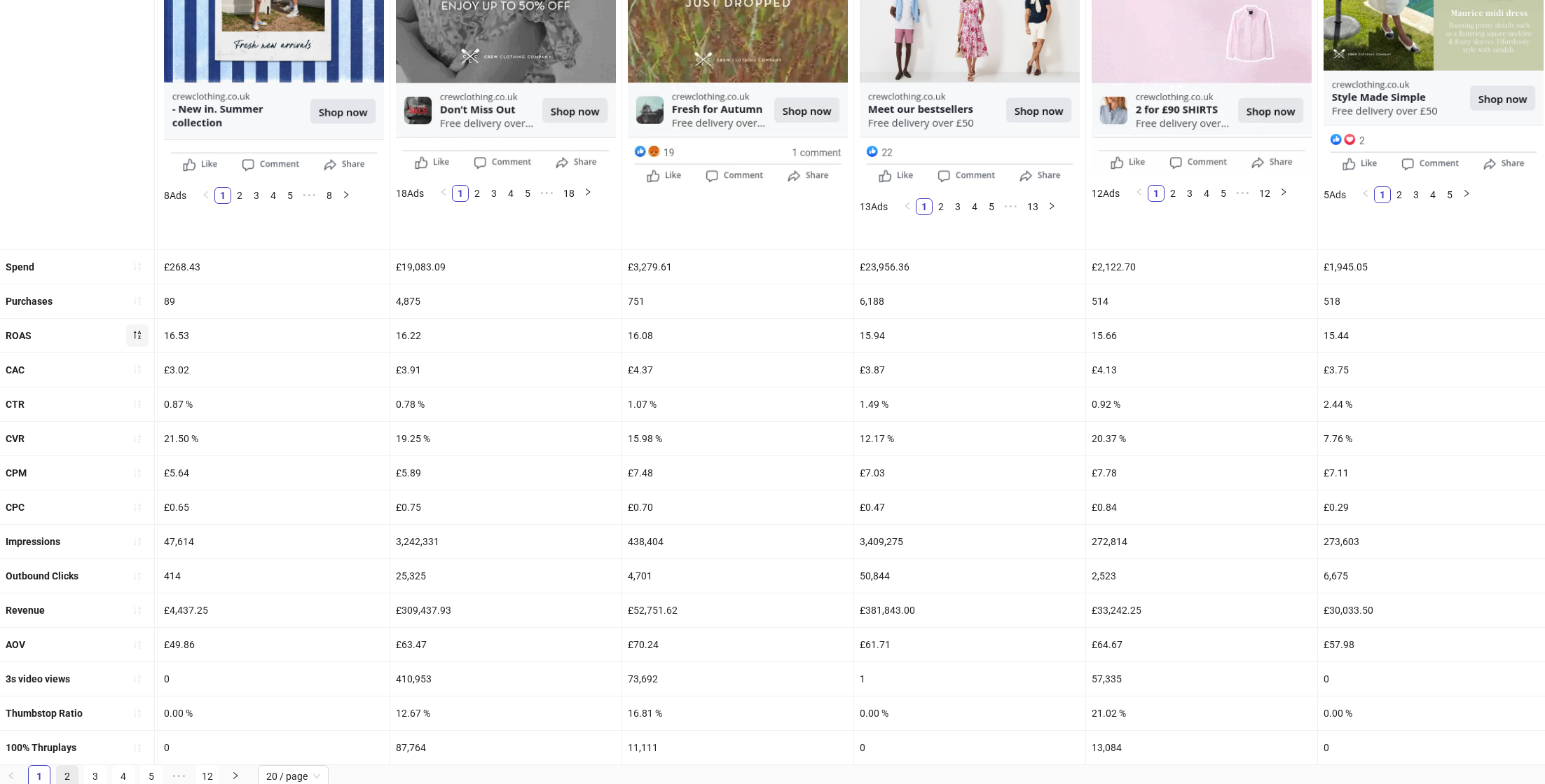
click at [65, 771] on link "2" at bounding box center [67, 776] width 21 height 21
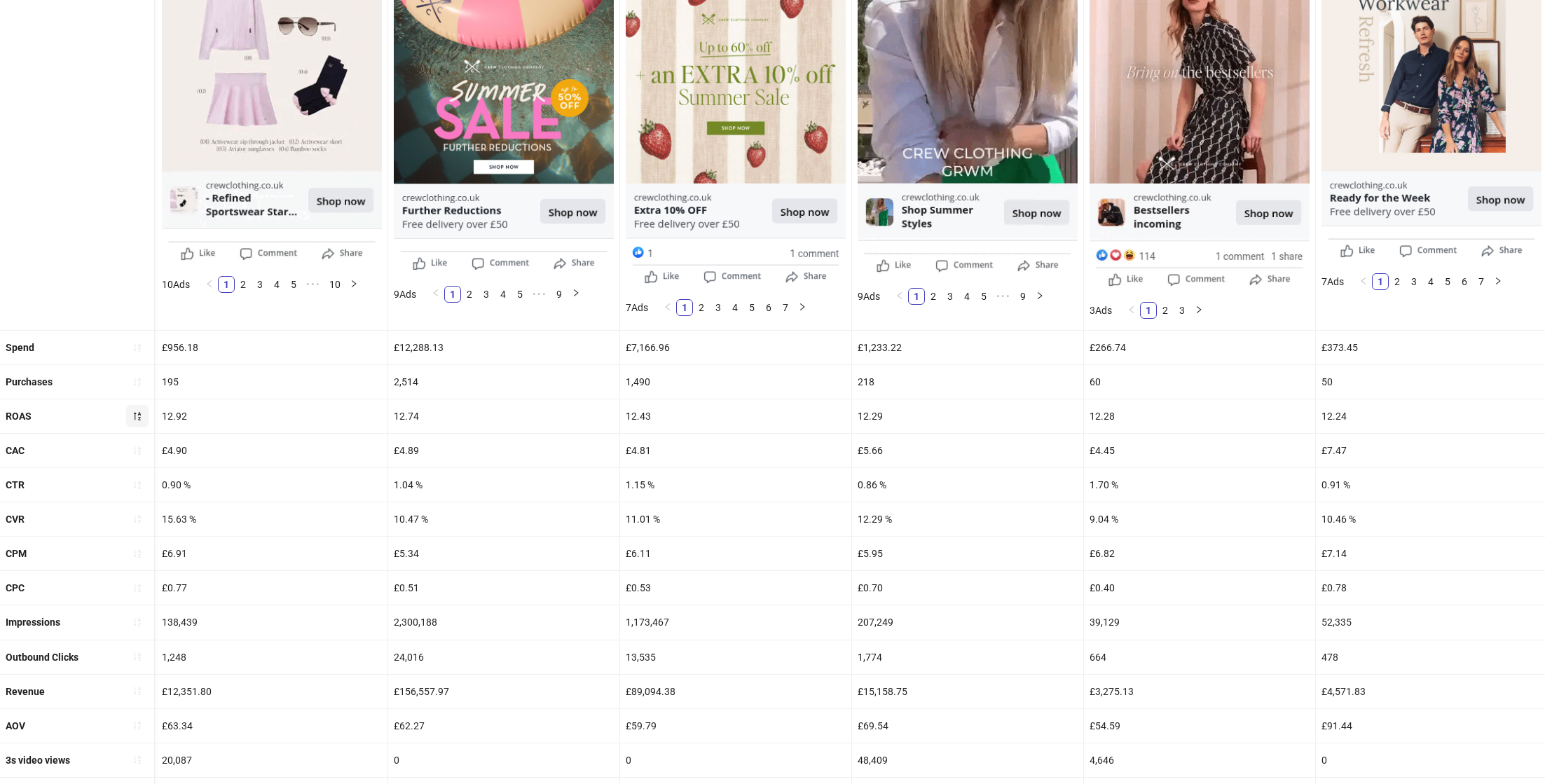
scroll to position [379, 0]
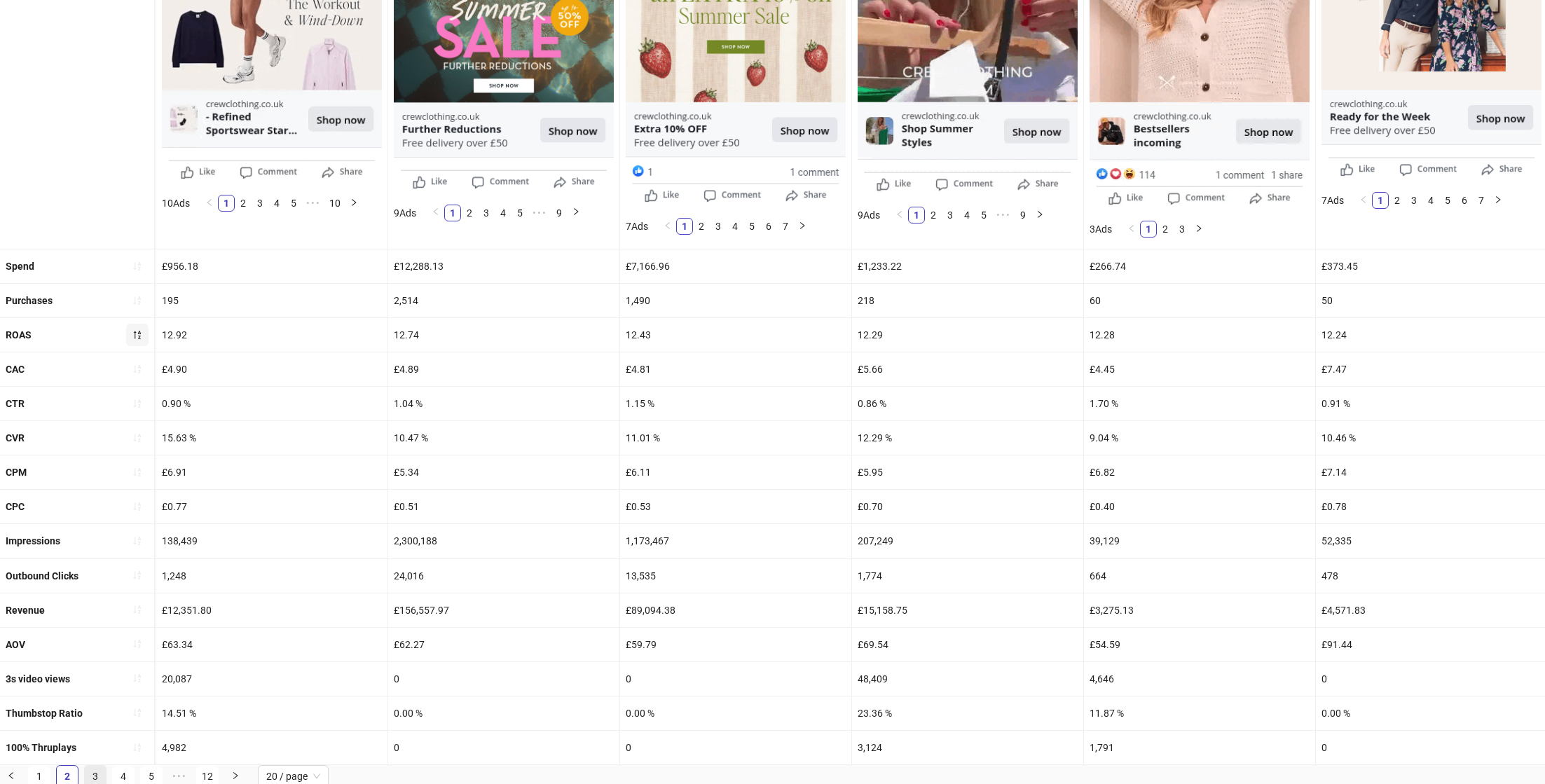
click at [96, 766] on link "3" at bounding box center [95, 776] width 21 height 21
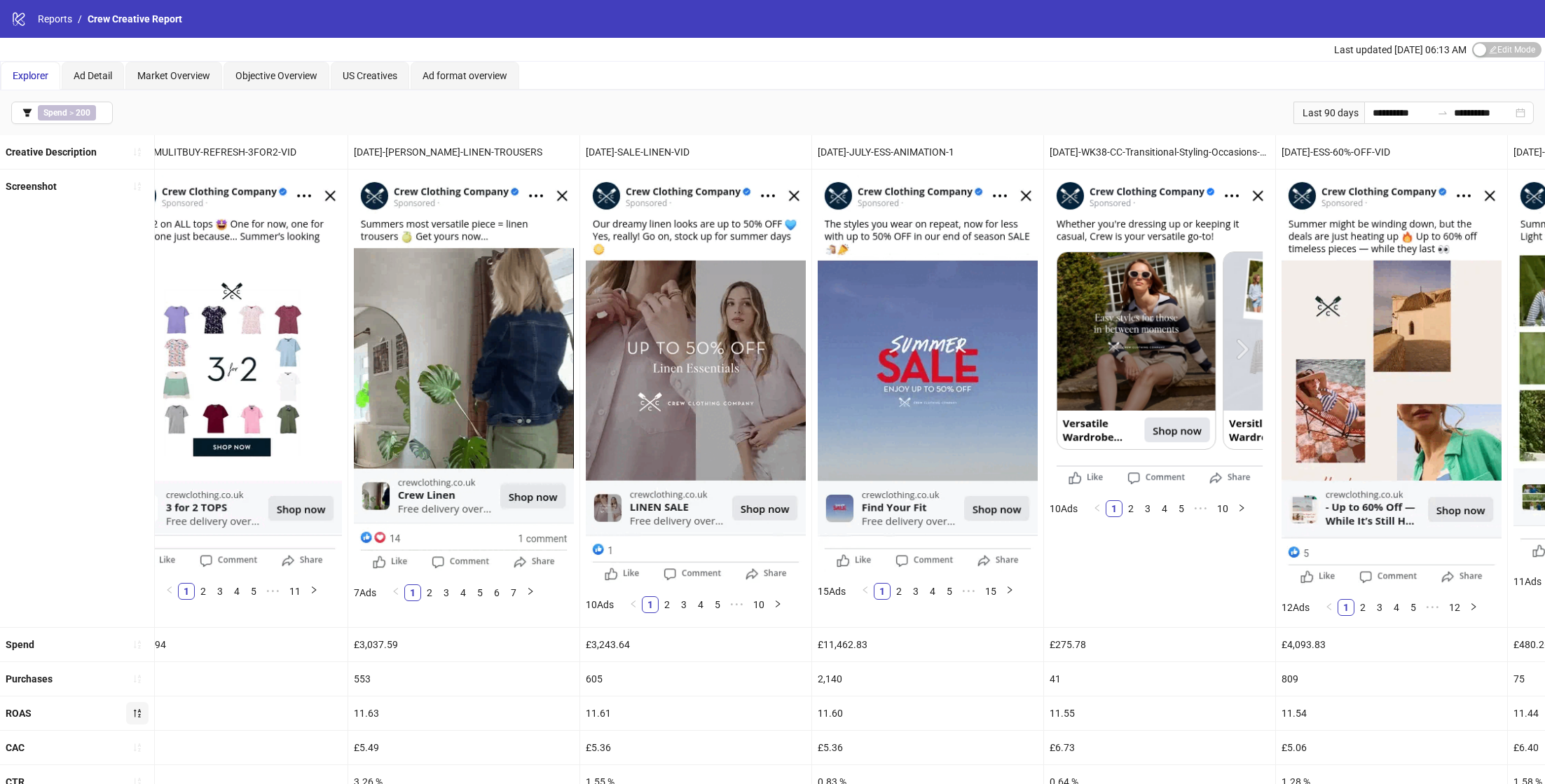
scroll to position [0, 0]
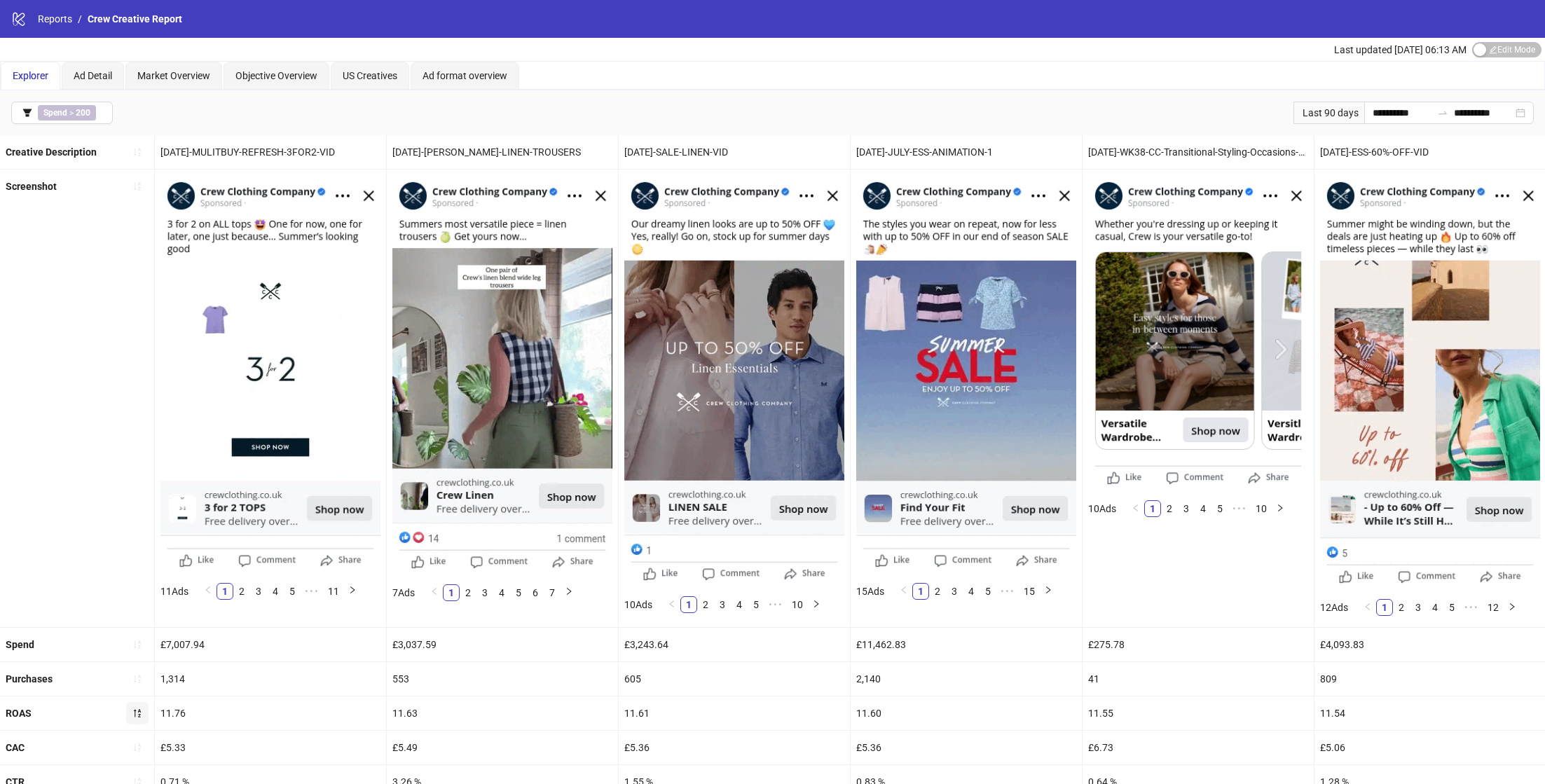
click at [736, 111] on div "**********" at bounding box center [772, 112] width 1545 height 45
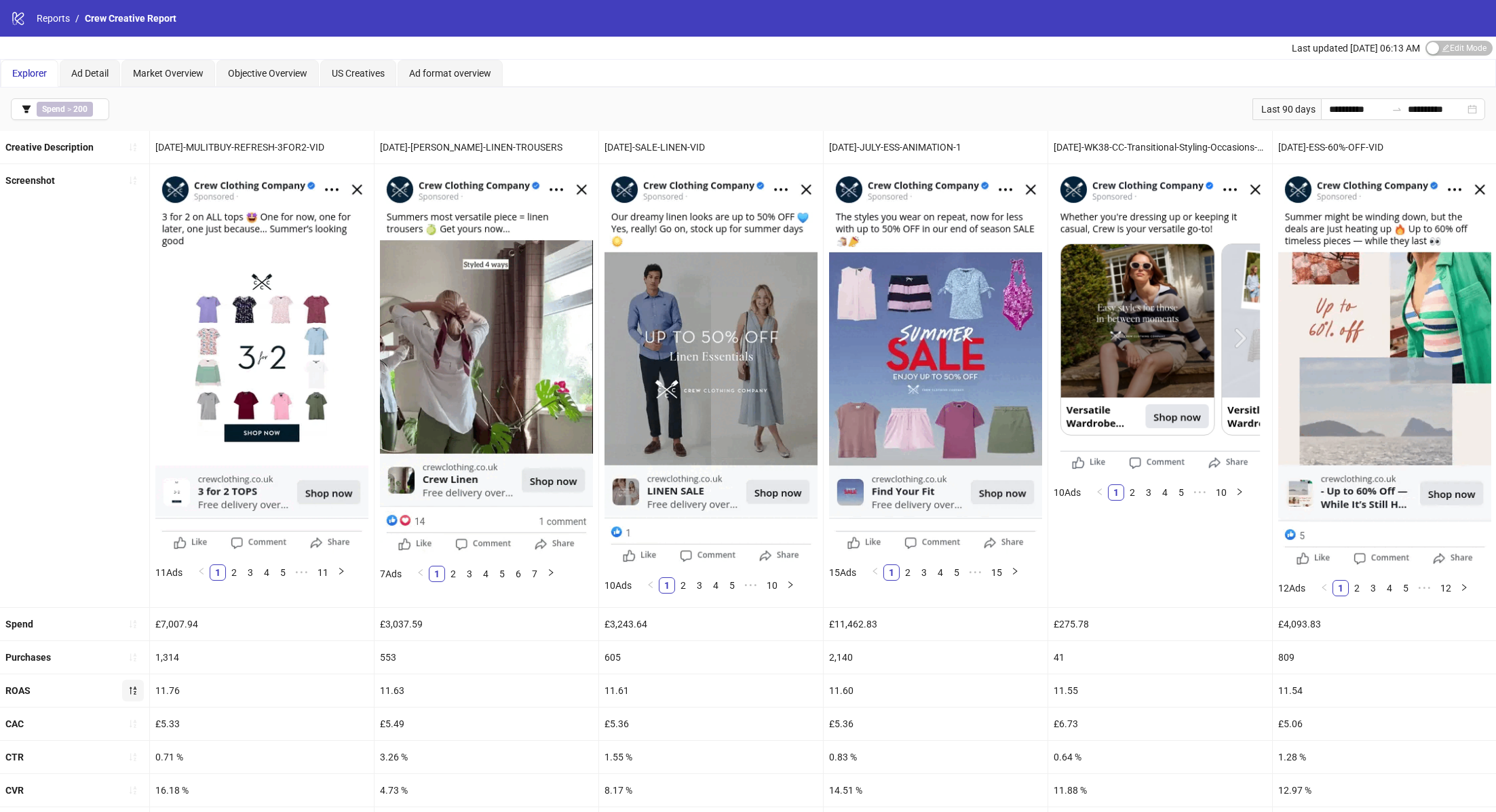
scroll to position [0, 4]
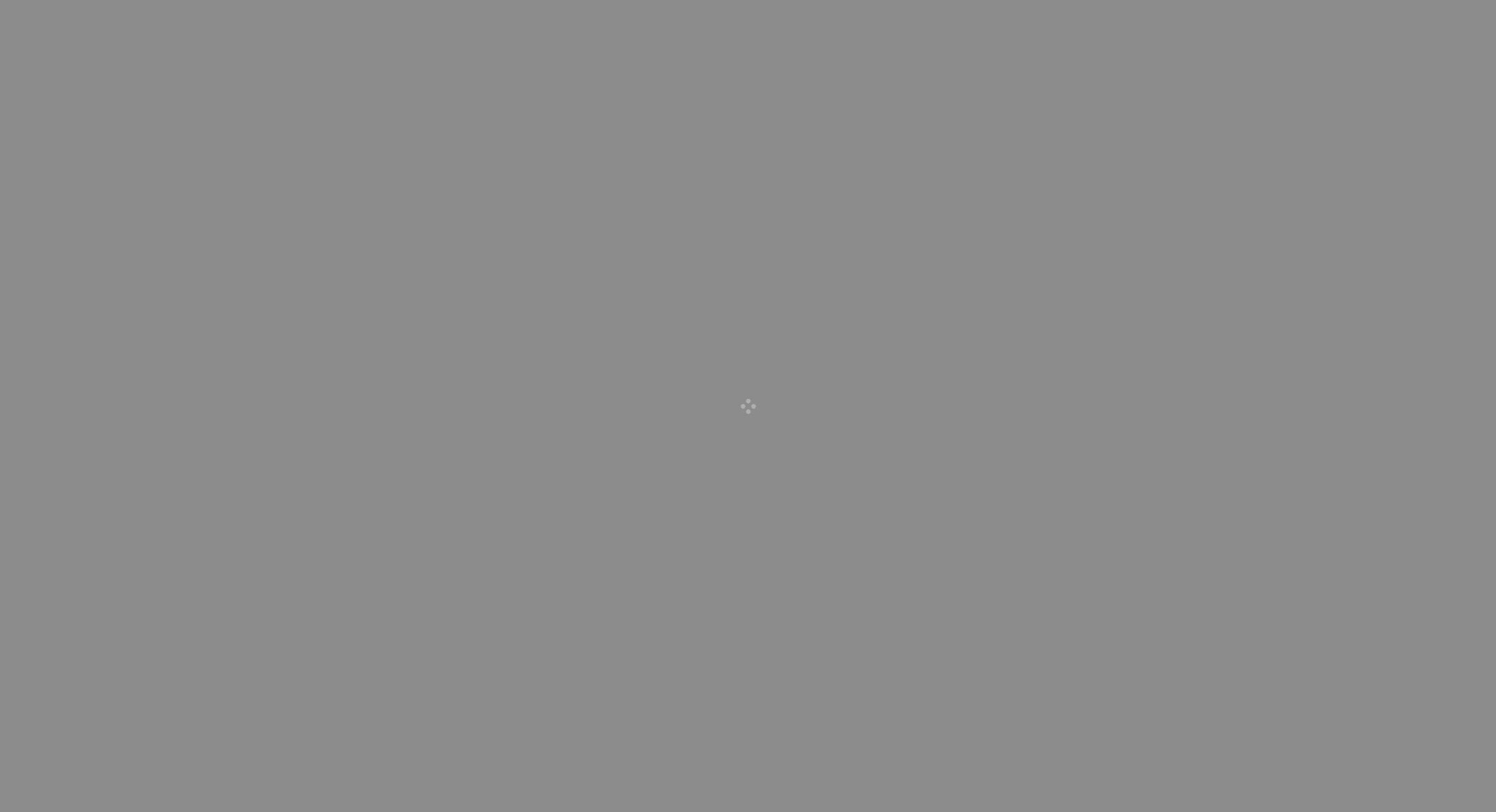
click at [1431, 47] on div at bounding box center [748, 406] width 1496 height 812
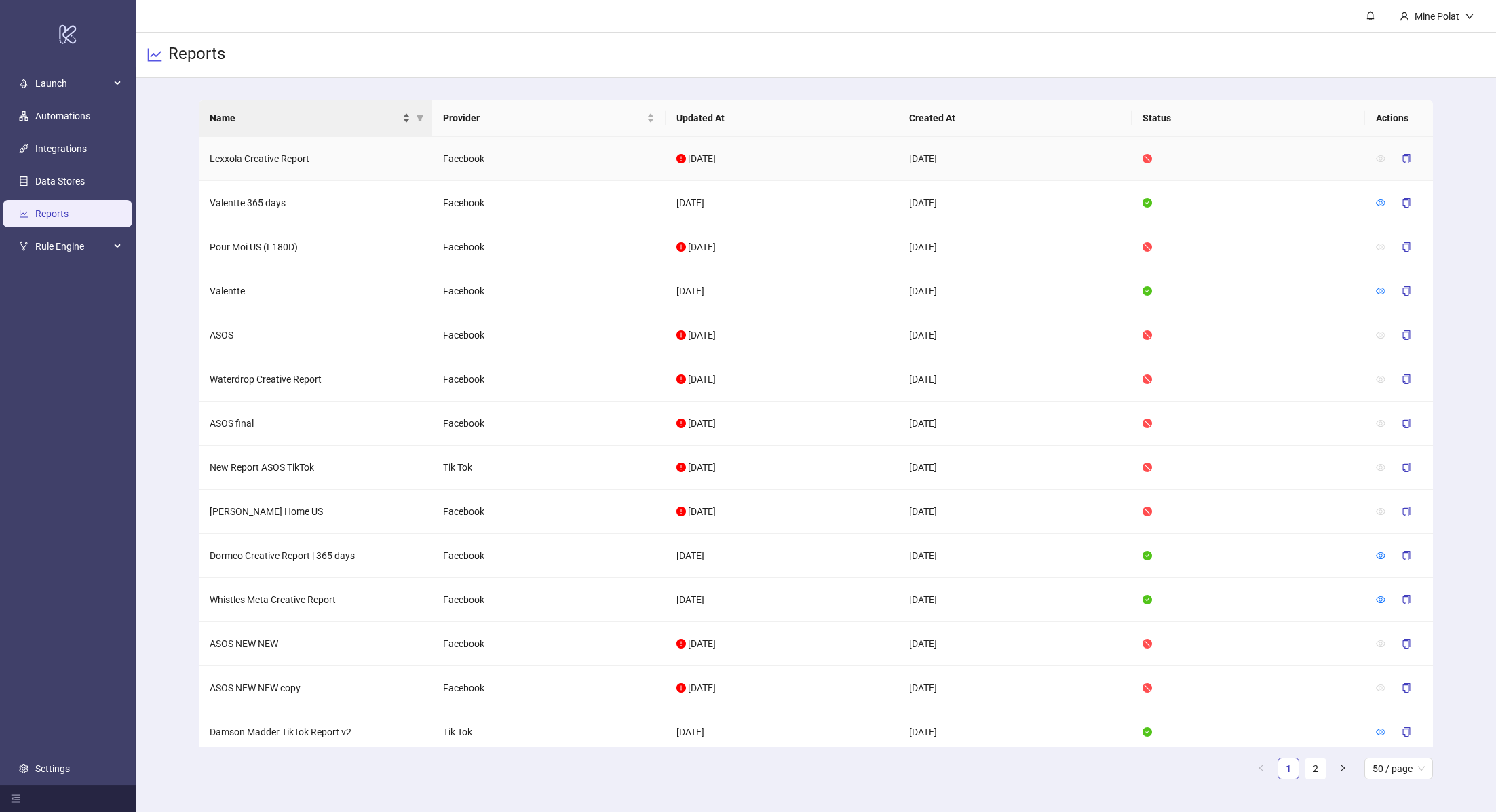
click at [296, 116] on span "Name" at bounding box center [304, 118] width 190 height 15
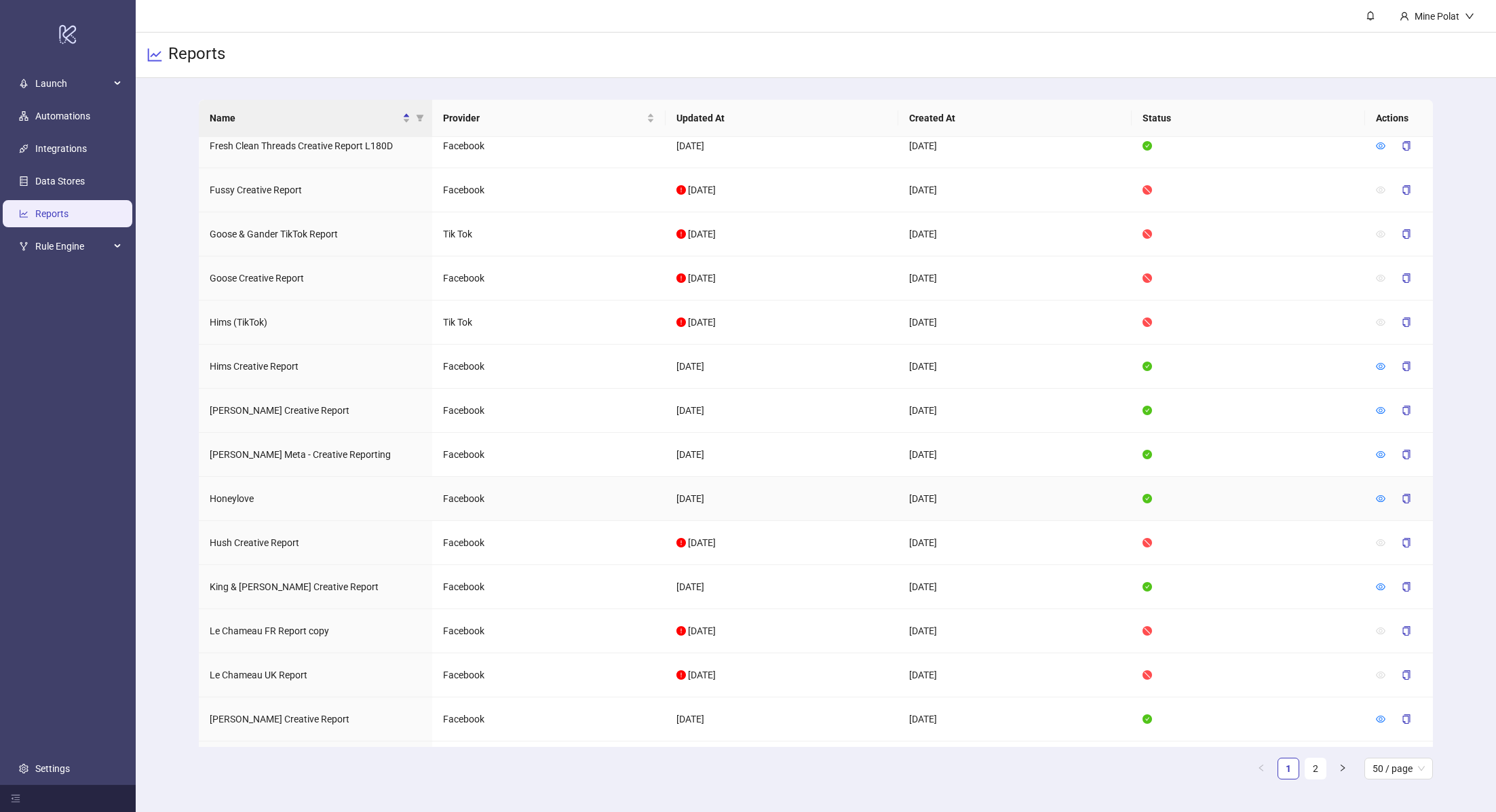
scroll to position [1585, 0]
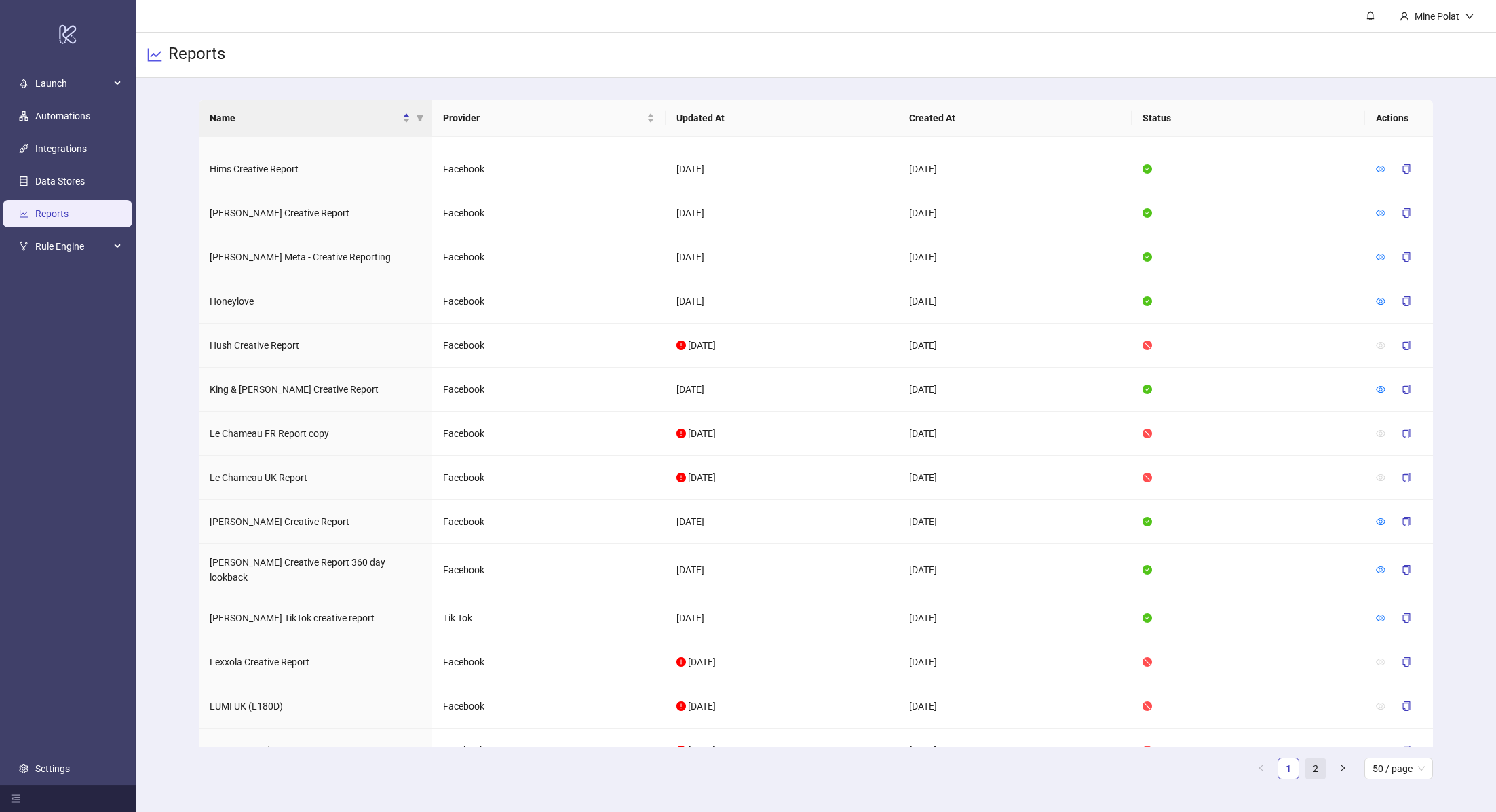
click at [1314, 768] on link "2" at bounding box center [1316, 768] width 20 height 20
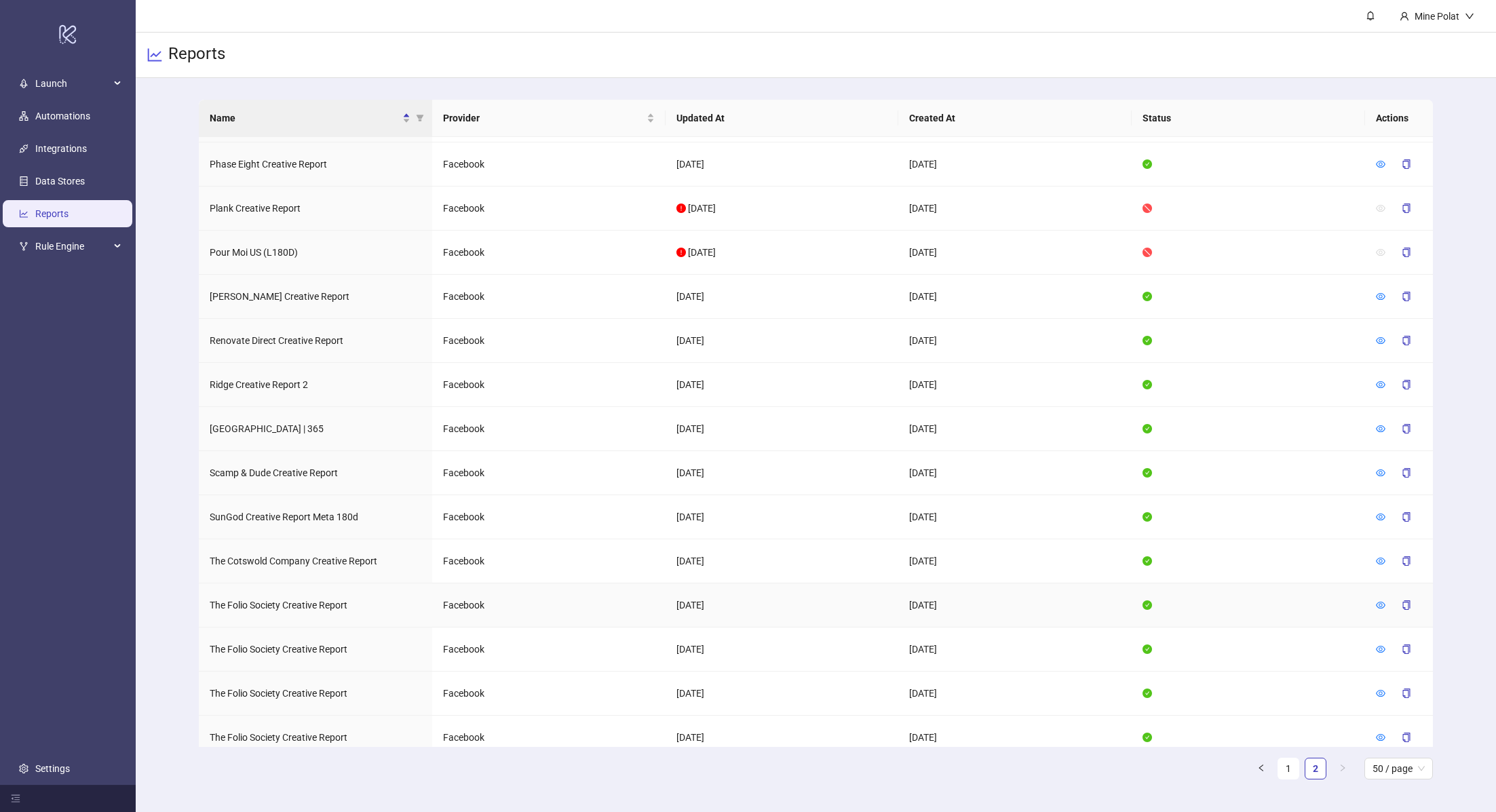
scroll to position [639, 0]
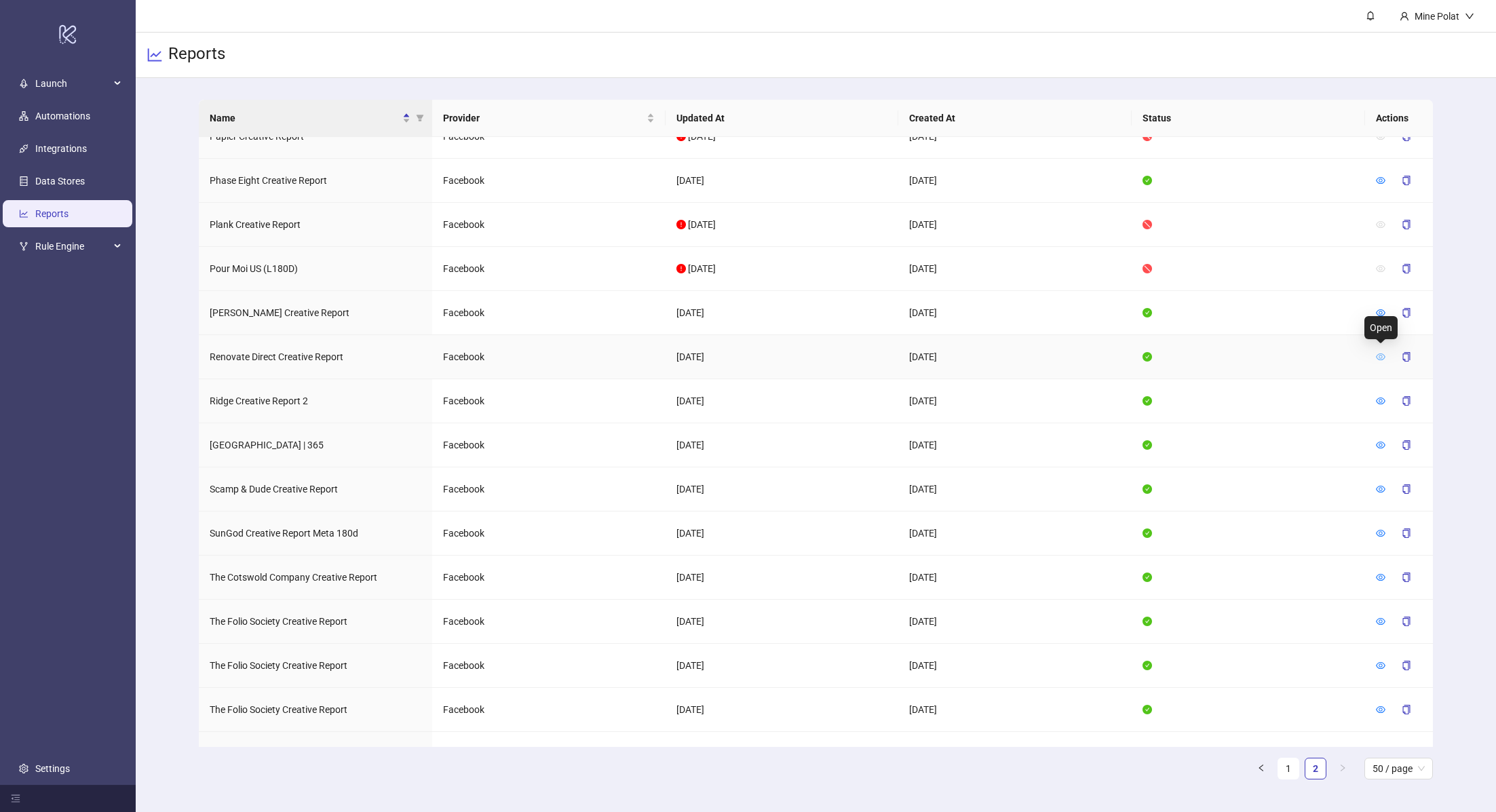
click at [1381, 352] on icon "eye" at bounding box center [1380, 356] width 9 height 9
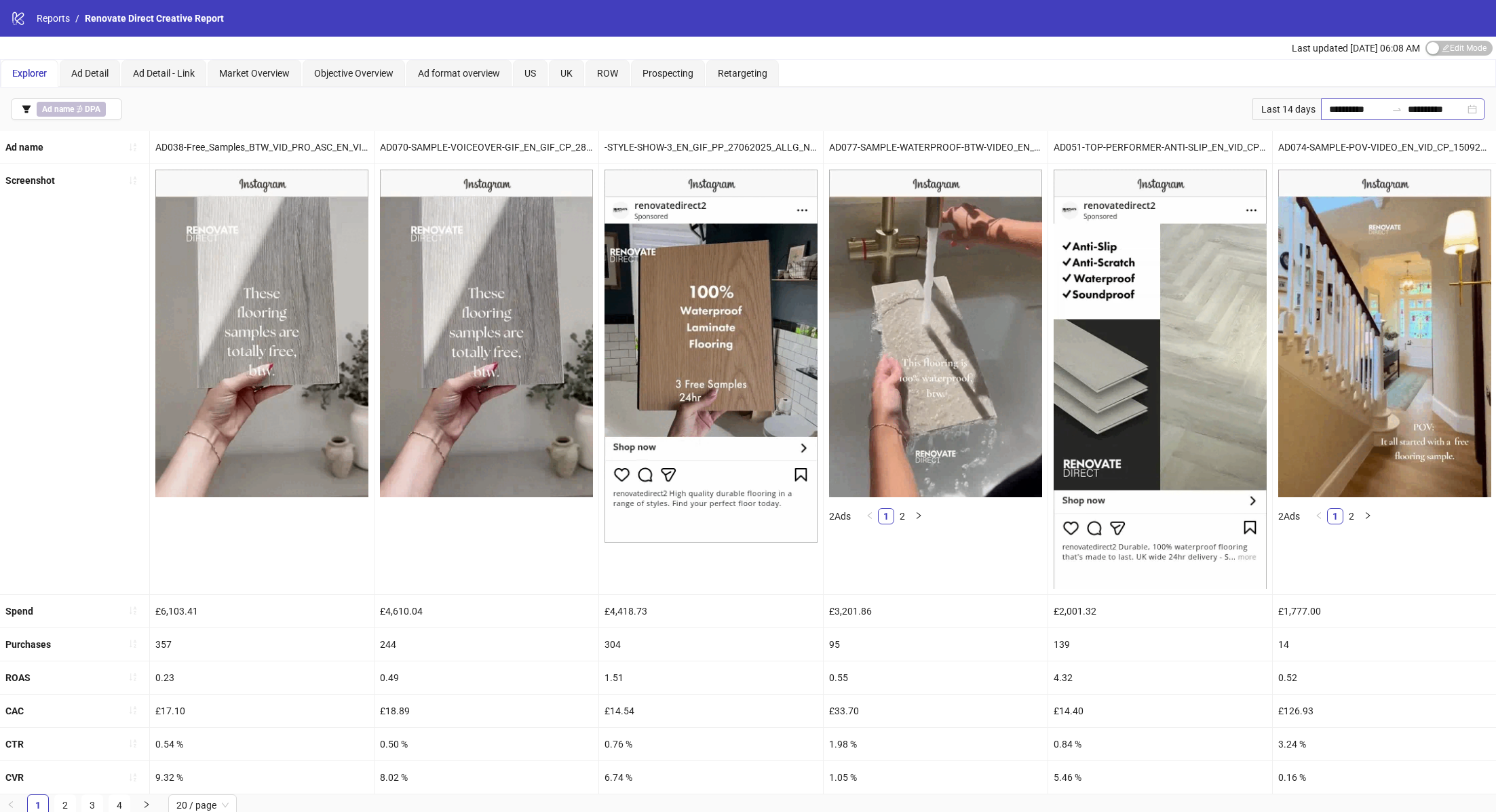
click at [1473, 106] on div "**********" at bounding box center [1402, 109] width 164 height 22
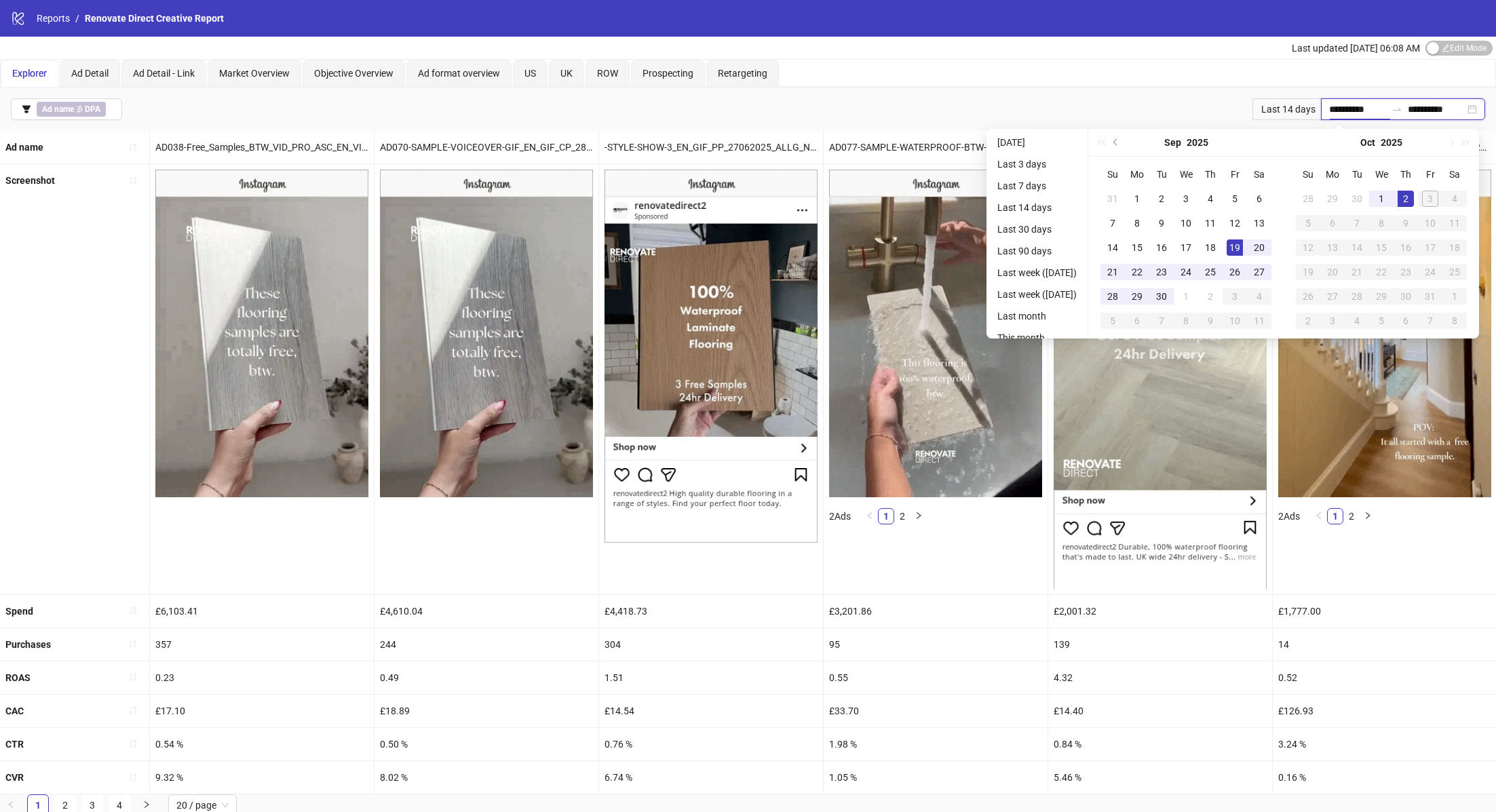
type input "**********"
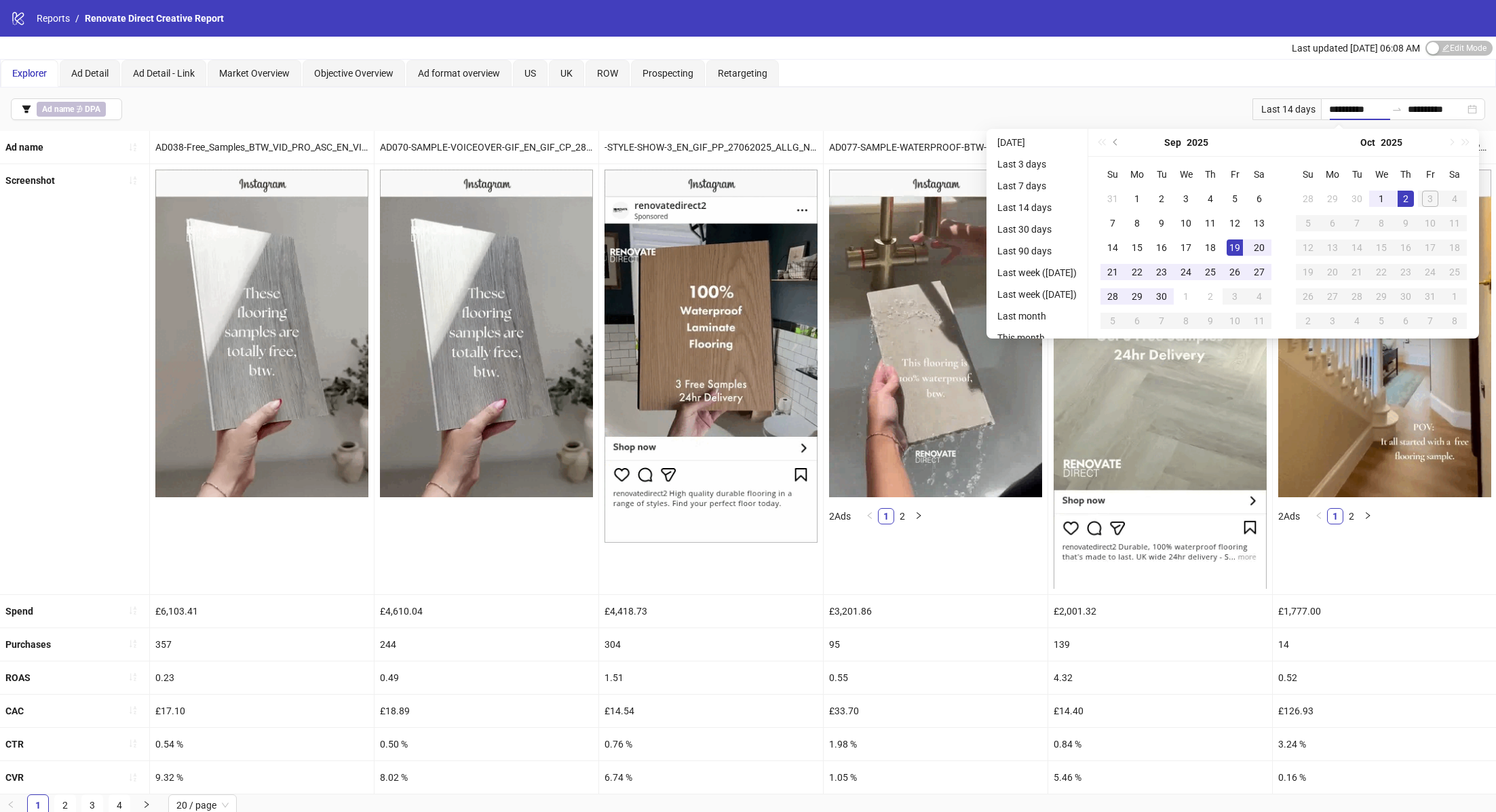
click at [1075, 66] on div "Explorer Ad Detail Ad Detail - Link Market Overview Objective Overview Ad forma…" at bounding box center [748, 73] width 1494 height 27
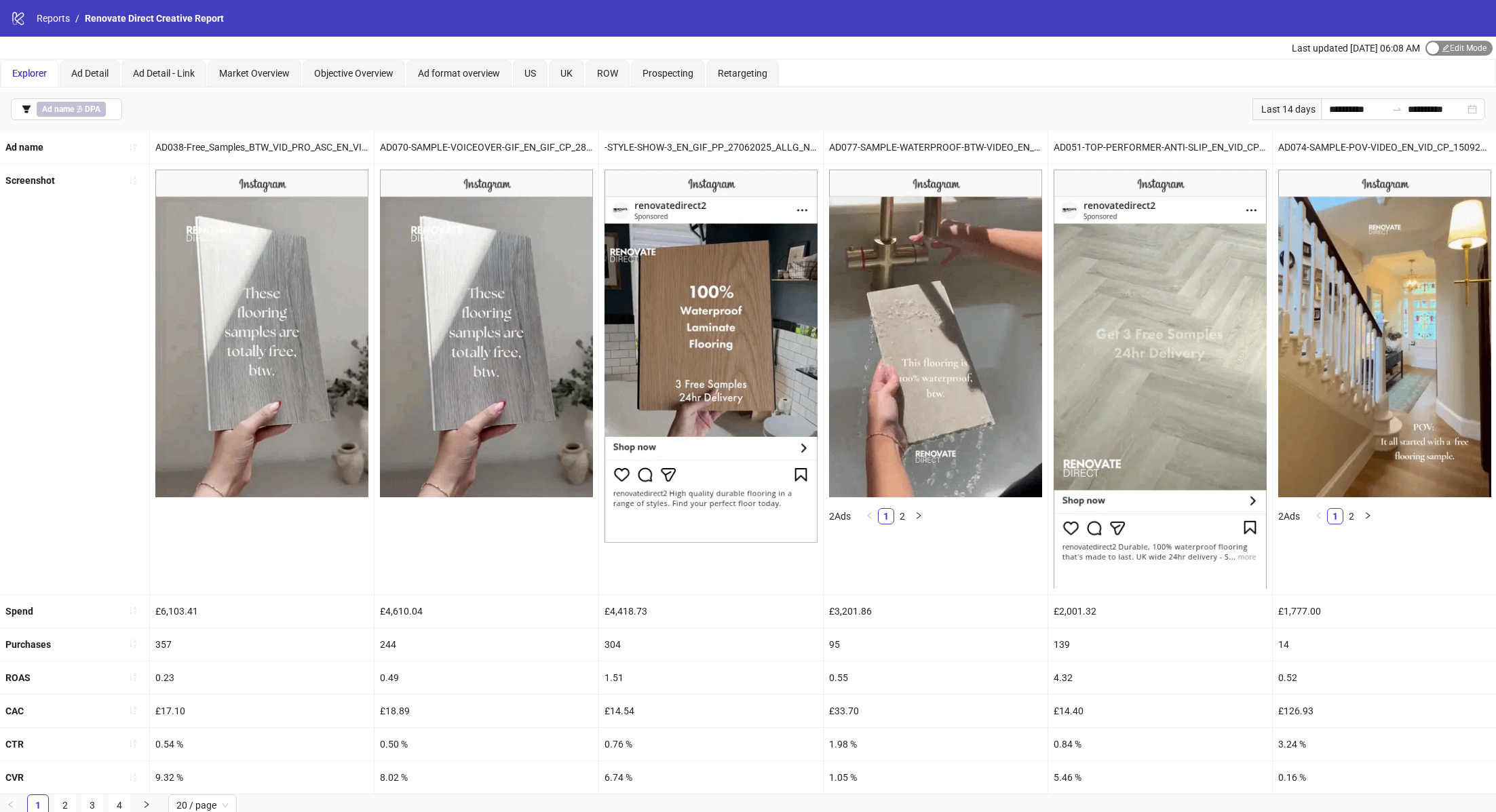
click at [1445, 52] on span "Edit Mode Edit Mode" at bounding box center [1459, 48] width 67 height 15
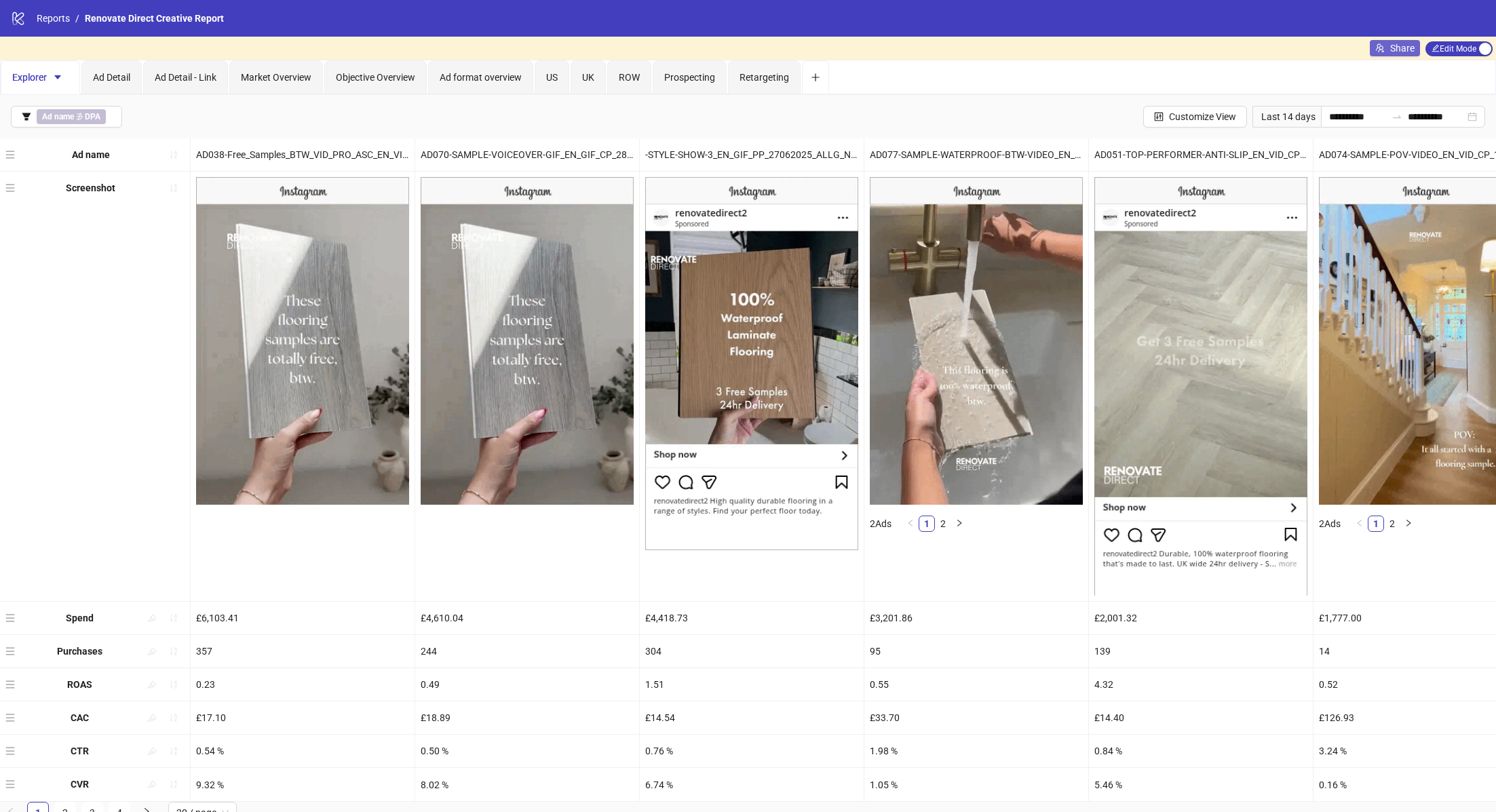
click at [1406, 48] on span "Share" at bounding box center [1402, 47] width 24 height 11
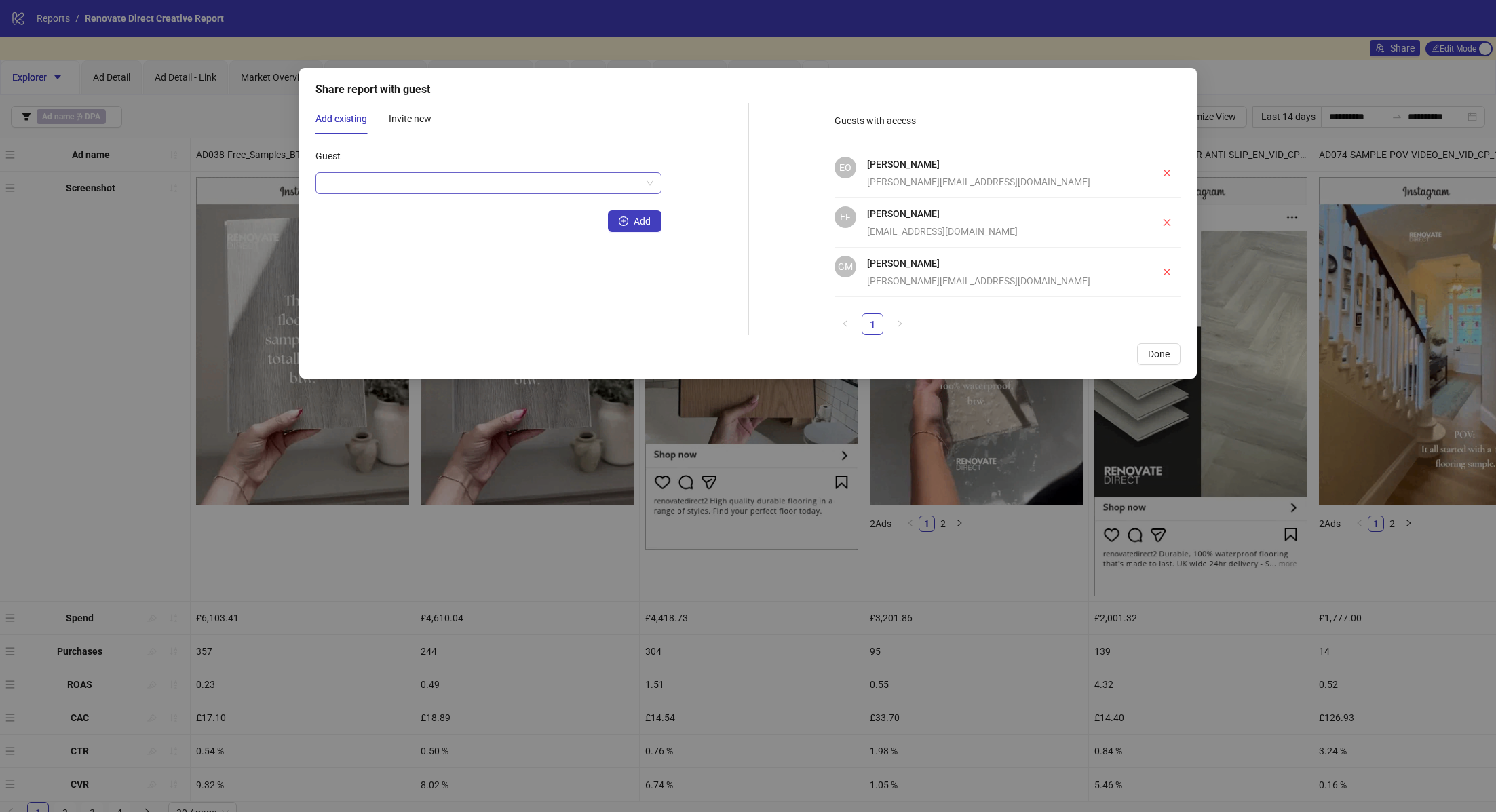
click at [555, 183] on input "Guest" at bounding box center [482, 183] width 318 height 20
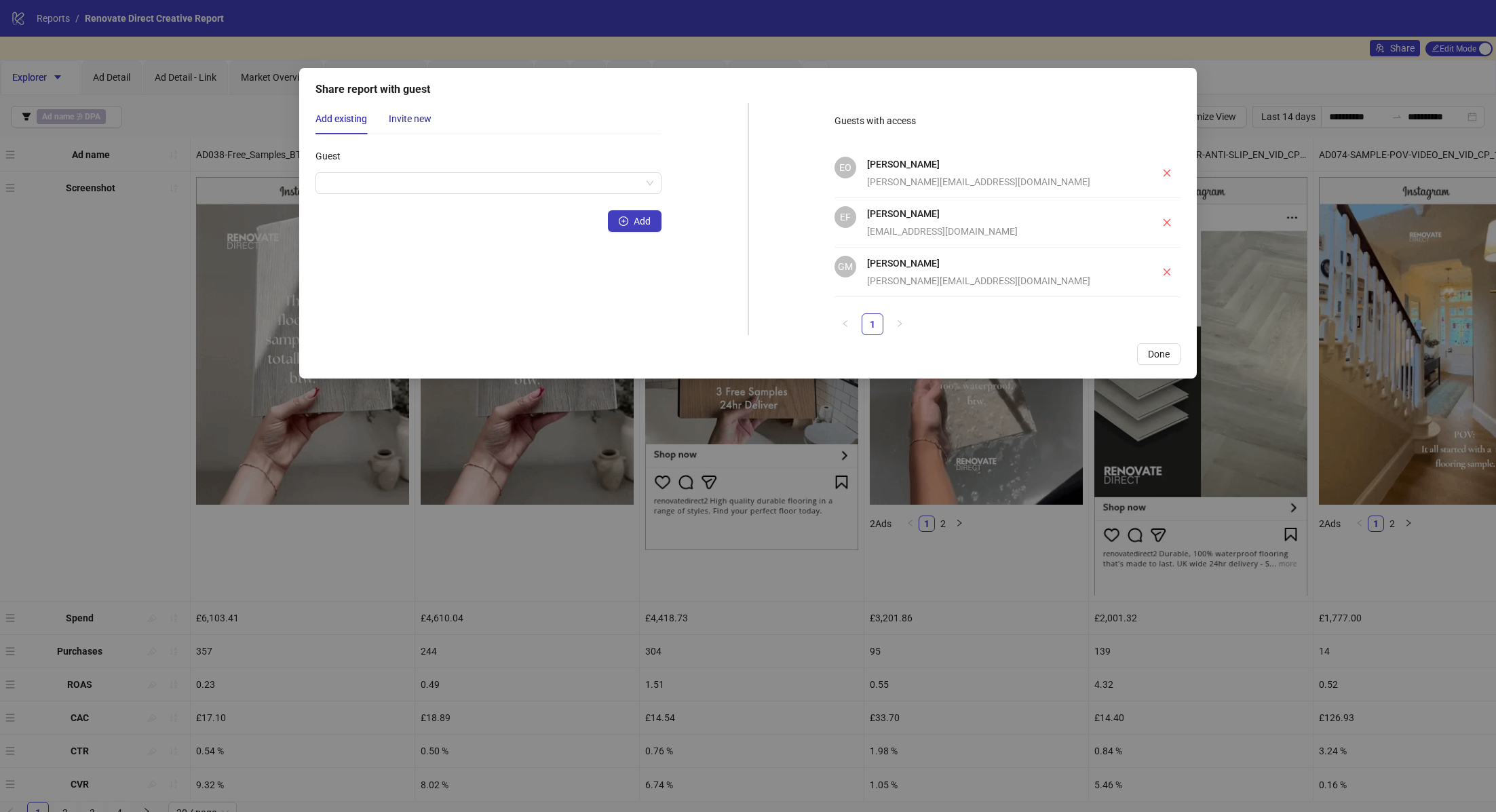
click at [401, 111] on div "Invite new" at bounding box center [409, 119] width 42 height 15
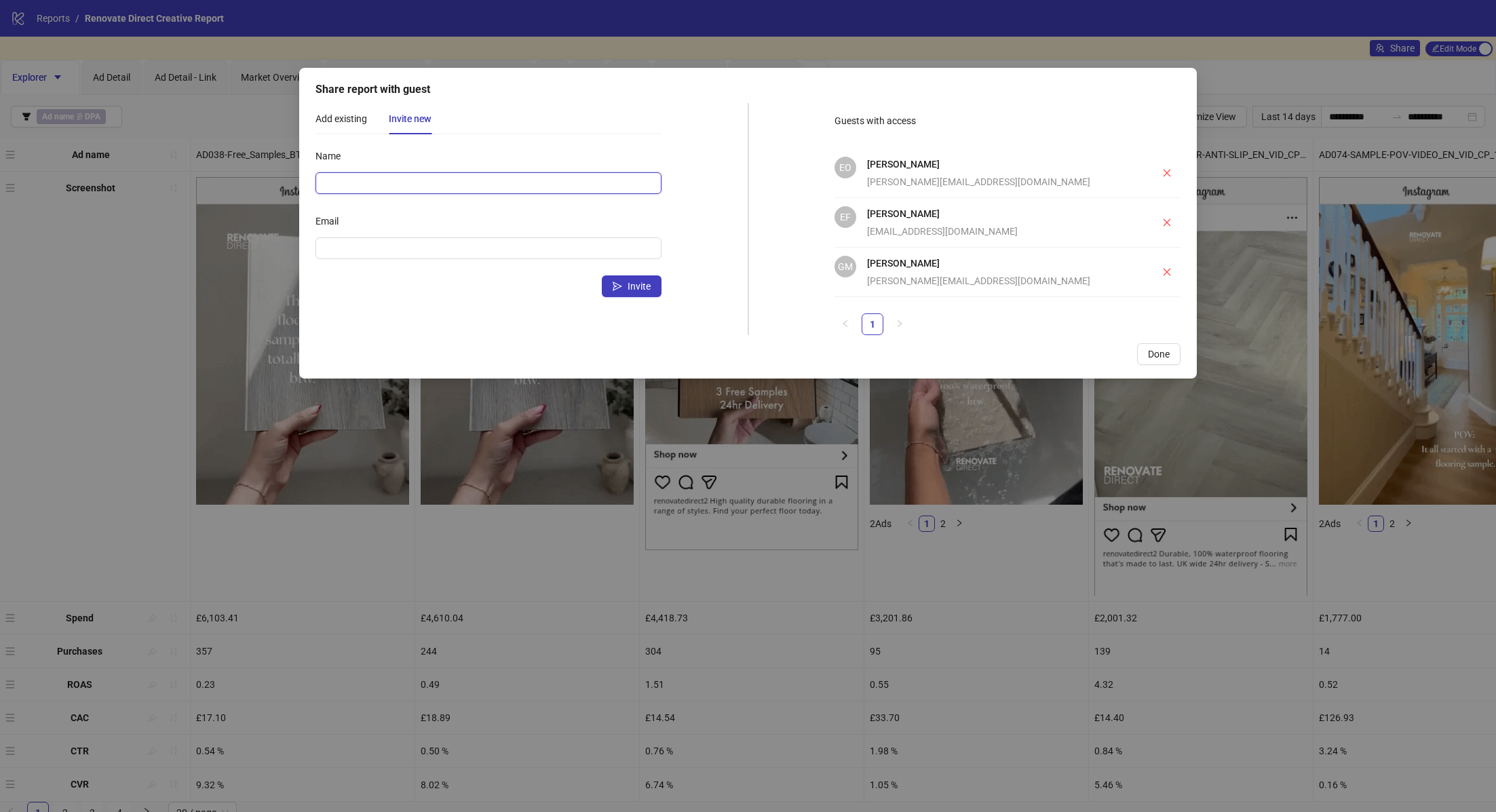
click at [413, 178] on input "Name" at bounding box center [488, 183] width 346 height 22
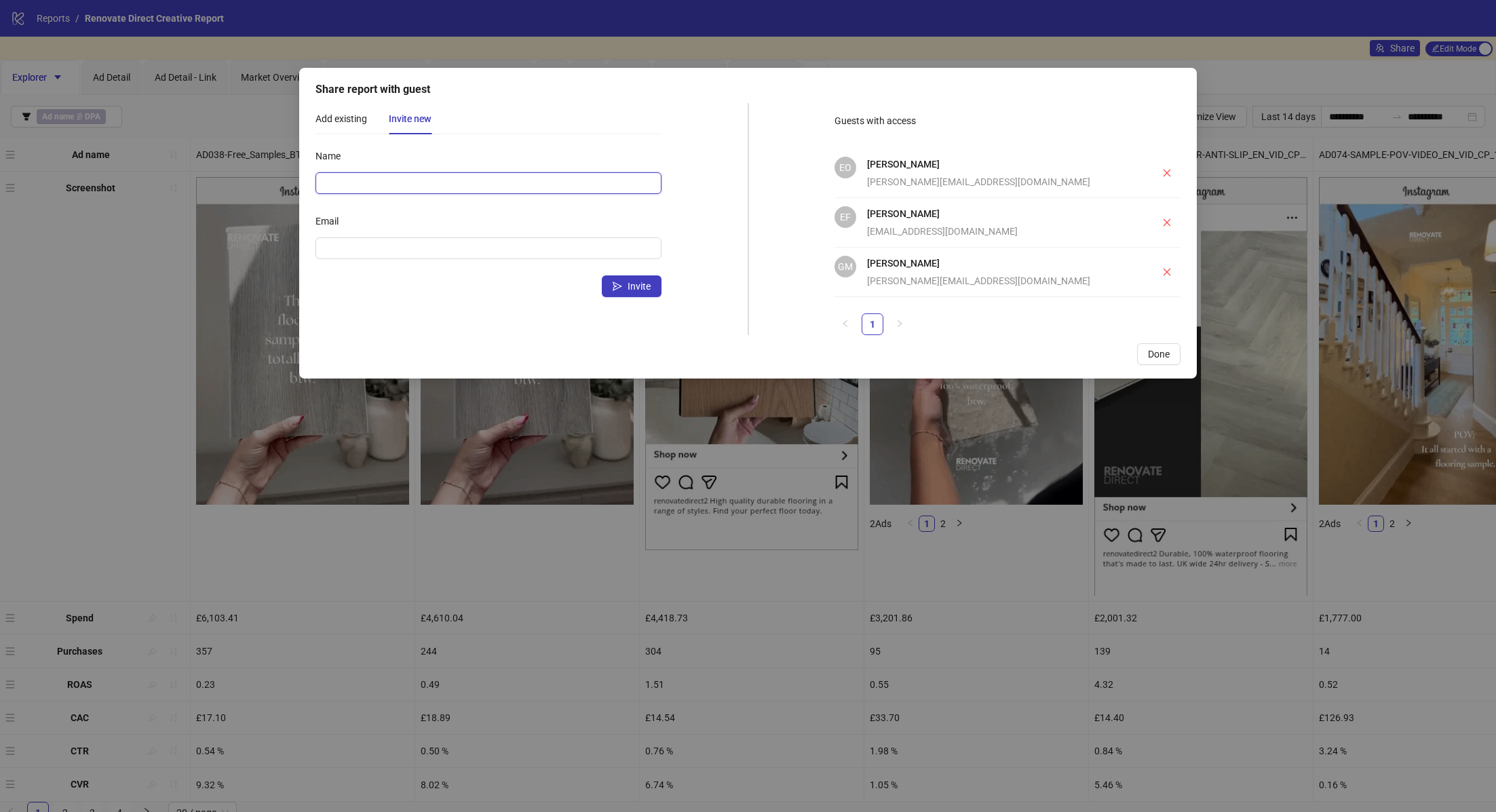
type input "*"
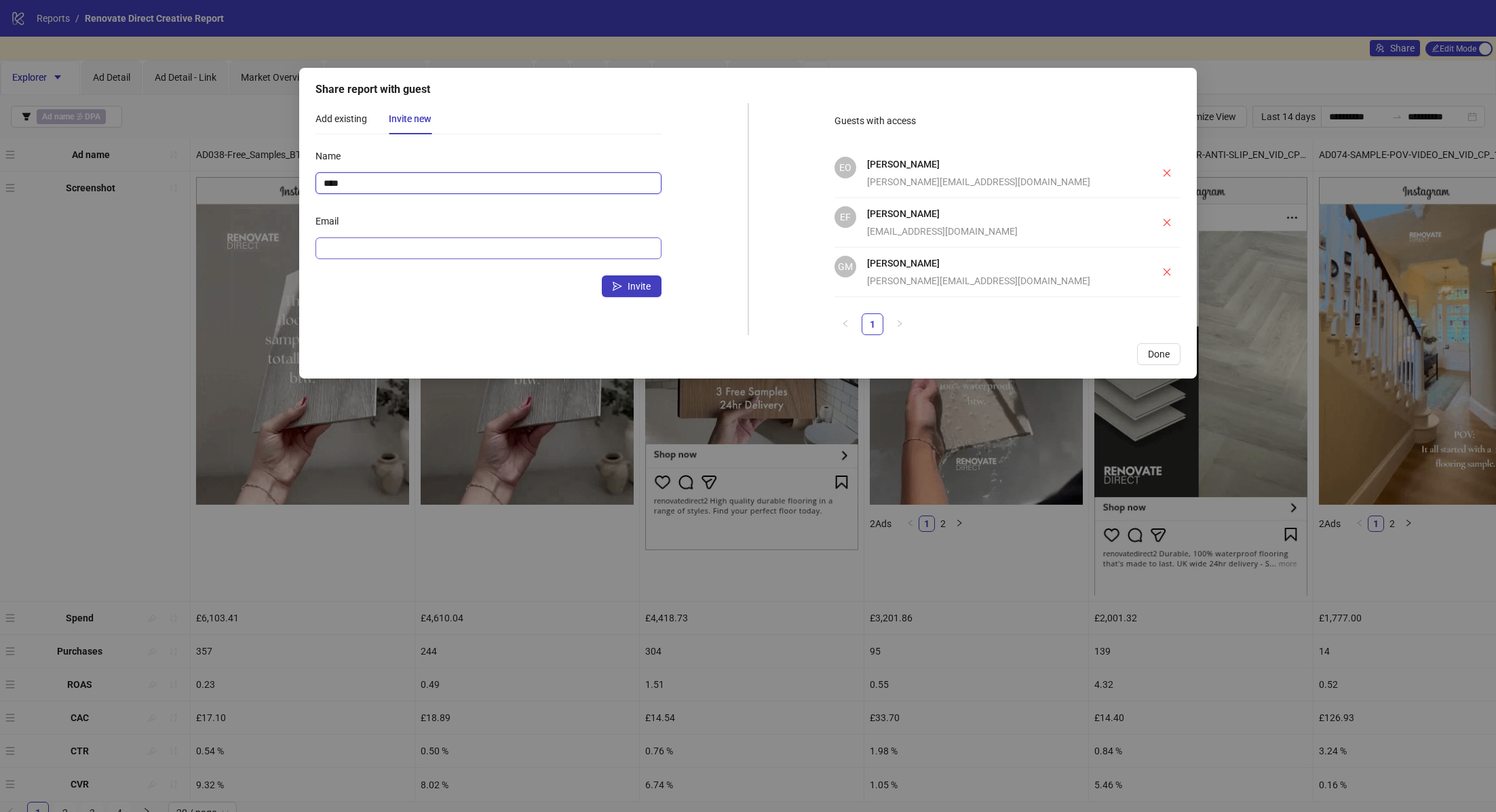
type input "****"
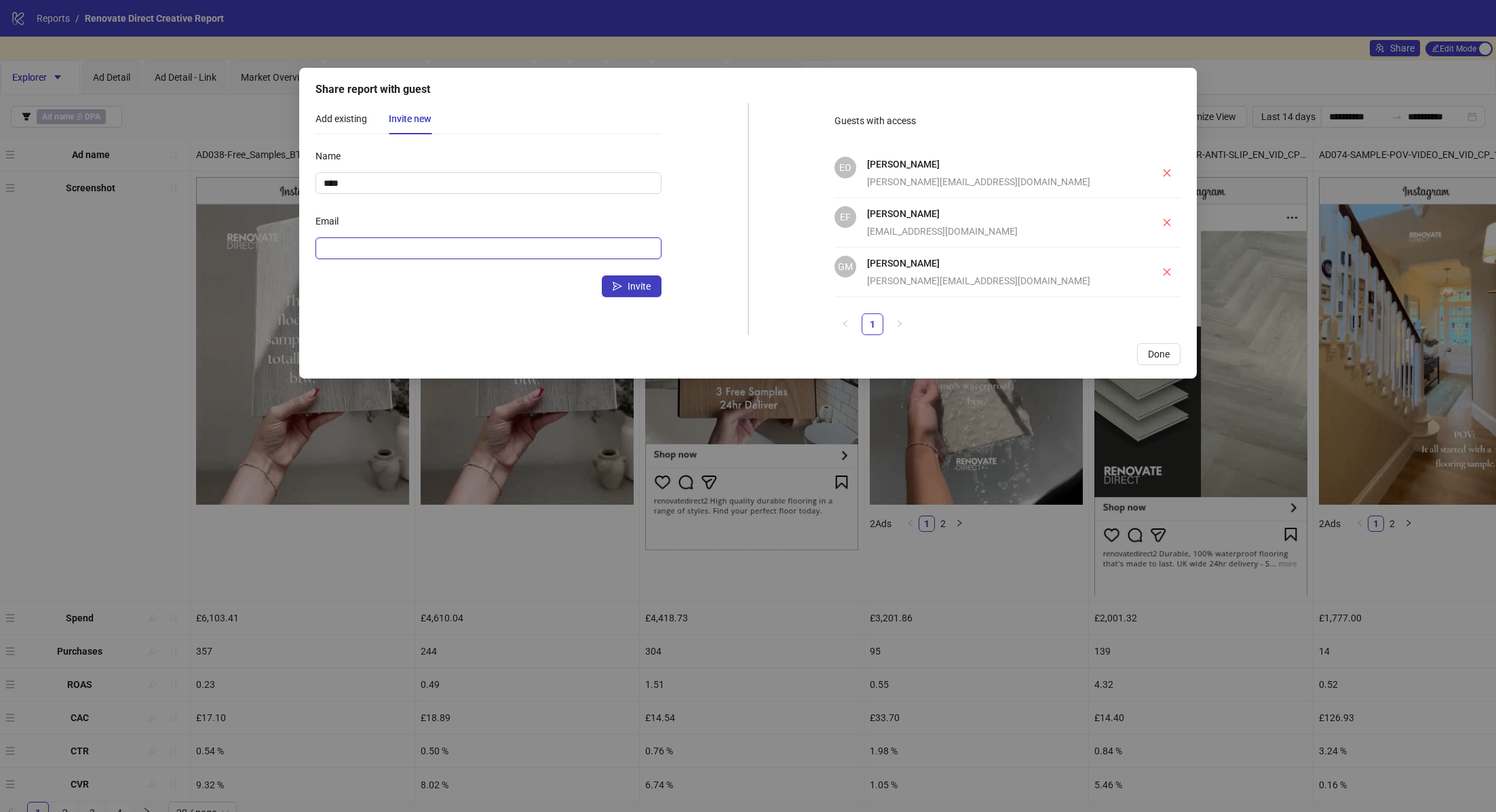
click at [374, 241] on input "Email" at bounding box center [486, 249] width 327 height 15
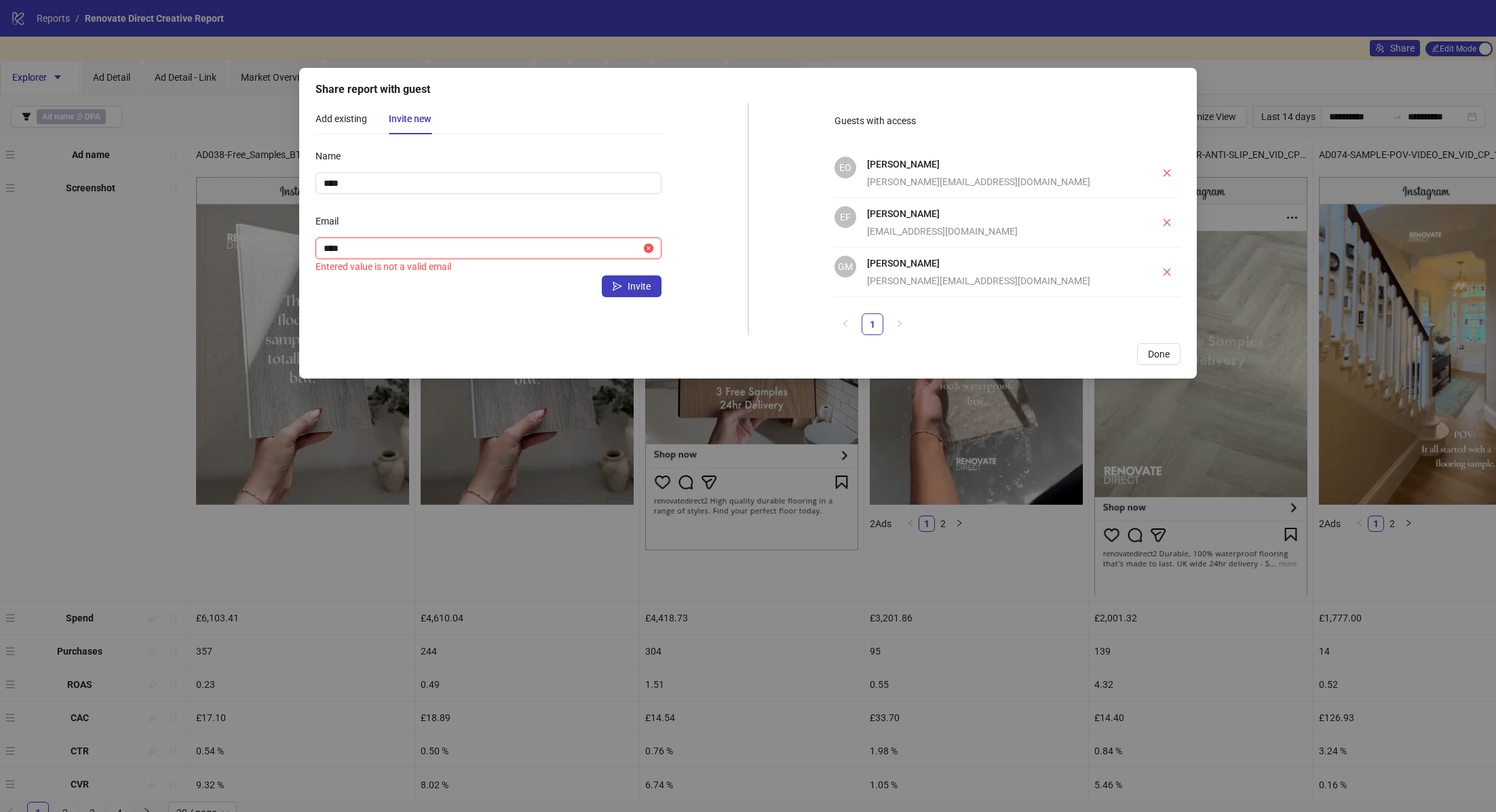
type input "**********"
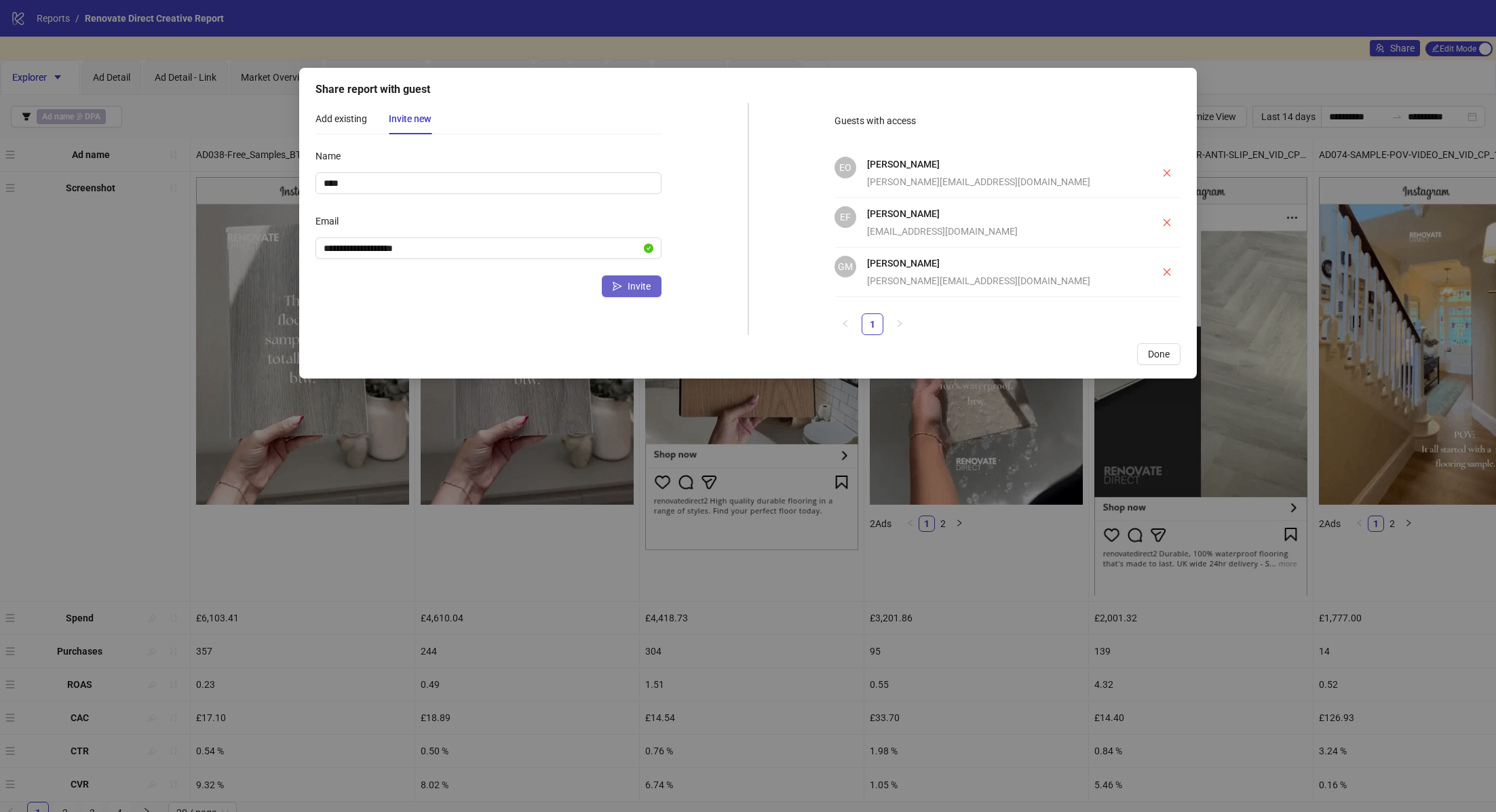
click at [645, 285] on span "Invite" at bounding box center [639, 286] width 23 height 11
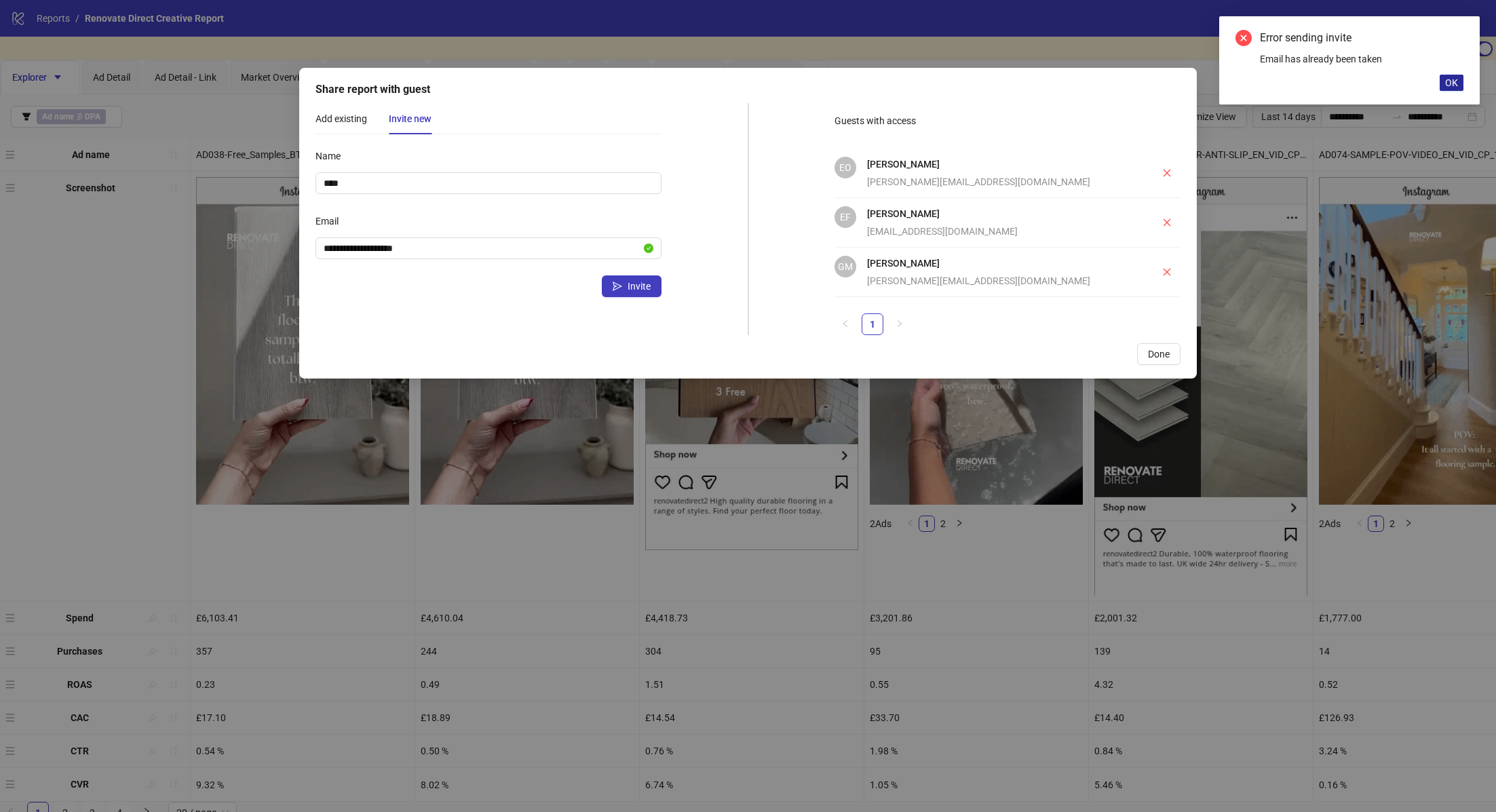
click at [1450, 80] on span "OK" at bounding box center [1452, 82] width 13 height 11
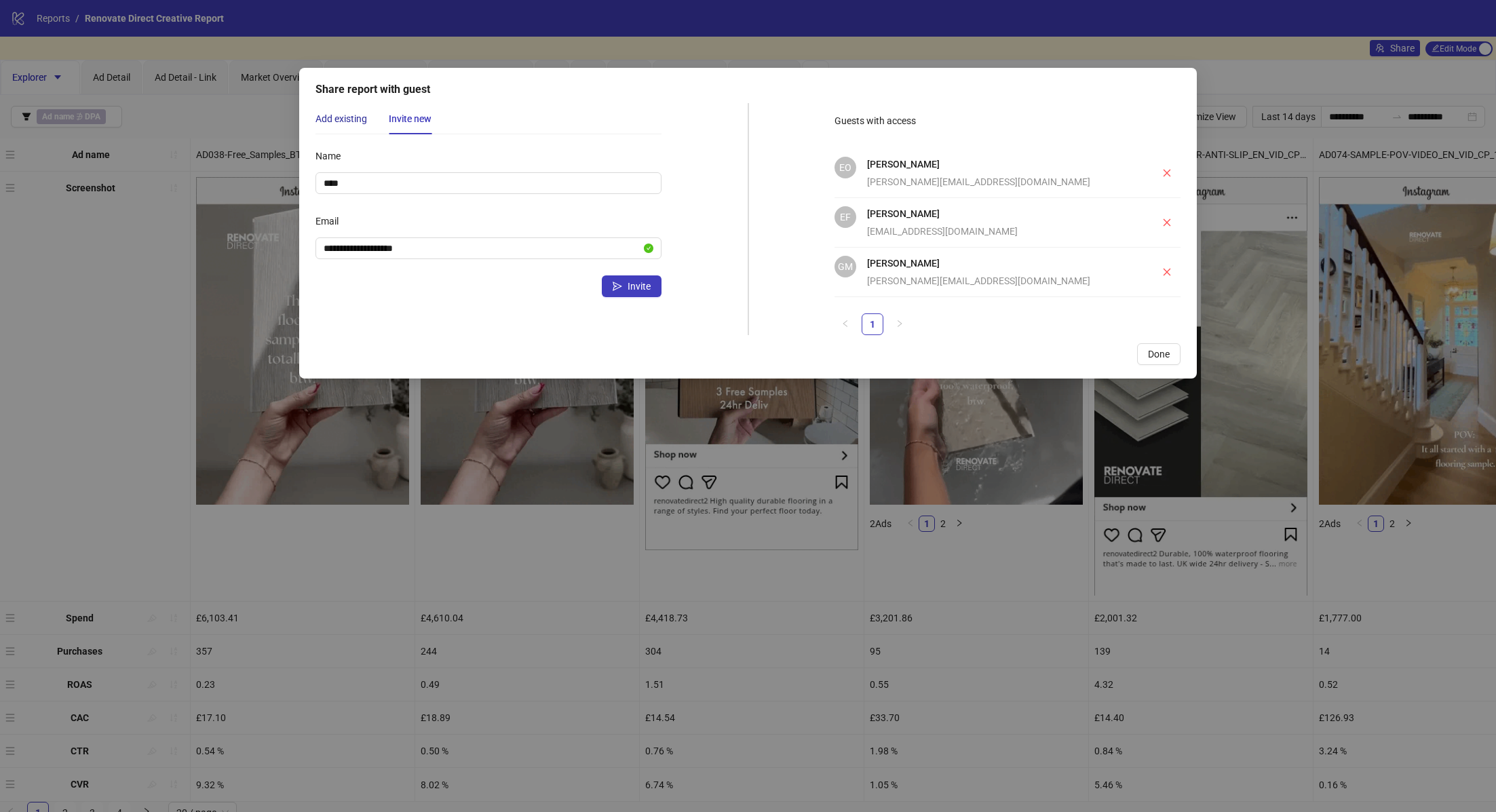
click at [336, 120] on div "Add existing" at bounding box center [341, 119] width 52 height 15
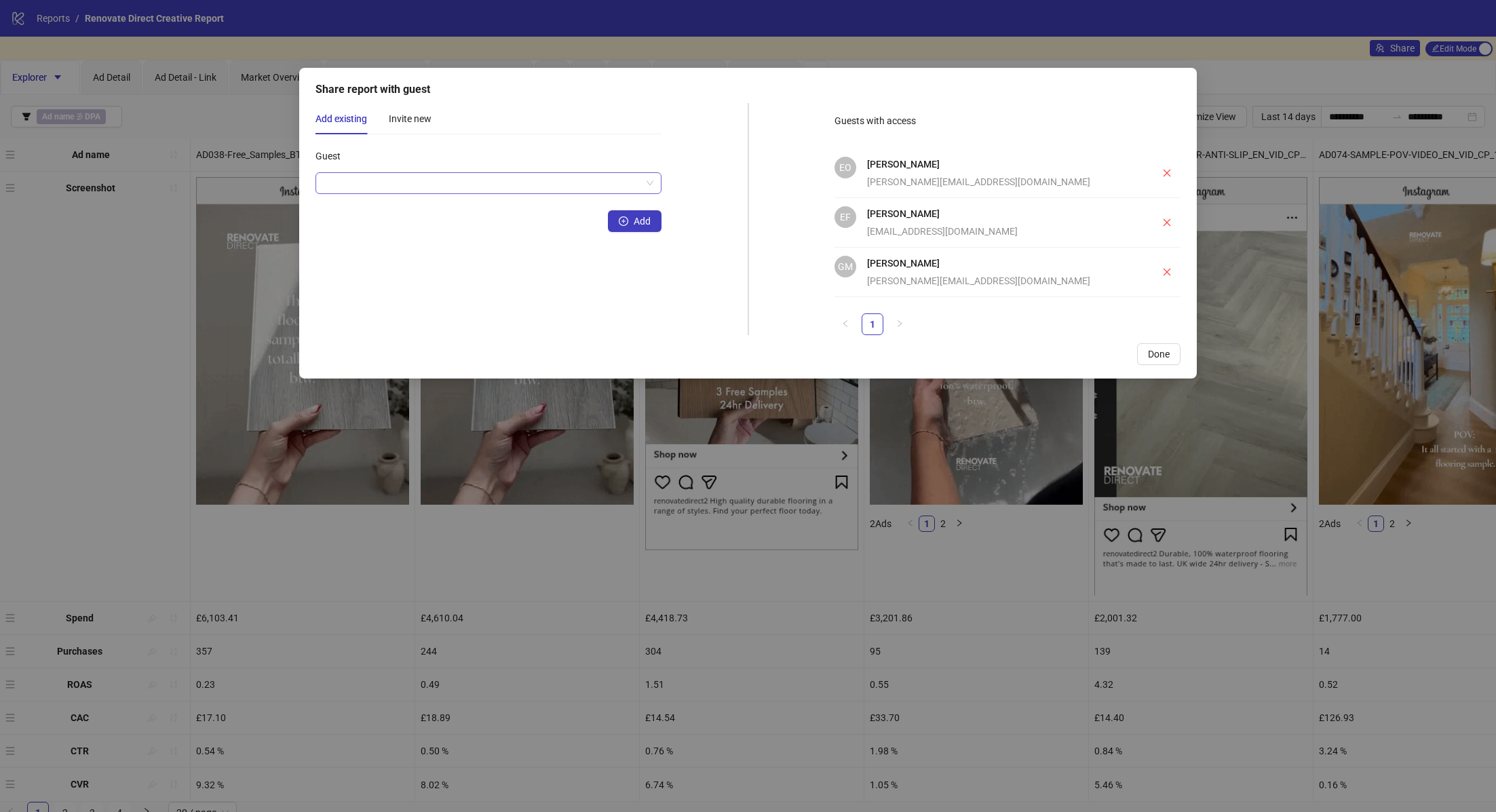
click at [397, 189] on input "Guest" at bounding box center [482, 183] width 318 height 20
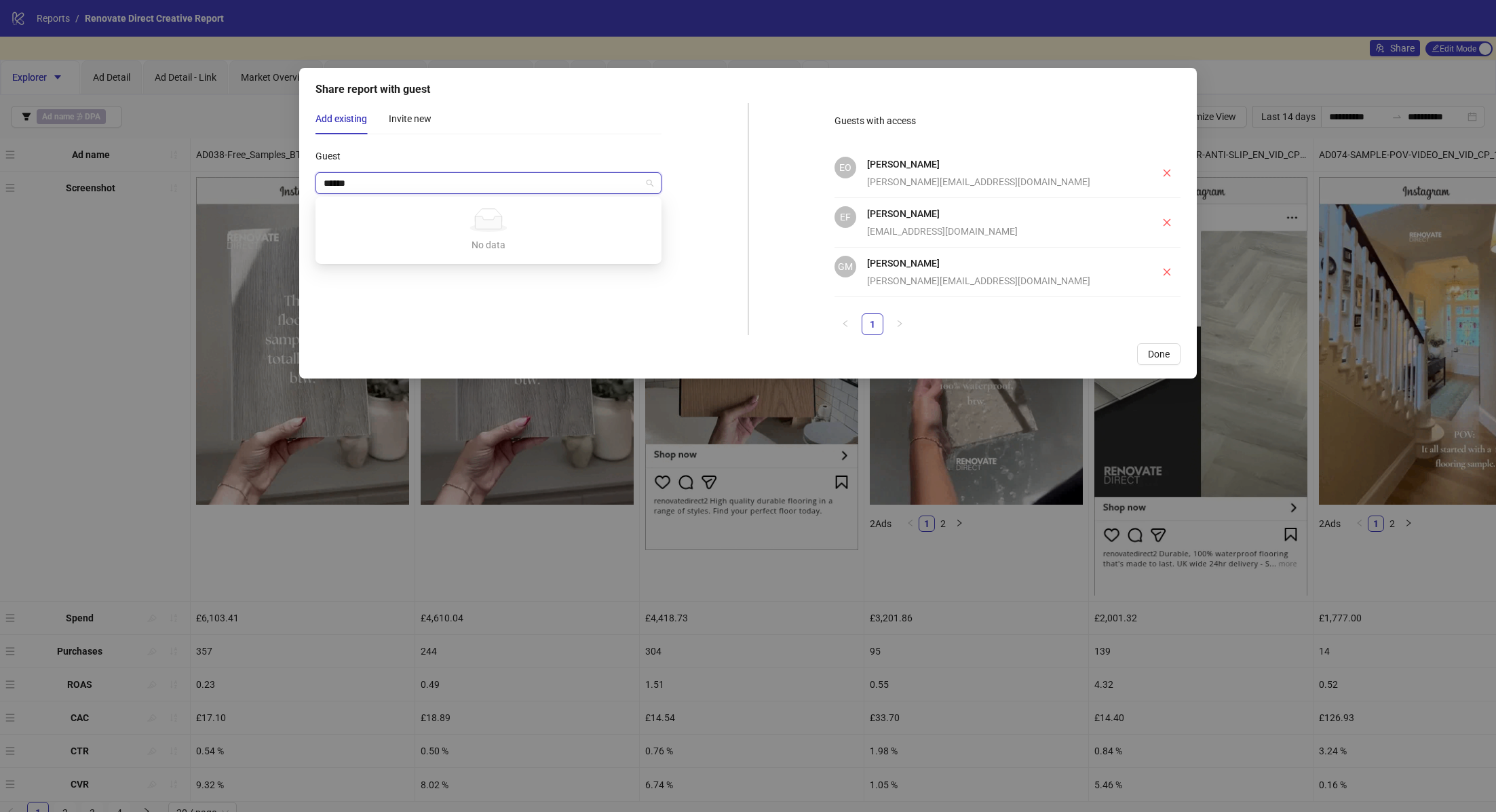
type input "******"
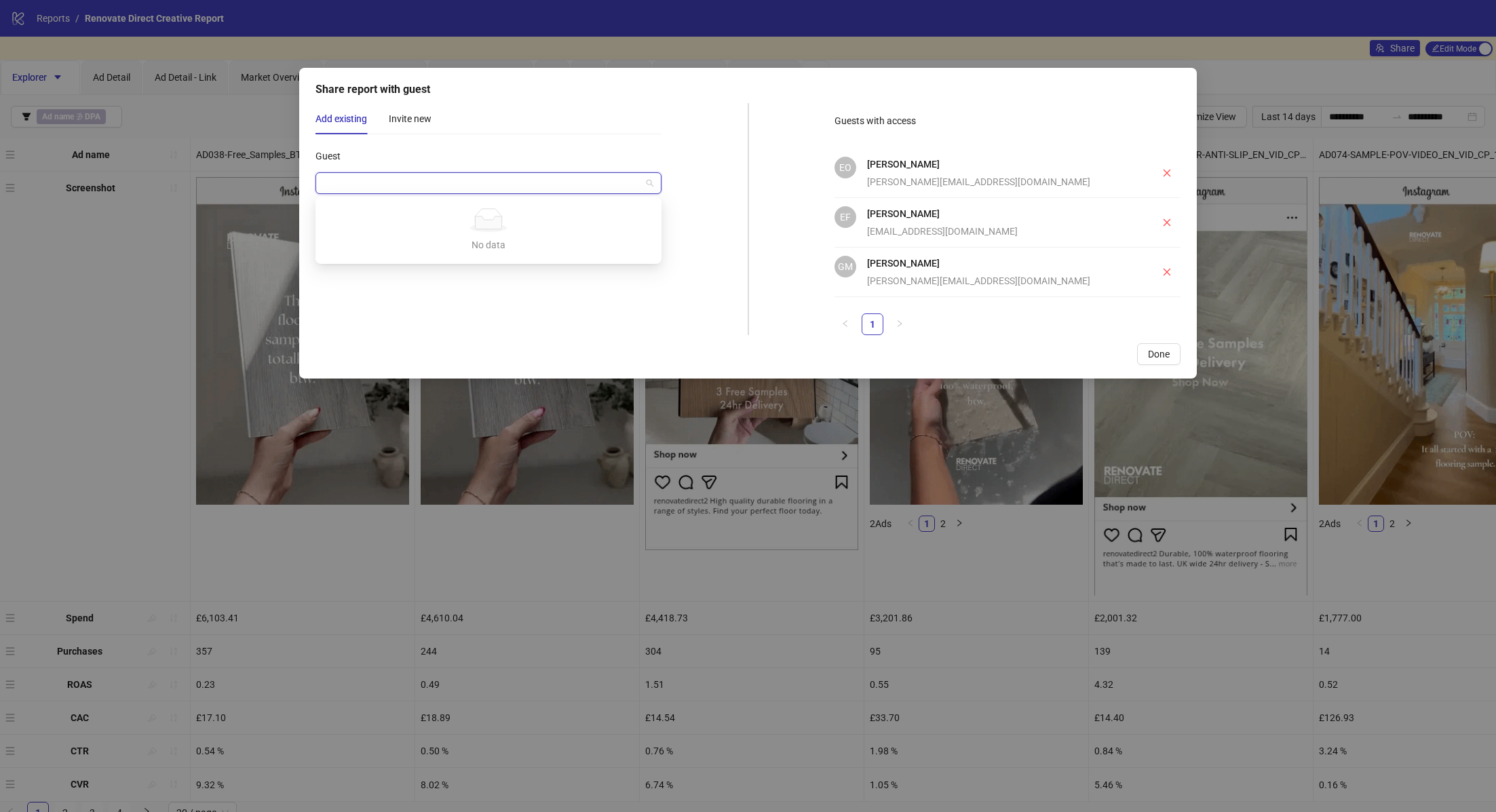
click at [435, 348] on div "Done" at bounding box center [748, 354] width 865 height 22
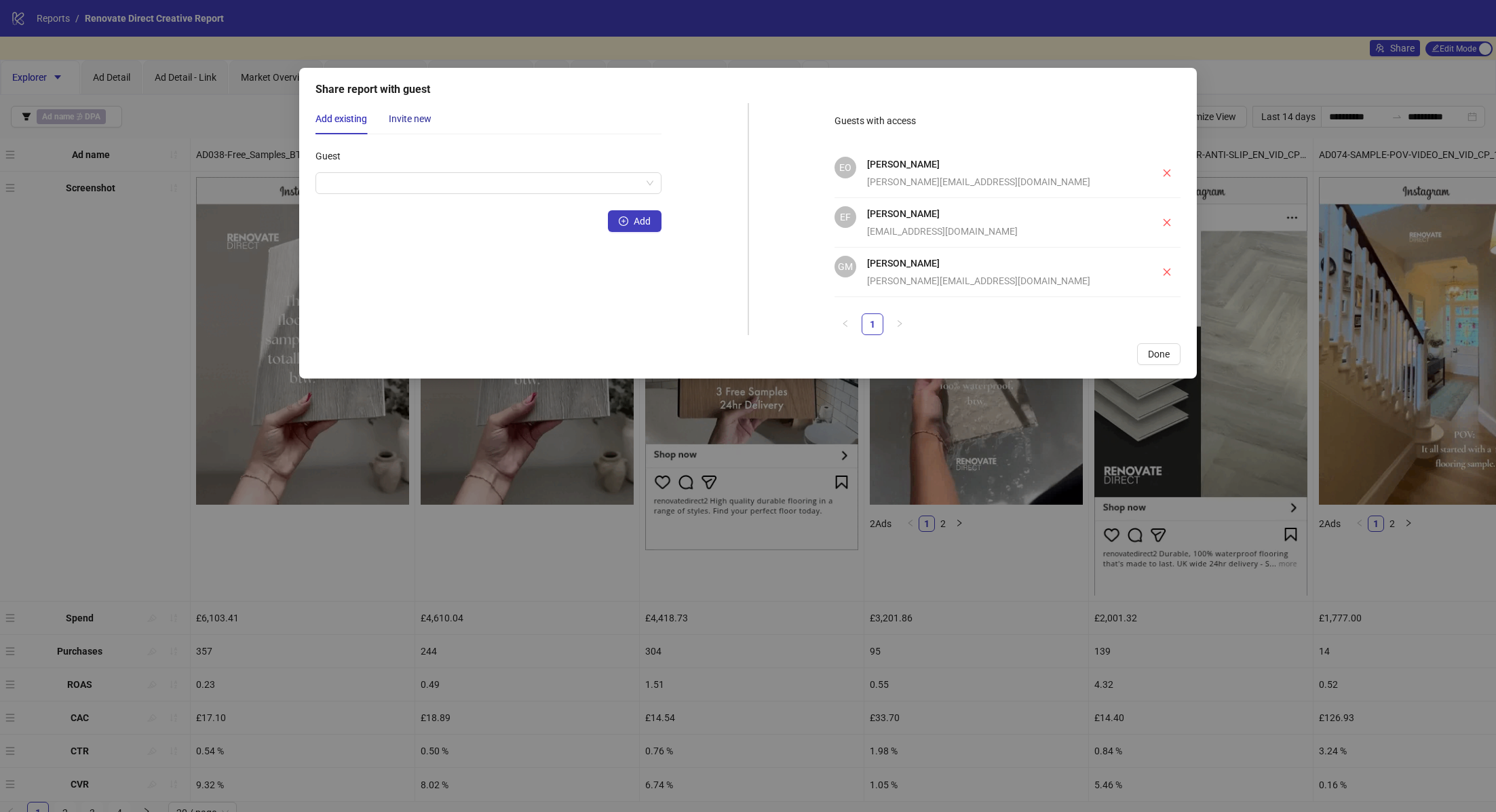
click at [421, 118] on div "Invite new" at bounding box center [409, 119] width 42 height 15
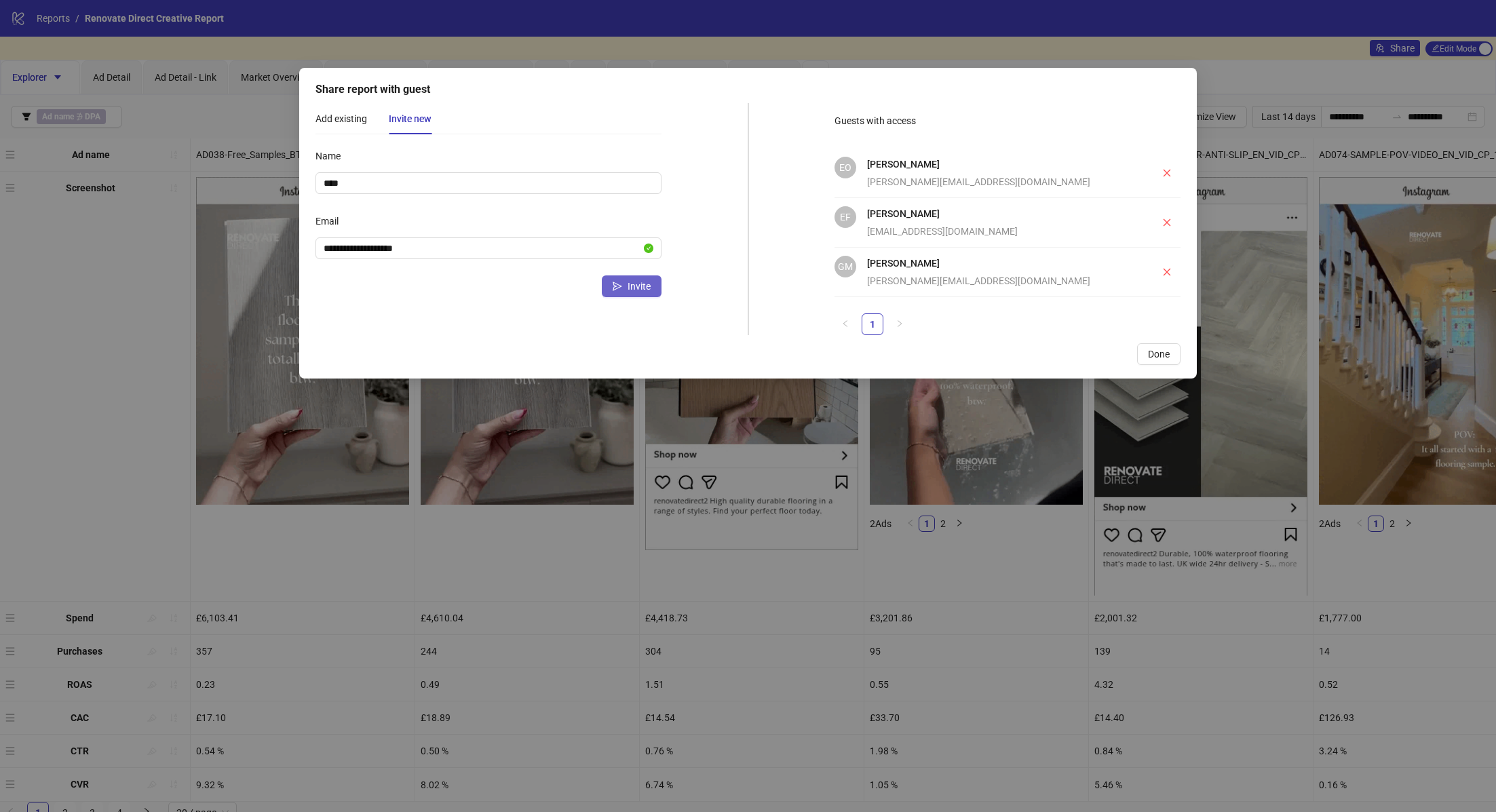
click at [636, 286] on span "Invite" at bounding box center [639, 286] width 23 height 11
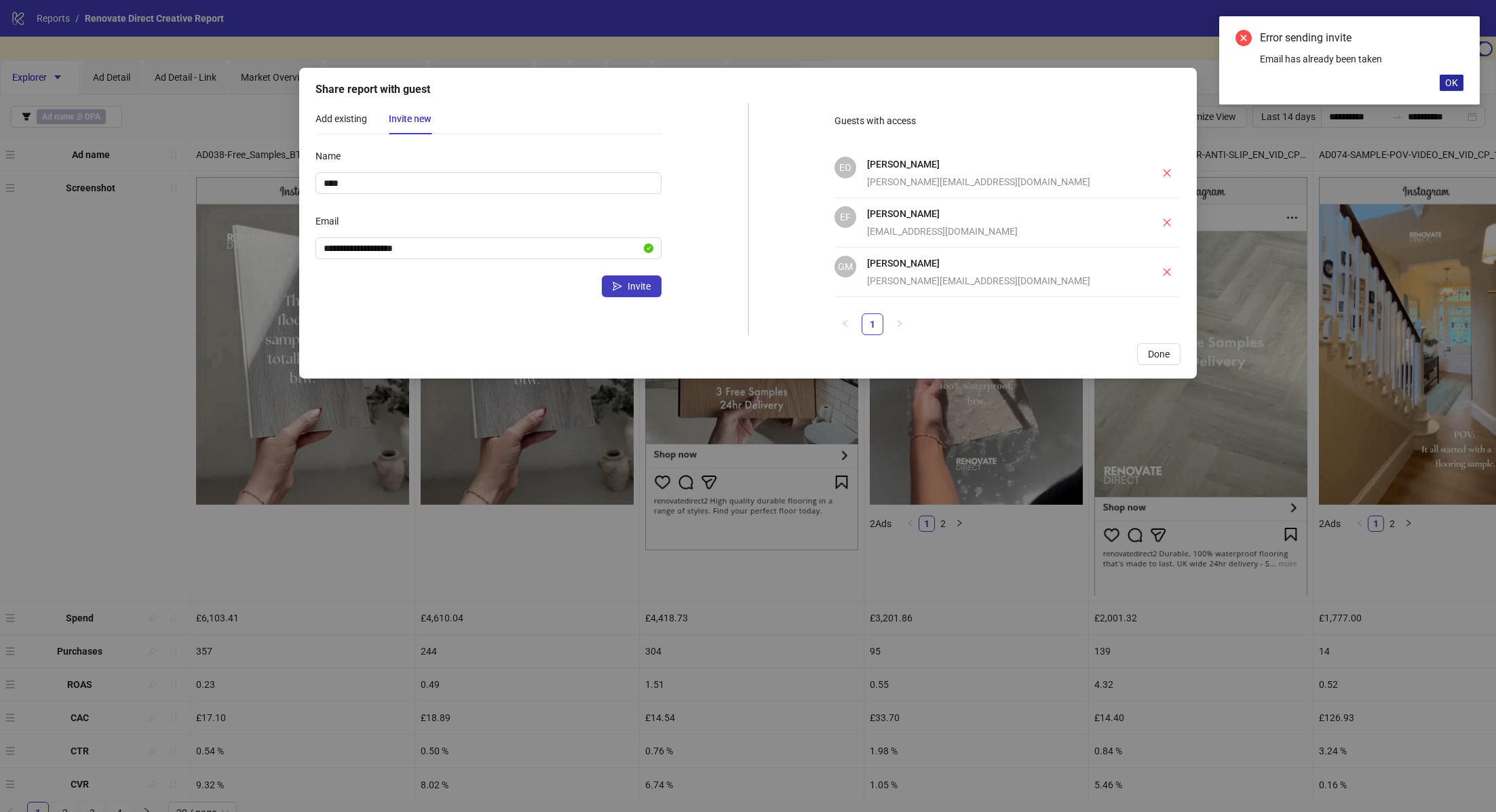
click at [1454, 81] on span "OK" at bounding box center [1452, 82] width 13 height 11
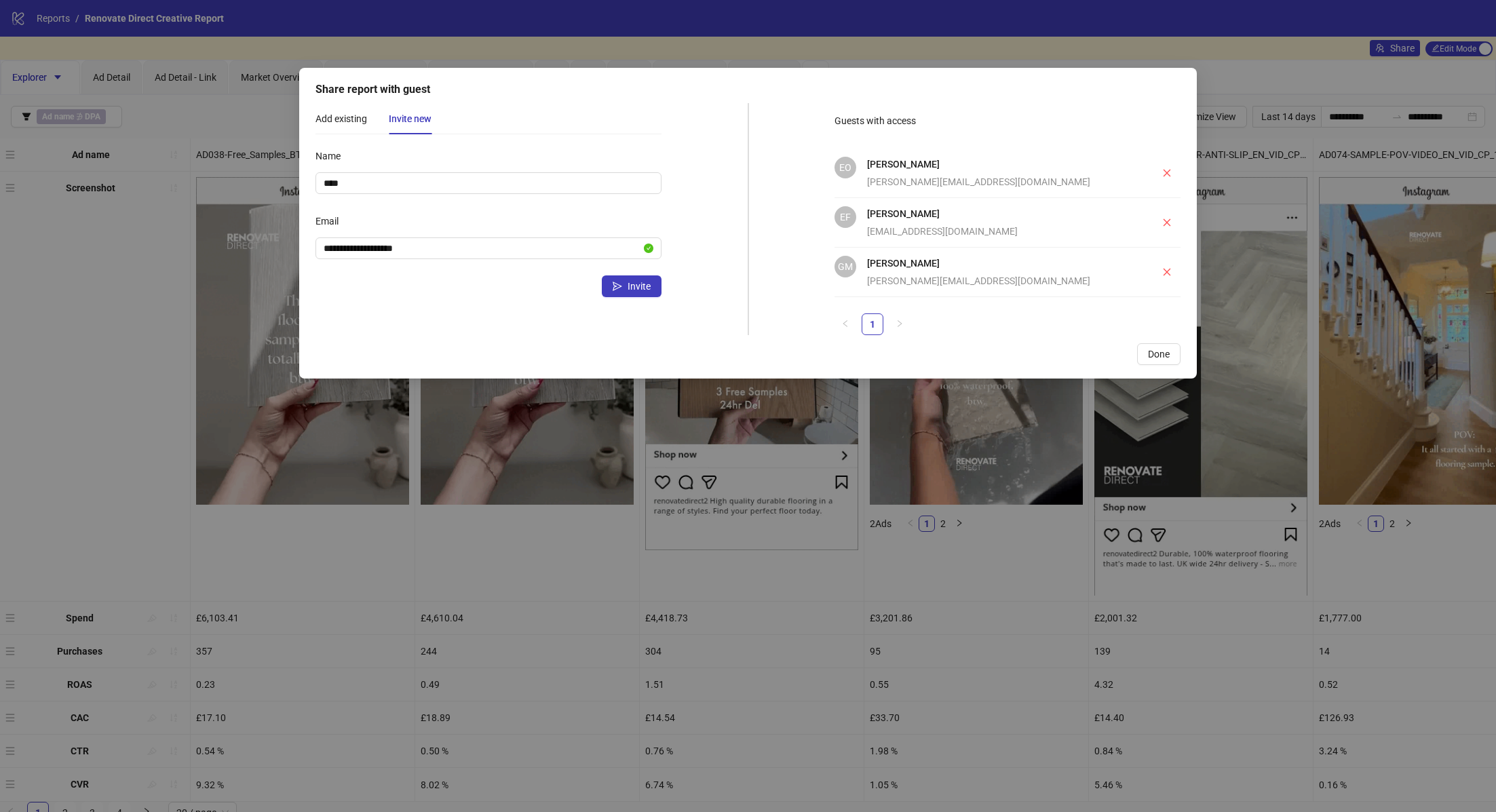
click at [858, 322] on ul "1" at bounding box center [1007, 324] width 346 height 22
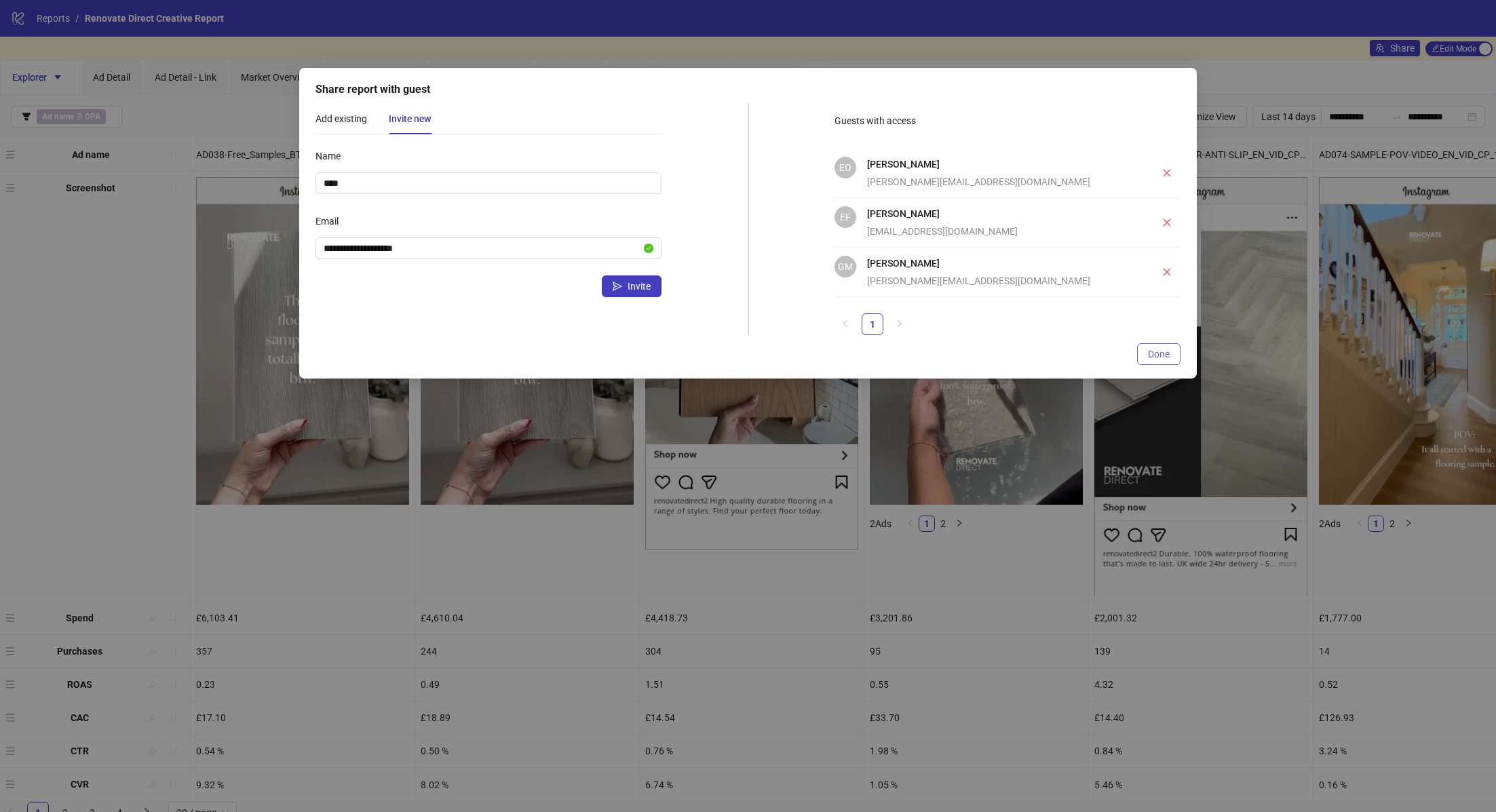
click at [1158, 352] on span "Done" at bounding box center [1158, 353] width 22 height 11
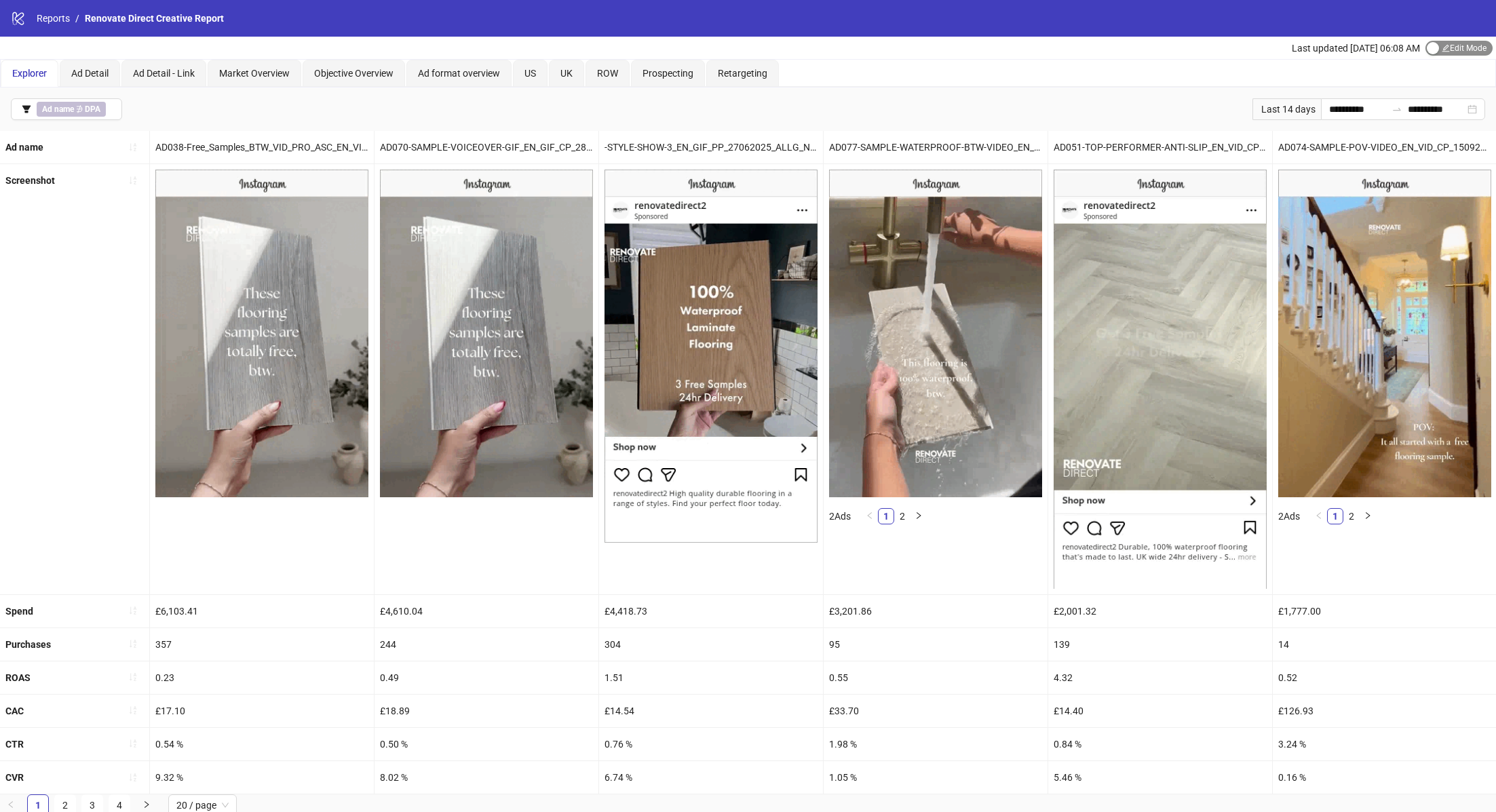
click at [1450, 42] on span "Edit Mode Edit Mode" at bounding box center [1459, 48] width 67 height 15
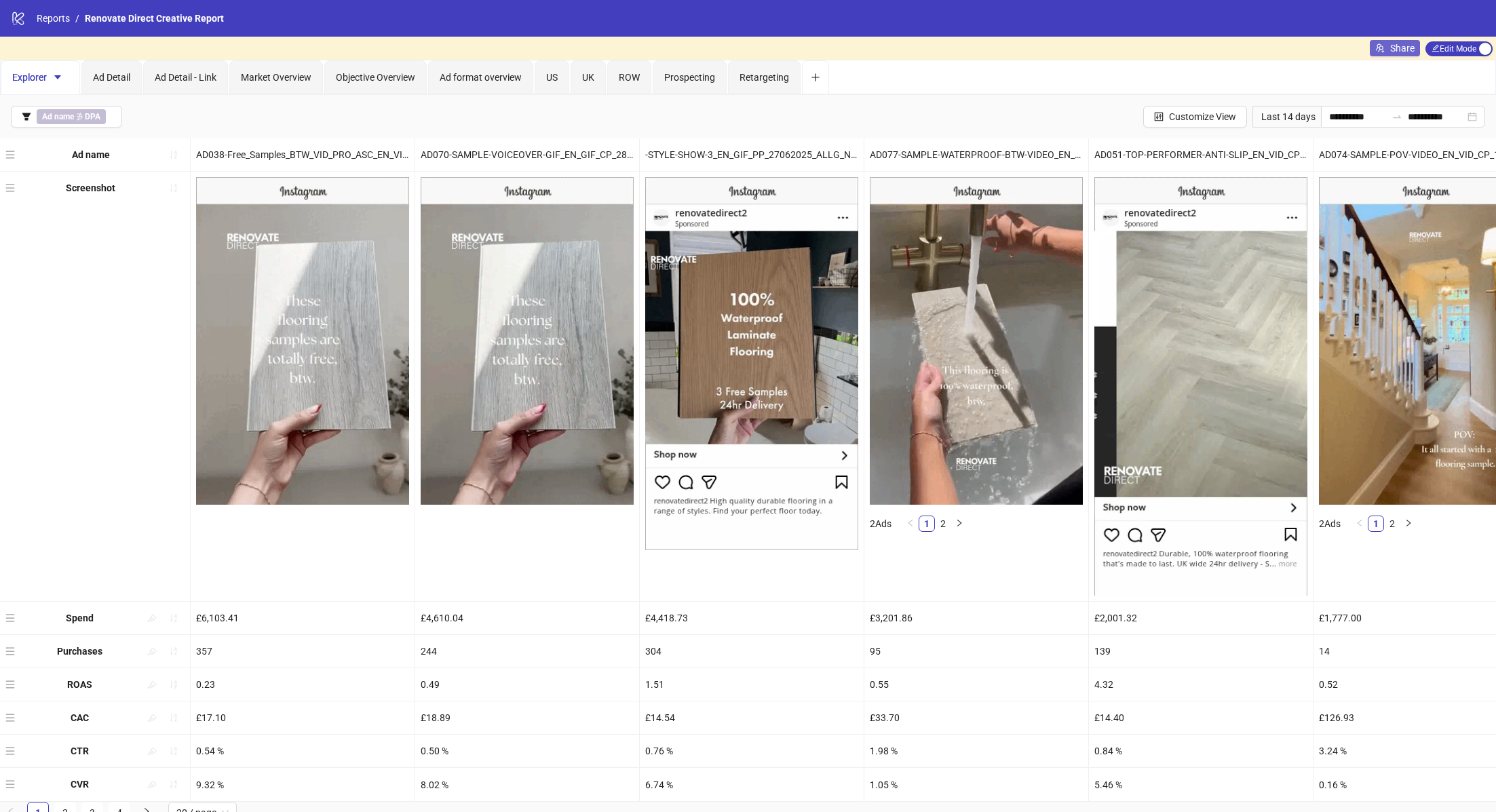
click at [1404, 51] on span "Share" at bounding box center [1402, 47] width 24 height 11
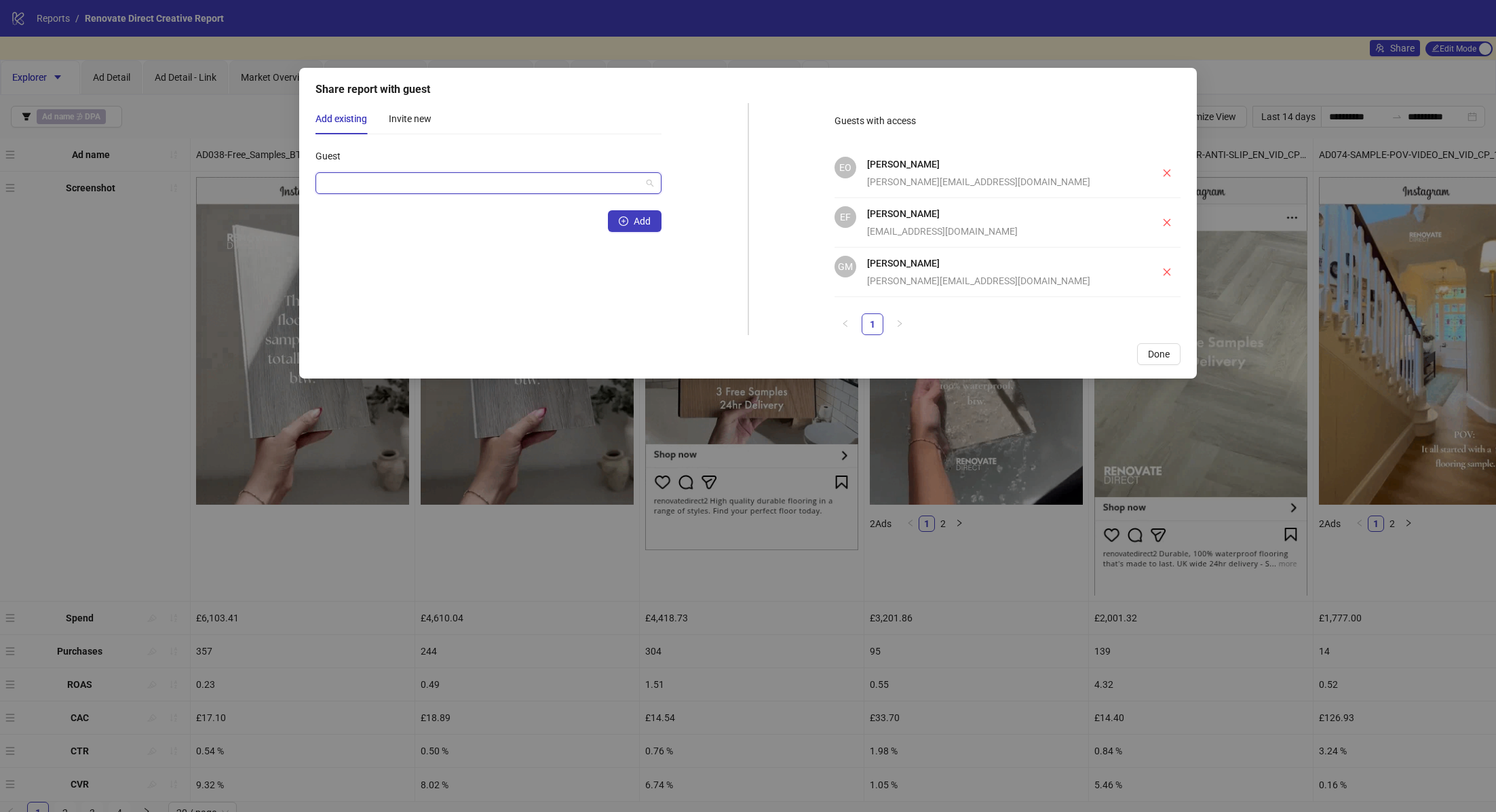
click at [546, 193] on input "Guest" at bounding box center [482, 183] width 318 height 20
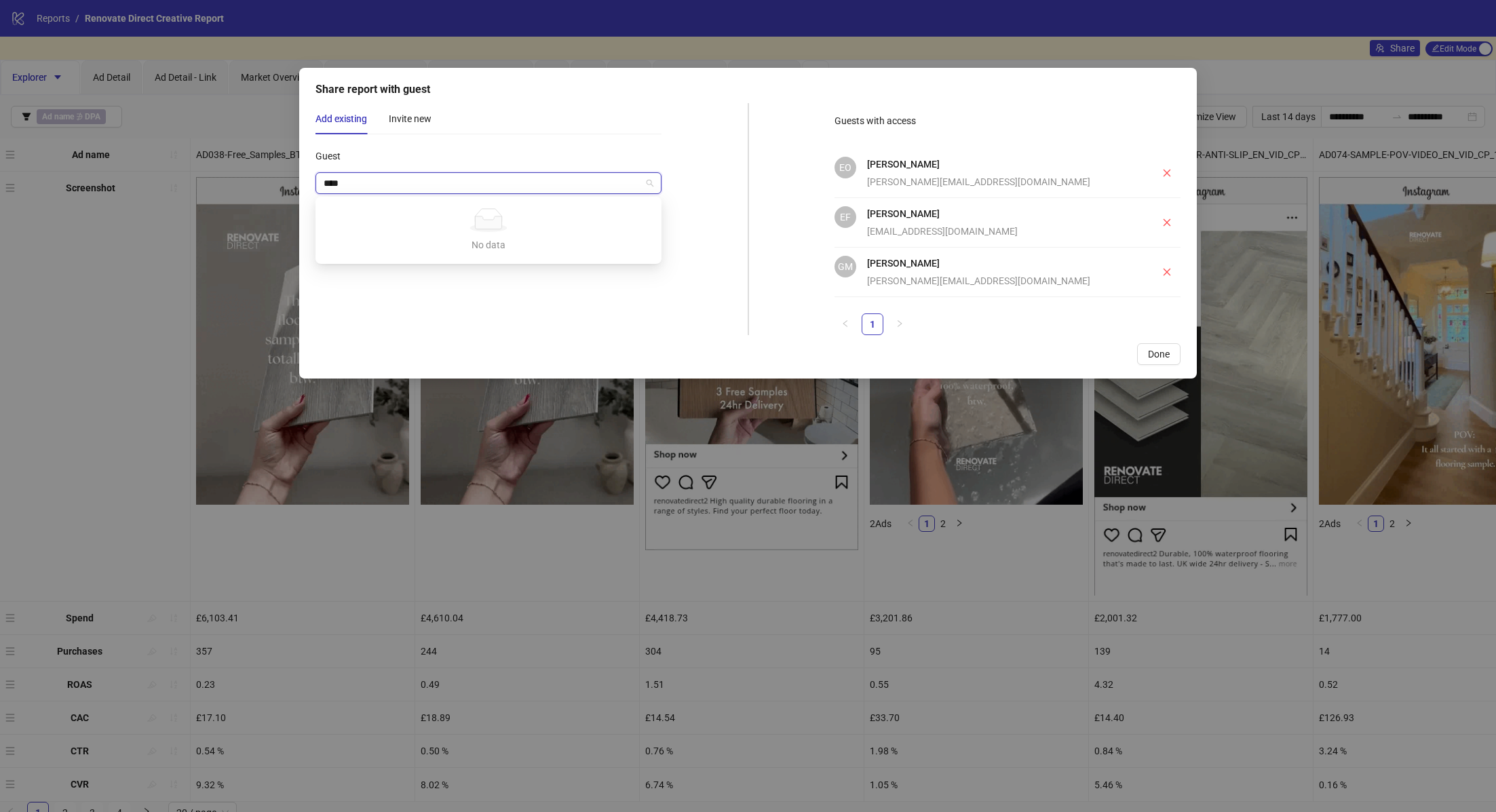
type input "****"
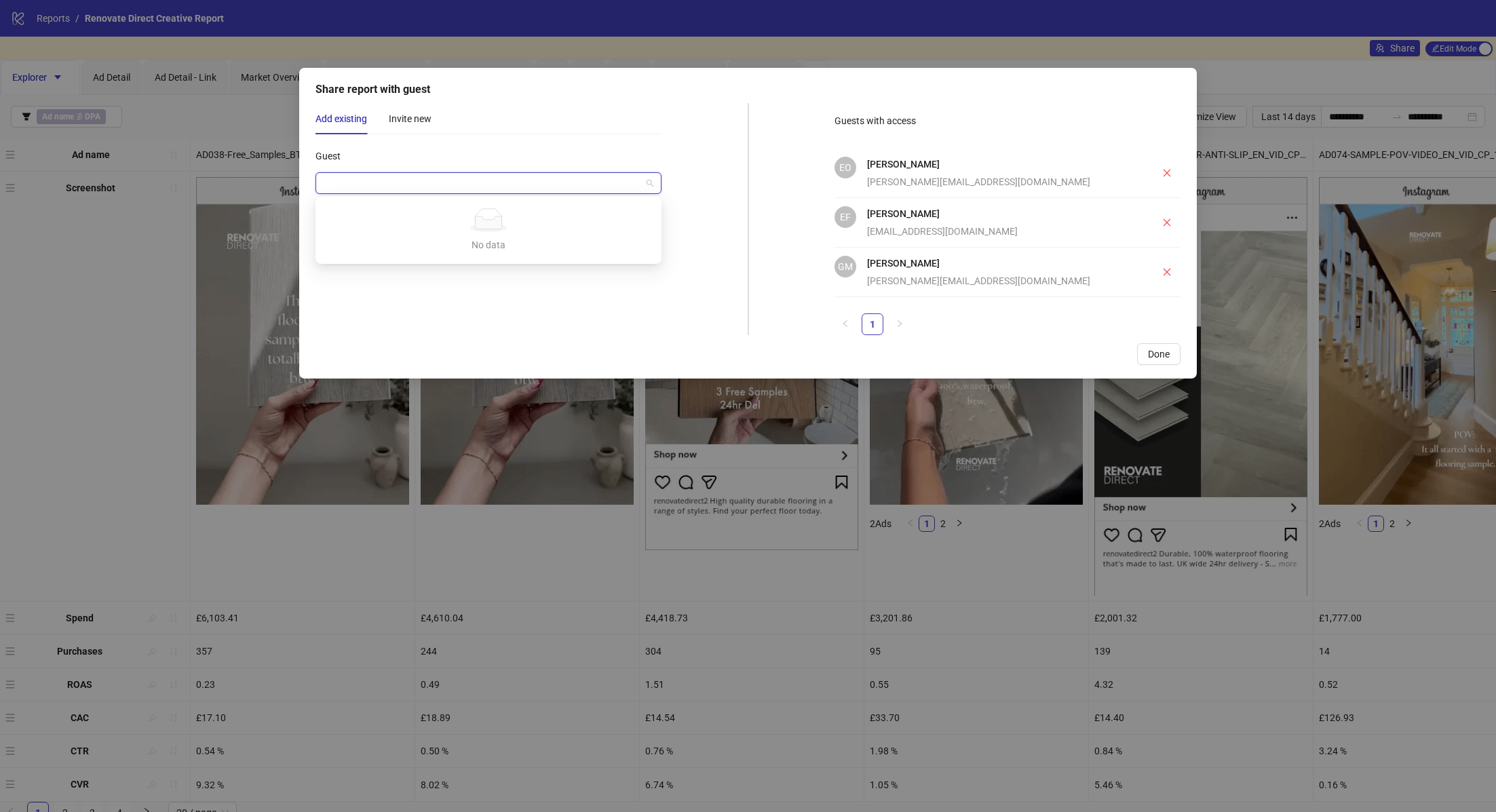
click at [660, 347] on div "Done" at bounding box center [748, 354] width 865 height 22
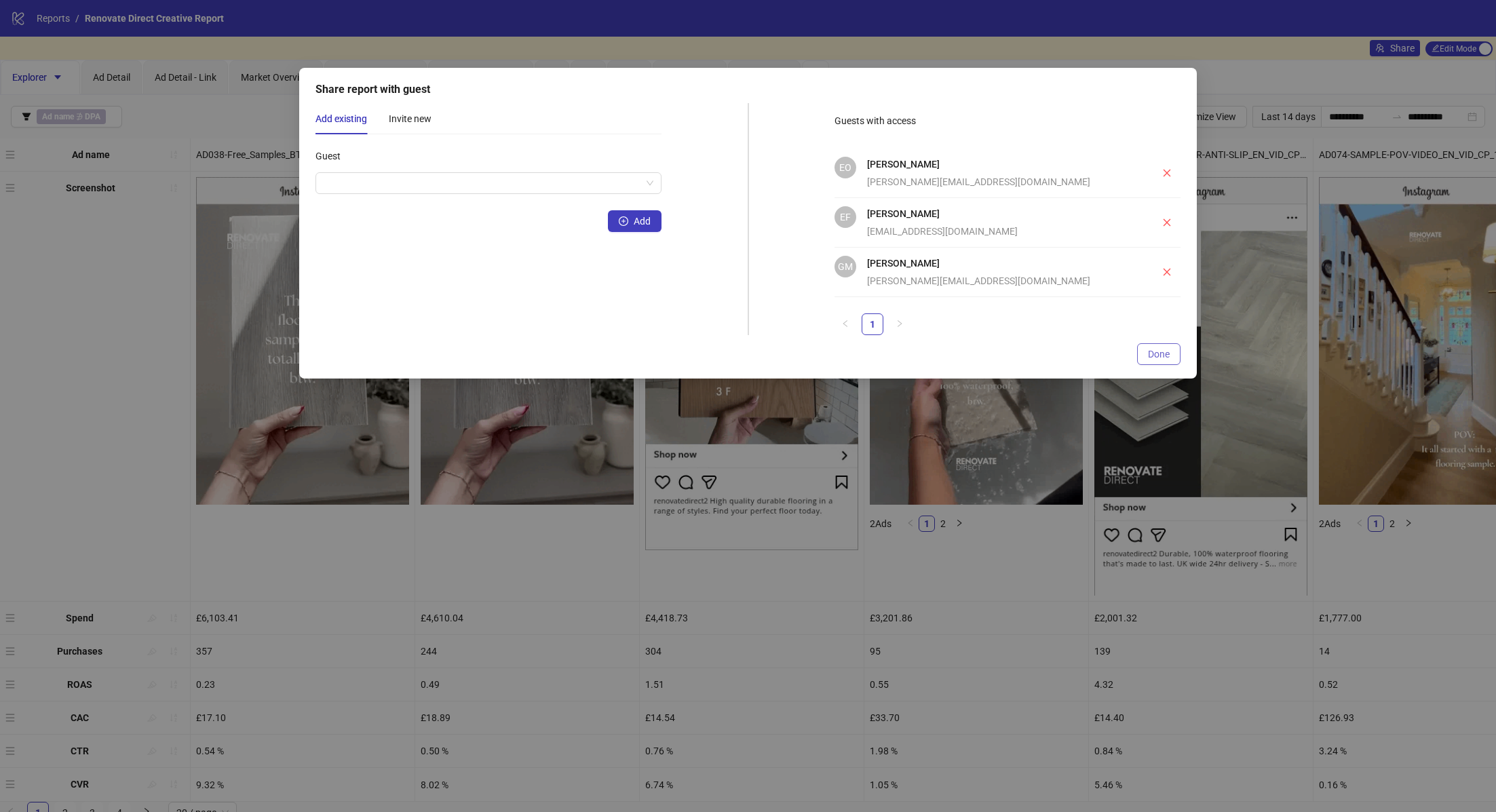
click at [1163, 357] on span "Done" at bounding box center [1158, 353] width 22 height 11
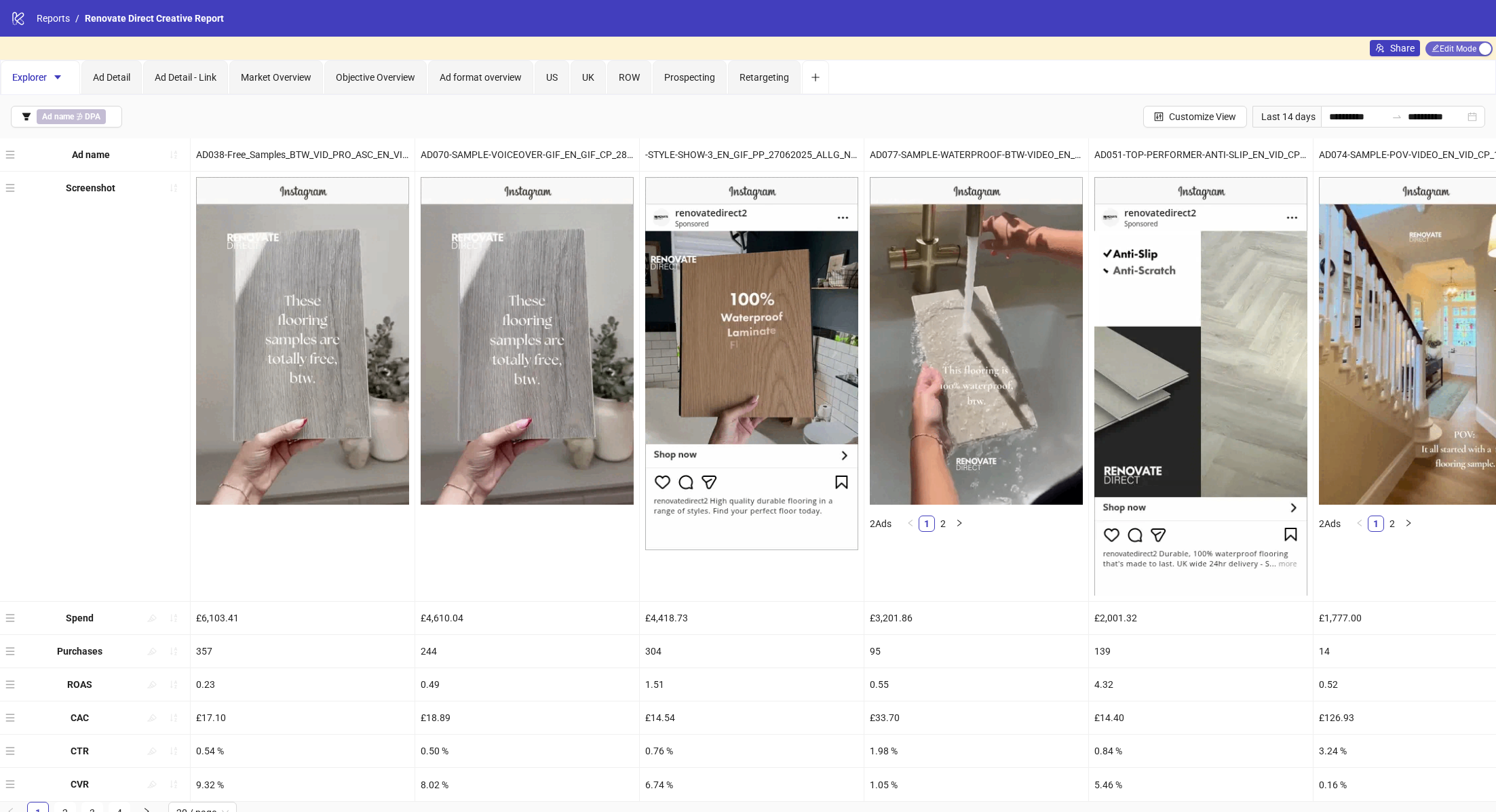
click at [1463, 51] on span "Edit Mode Edit Mode" at bounding box center [1459, 49] width 67 height 15
